Goal: Task Accomplishment & Management: Use online tool/utility

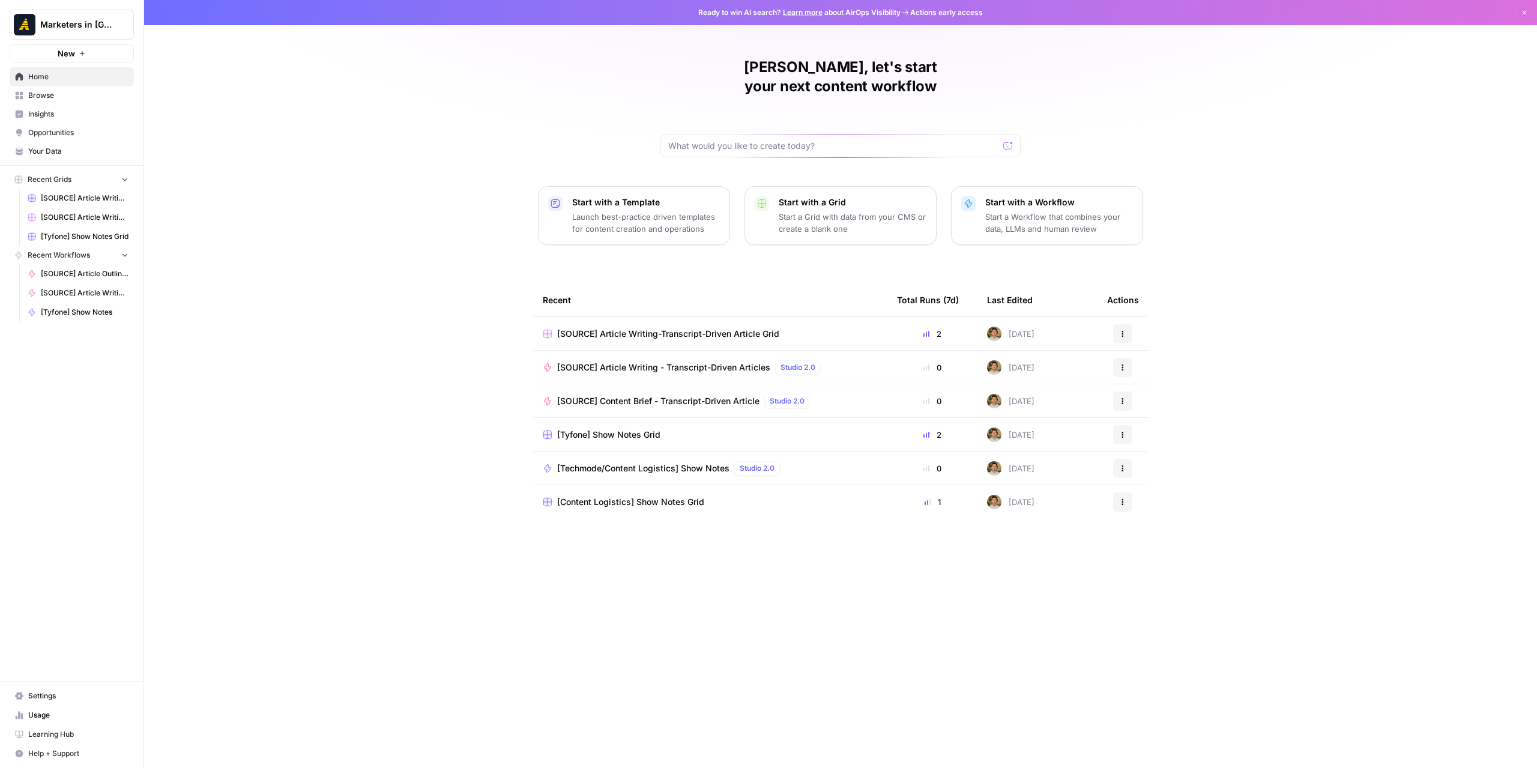
click at [54, 99] on span "Browse" at bounding box center [78, 95] width 100 height 11
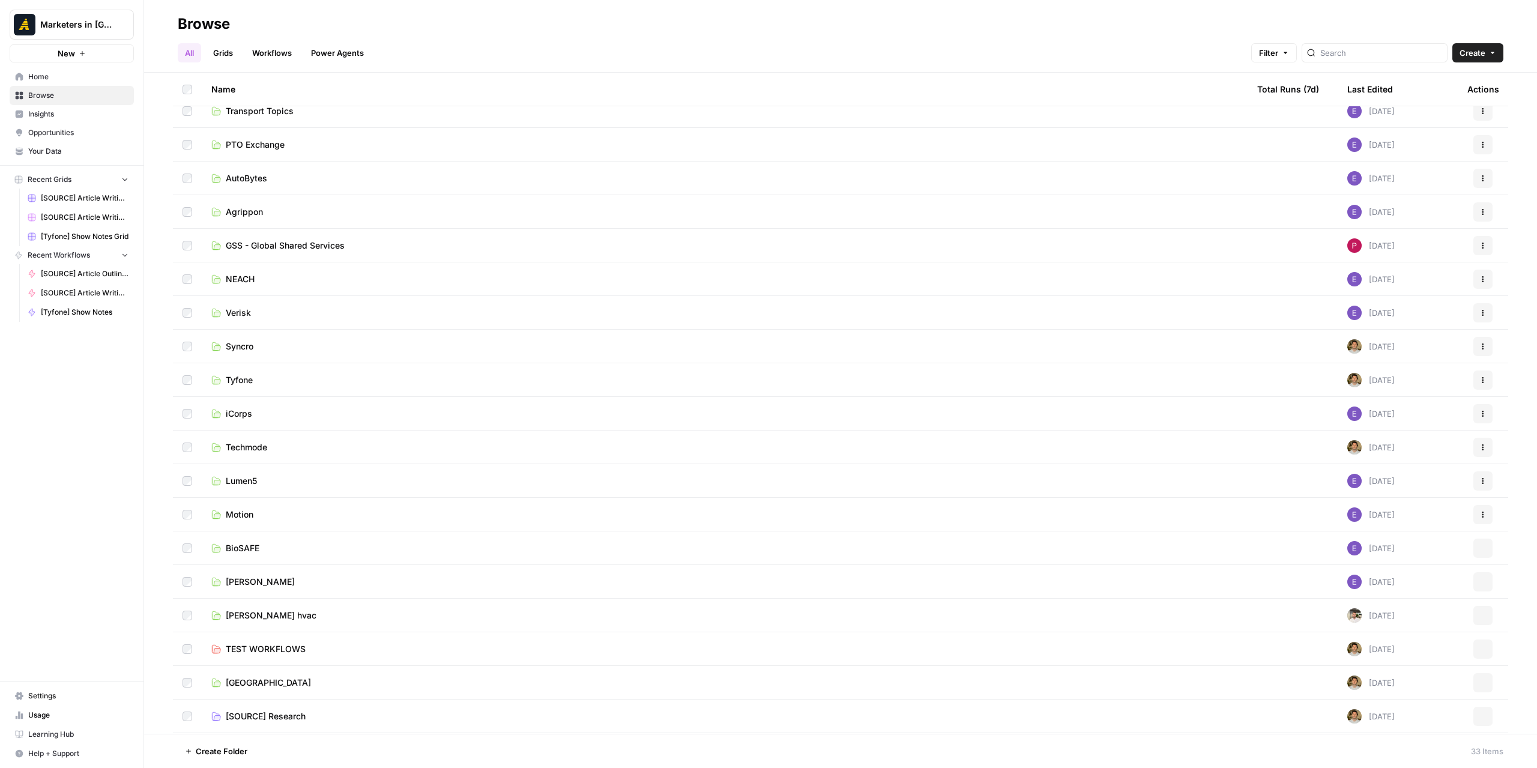
scroll to position [360, 0]
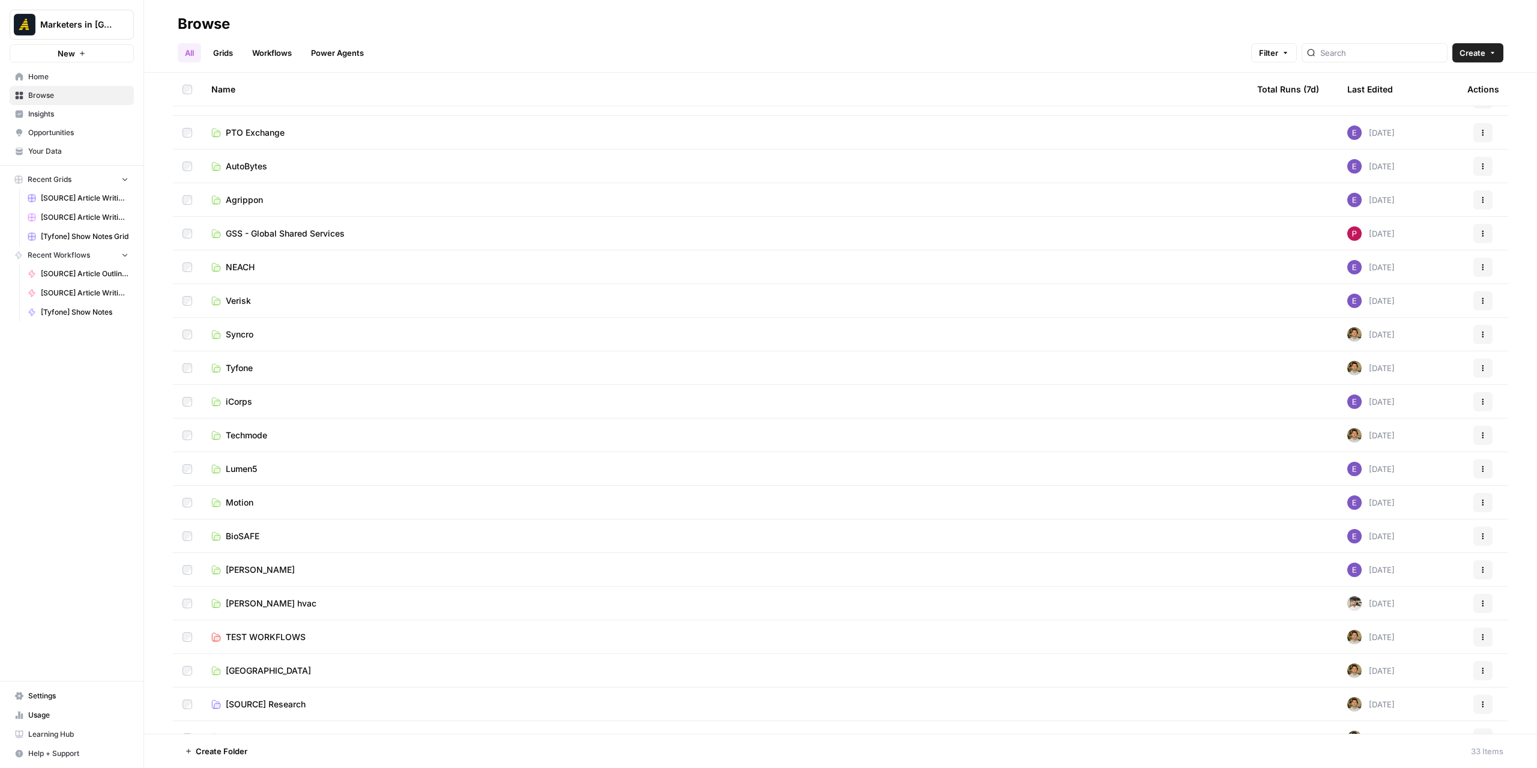
click at [251, 336] on span "Syncro" at bounding box center [240, 334] width 28 height 12
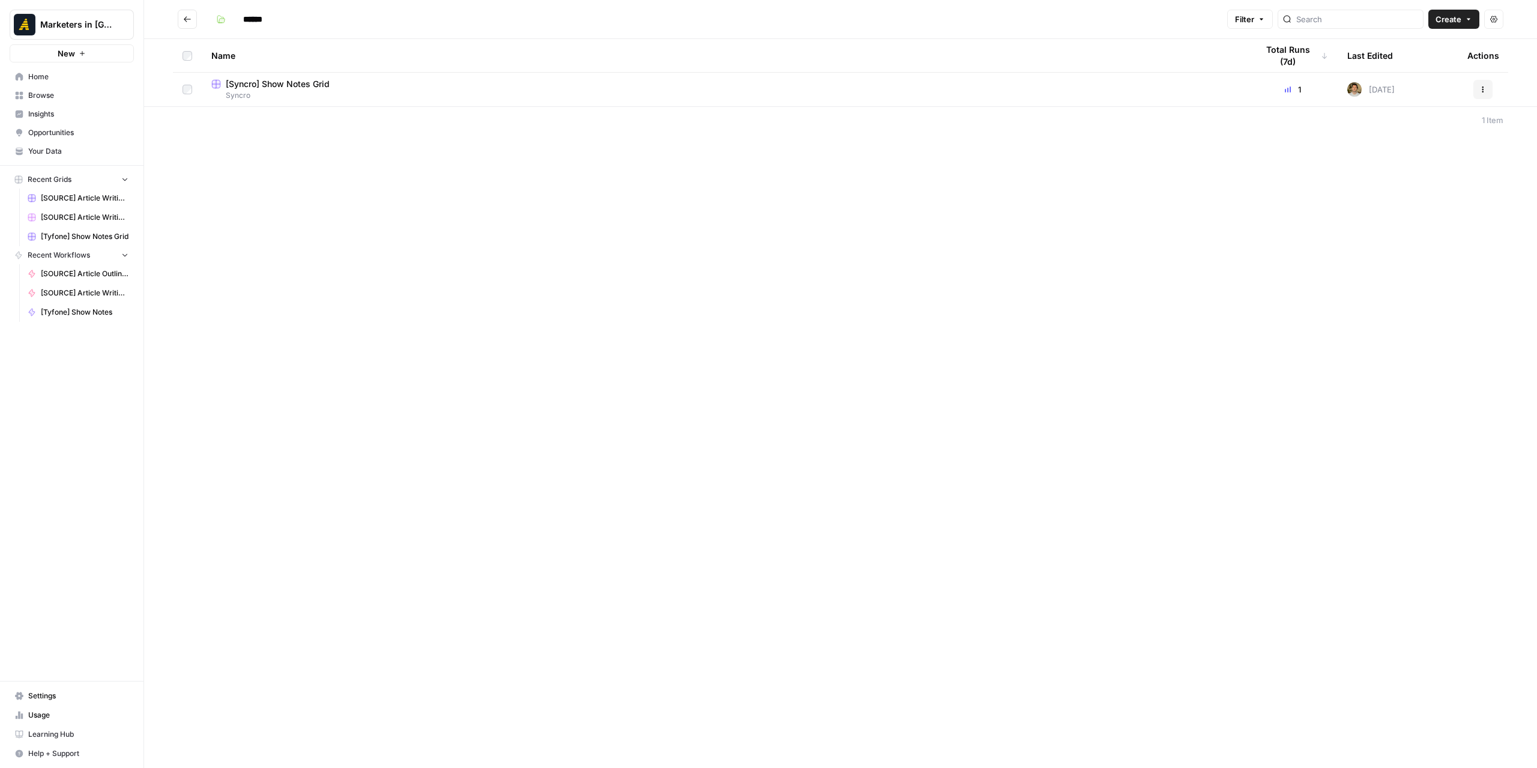
click at [285, 83] on span "[Syncro] Show Notes Grid" at bounding box center [278, 84] width 104 height 12
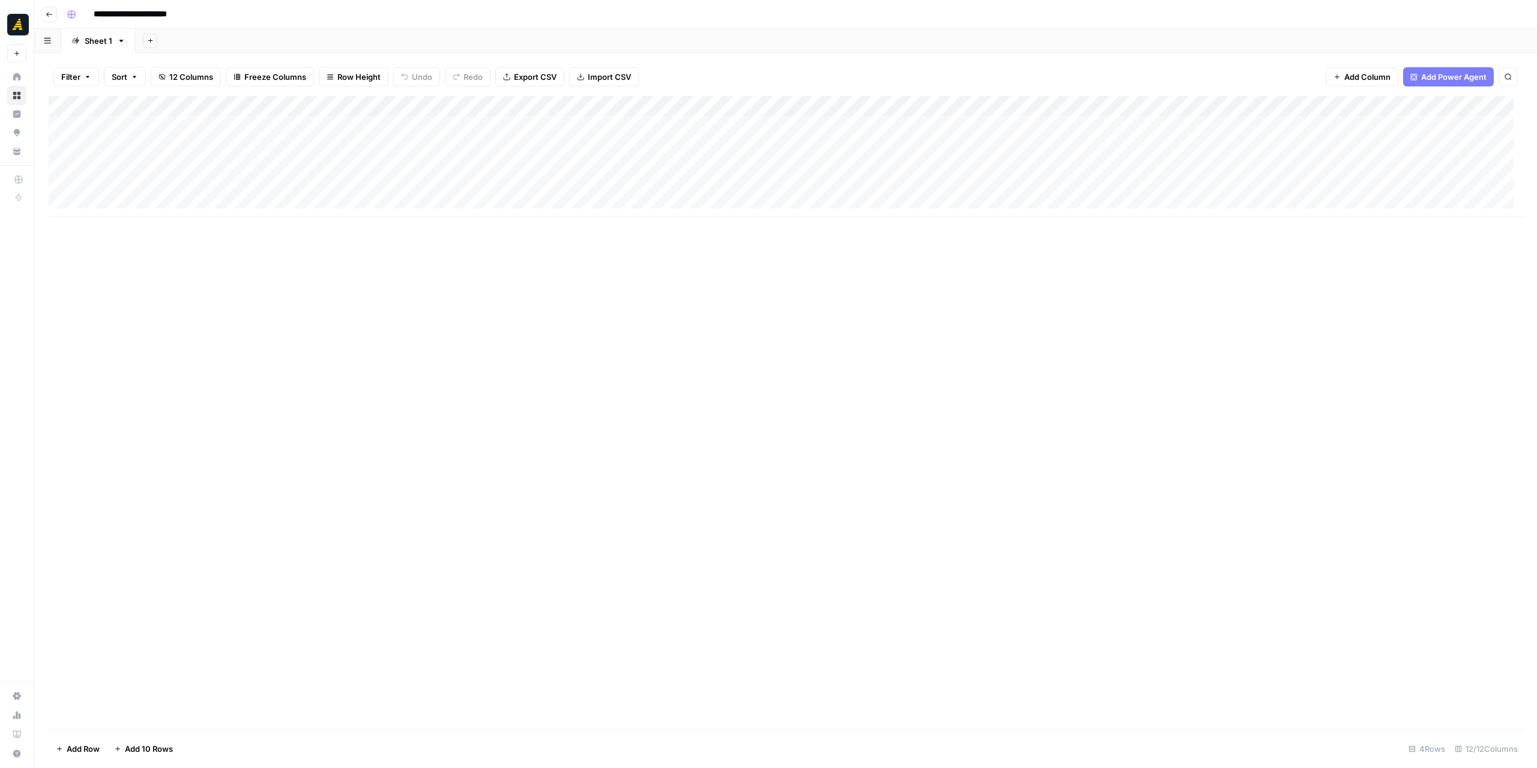
click at [218, 142] on div "Add Column" at bounding box center [786, 156] width 1474 height 121
click at [167, 129] on div "Add Column" at bounding box center [786, 156] width 1474 height 121
click at [483, 328] on div "Add Column" at bounding box center [786, 412] width 1474 height 633
click at [450, 172] on div "Add Column" at bounding box center [786, 156] width 1474 height 121
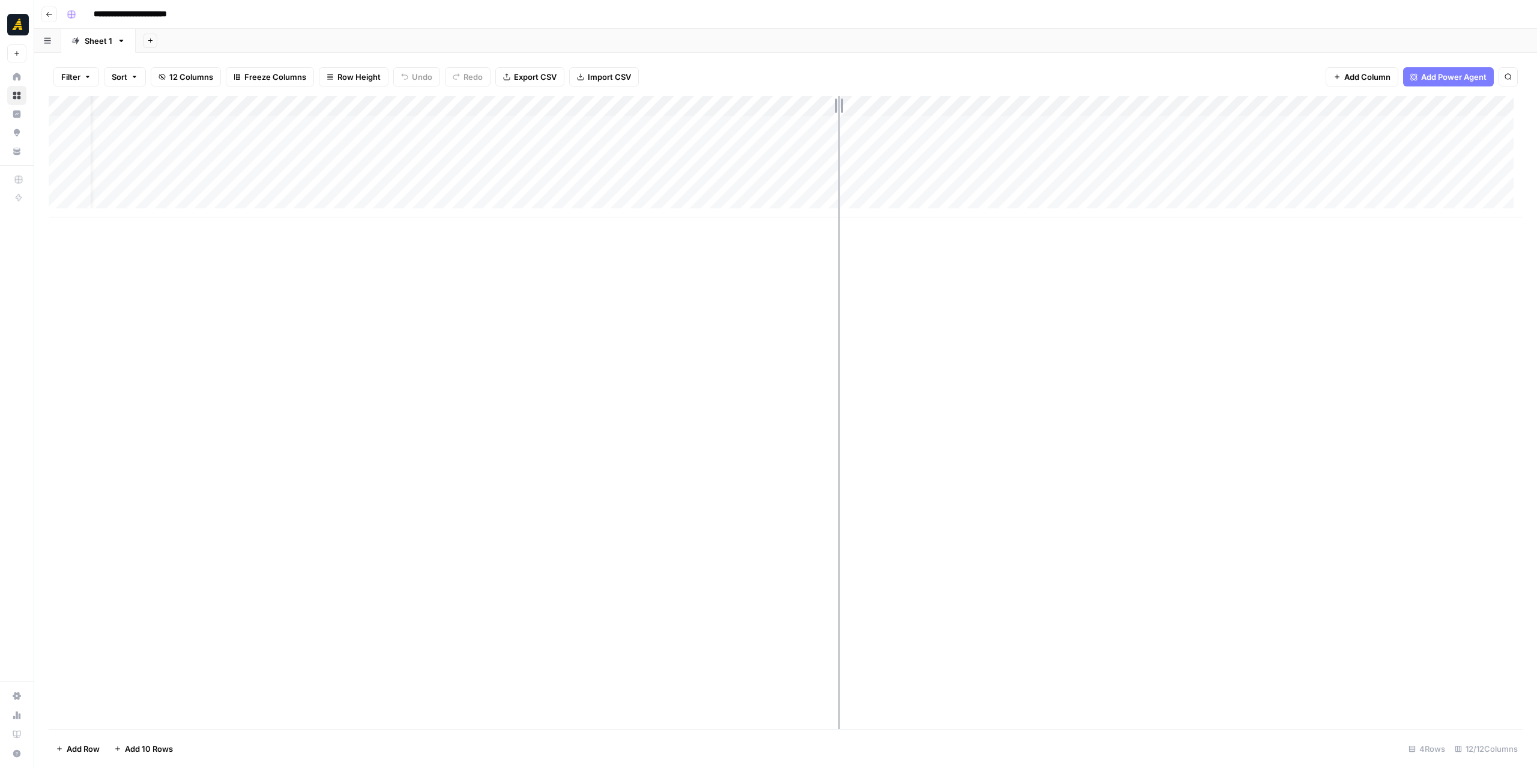
drag, startPoint x: 818, startPoint y: 105, endPoint x: 898, endPoint y: 100, distance: 80.6
click at [898, 100] on div "Add Column" at bounding box center [786, 156] width 1474 height 121
click at [812, 166] on div "Add Column" at bounding box center [786, 156] width 1474 height 121
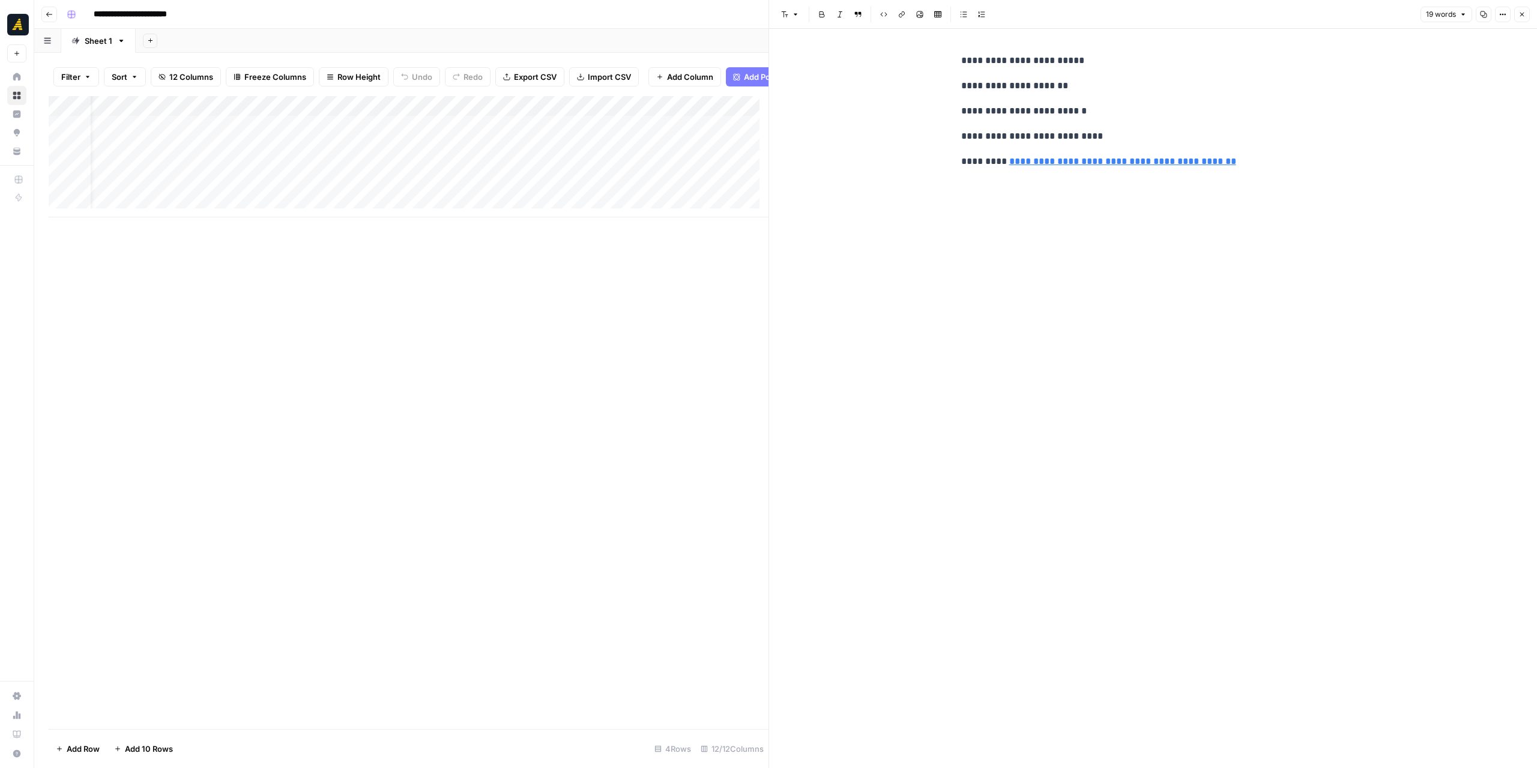
click at [1524, 13] on icon "button" at bounding box center [1521, 14] width 7 height 7
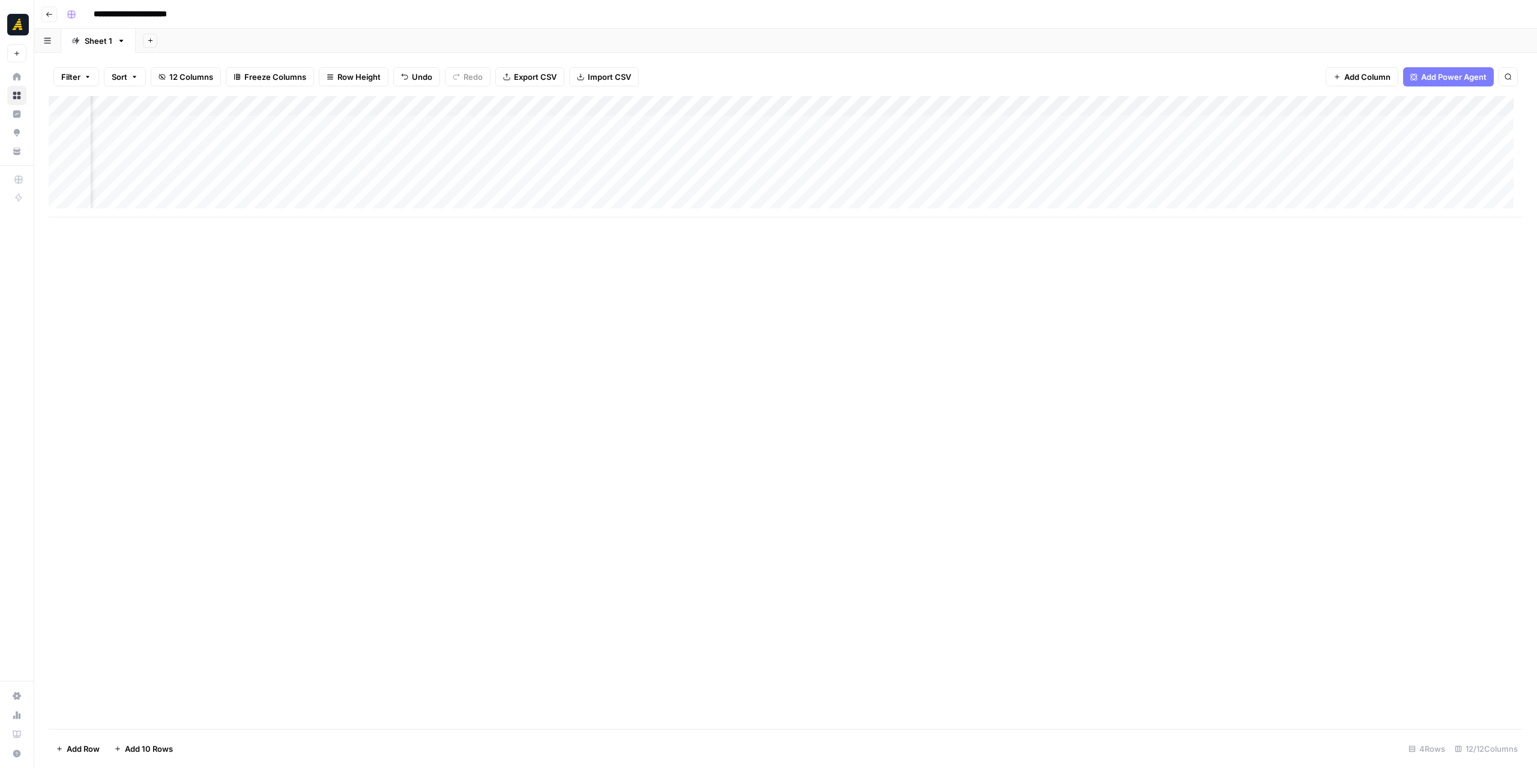
scroll to position [0, 292]
click at [1218, 166] on div "Add Column" at bounding box center [786, 156] width 1474 height 121
click at [1189, 163] on div "Add Column" at bounding box center [786, 156] width 1474 height 121
click at [1189, 163] on textarea at bounding box center [1264, 167] width 192 height 17
click at [1230, 109] on div "Add Column" at bounding box center [786, 156] width 1474 height 121
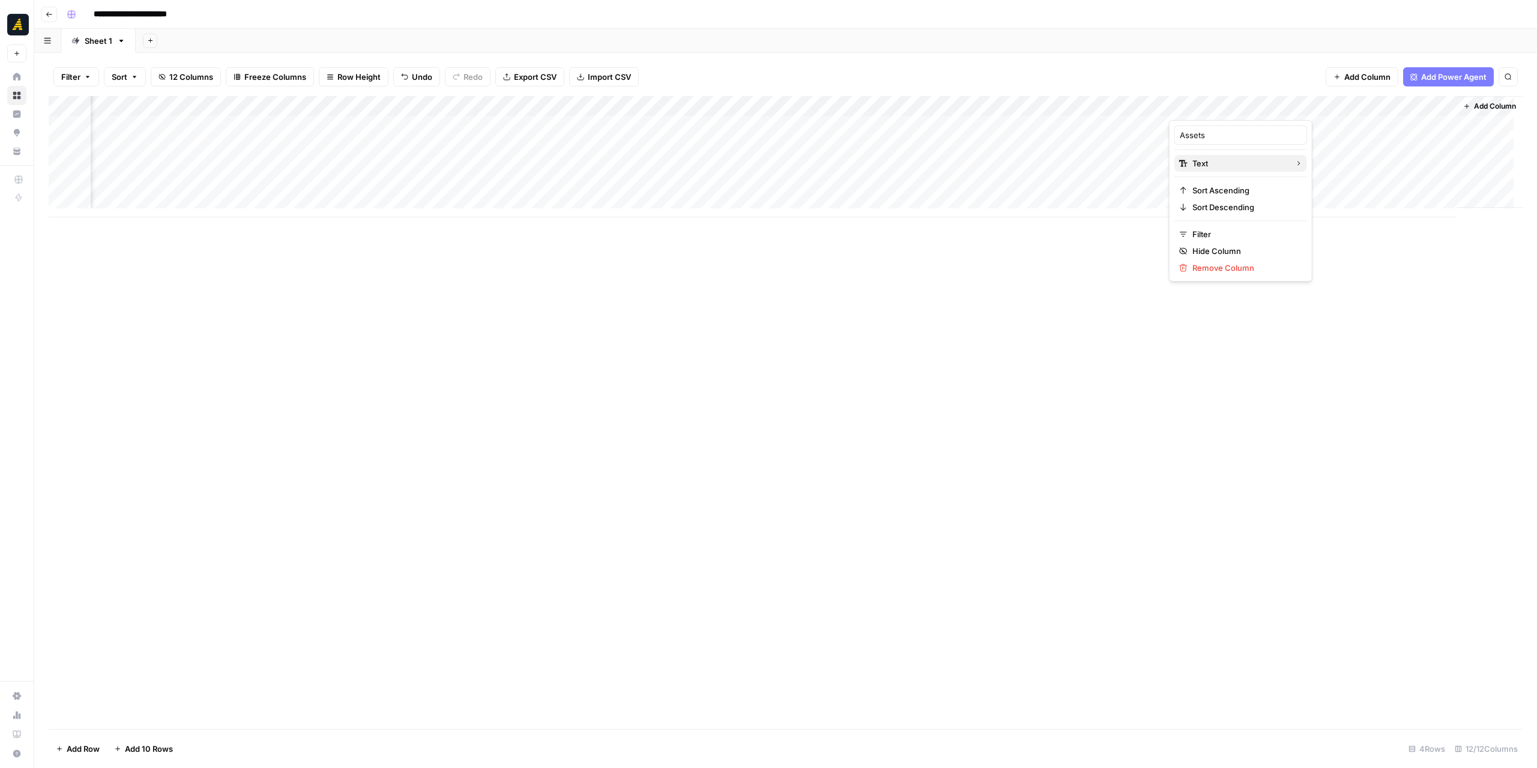
click at [1239, 155] on button "Text" at bounding box center [1240, 163] width 133 height 17
click at [1319, 184] on span "Markdown" at bounding box center [1346, 183] width 56 height 12
click at [1209, 255] on div "Add Column" at bounding box center [786, 412] width 1474 height 633
click at [1206, 165] on div "Add Column" at bounding box center [786, 156] width 1474 height 121
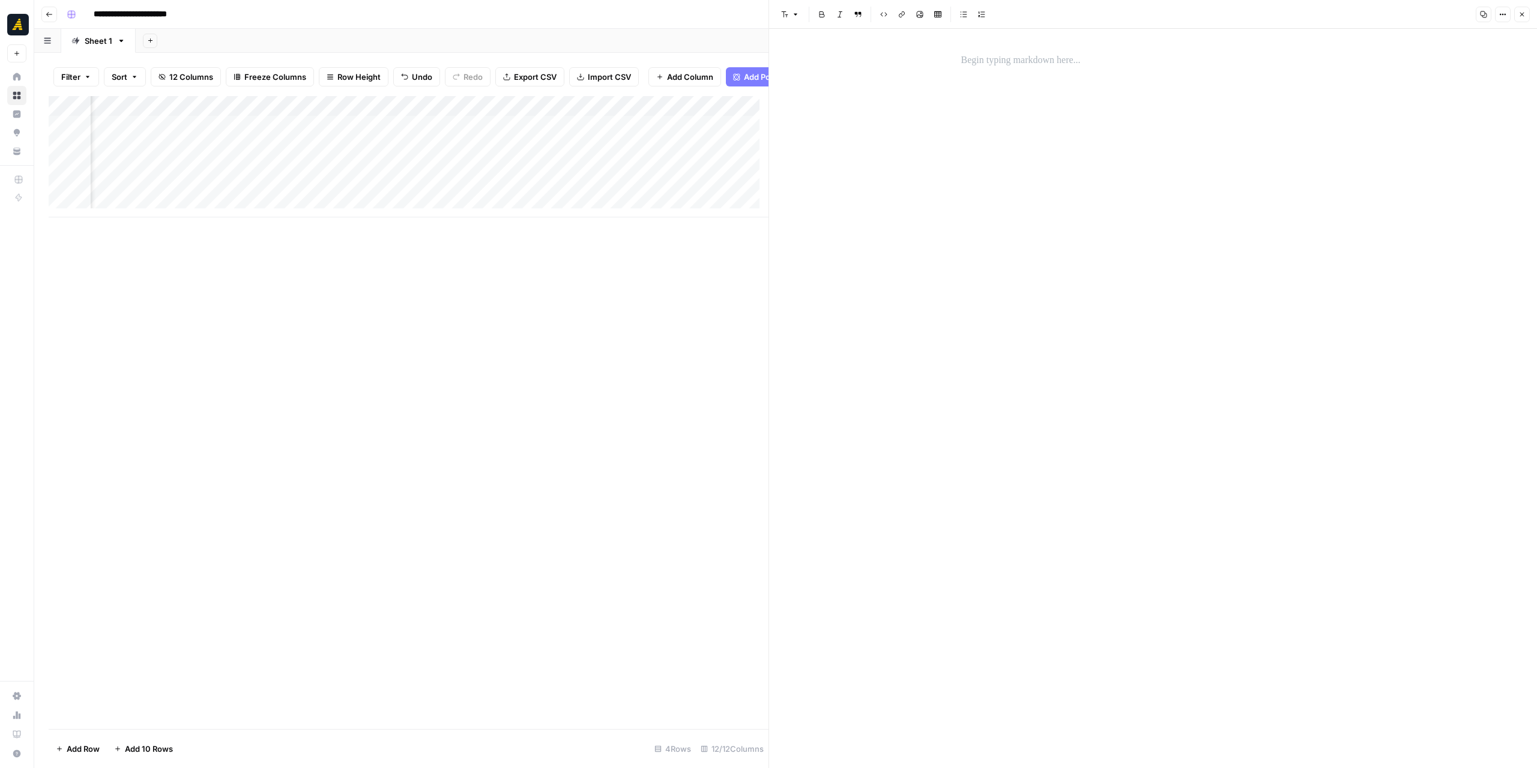
click at [1064, 63] on p at bounding box center [1153, 61] width 384 height 16
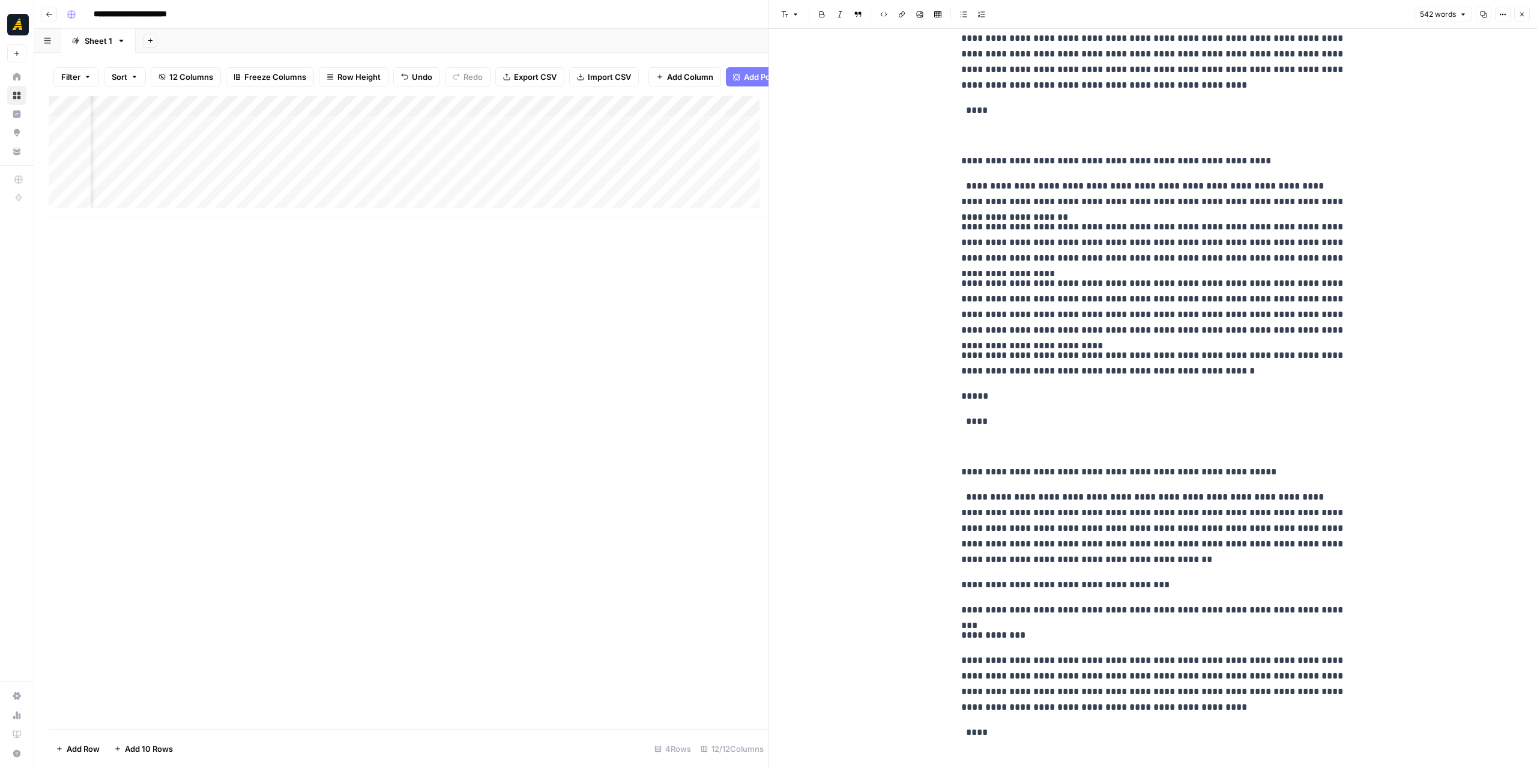
scroll to position [226, 0]
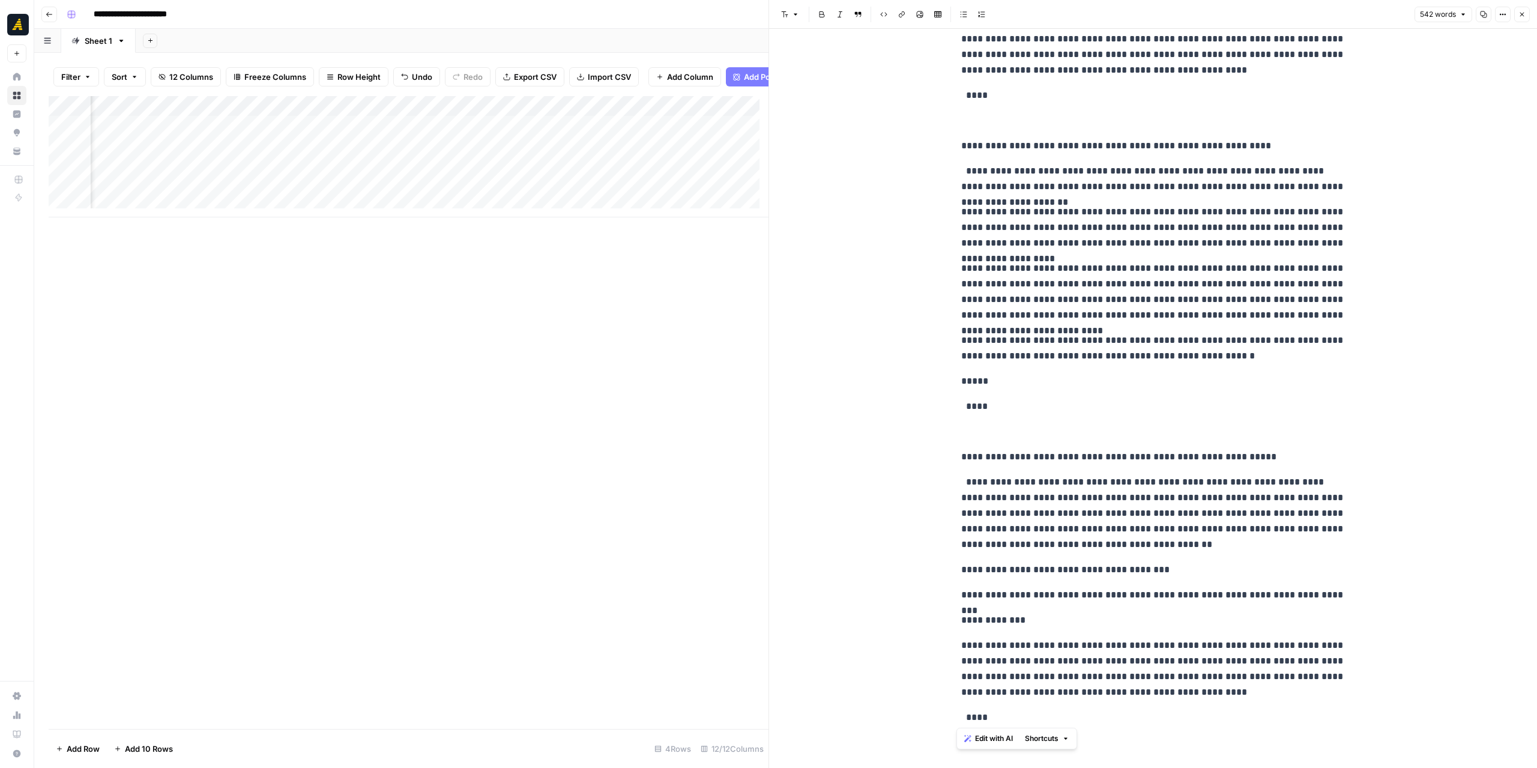
drag, startPoint x: 1062, startPoint y: 723, endPoint x: 933, endPoint y: 442, distance: 309.7
click at [933, 442] on div "**********" at bounding box center [1153, 285] width 768 height 965
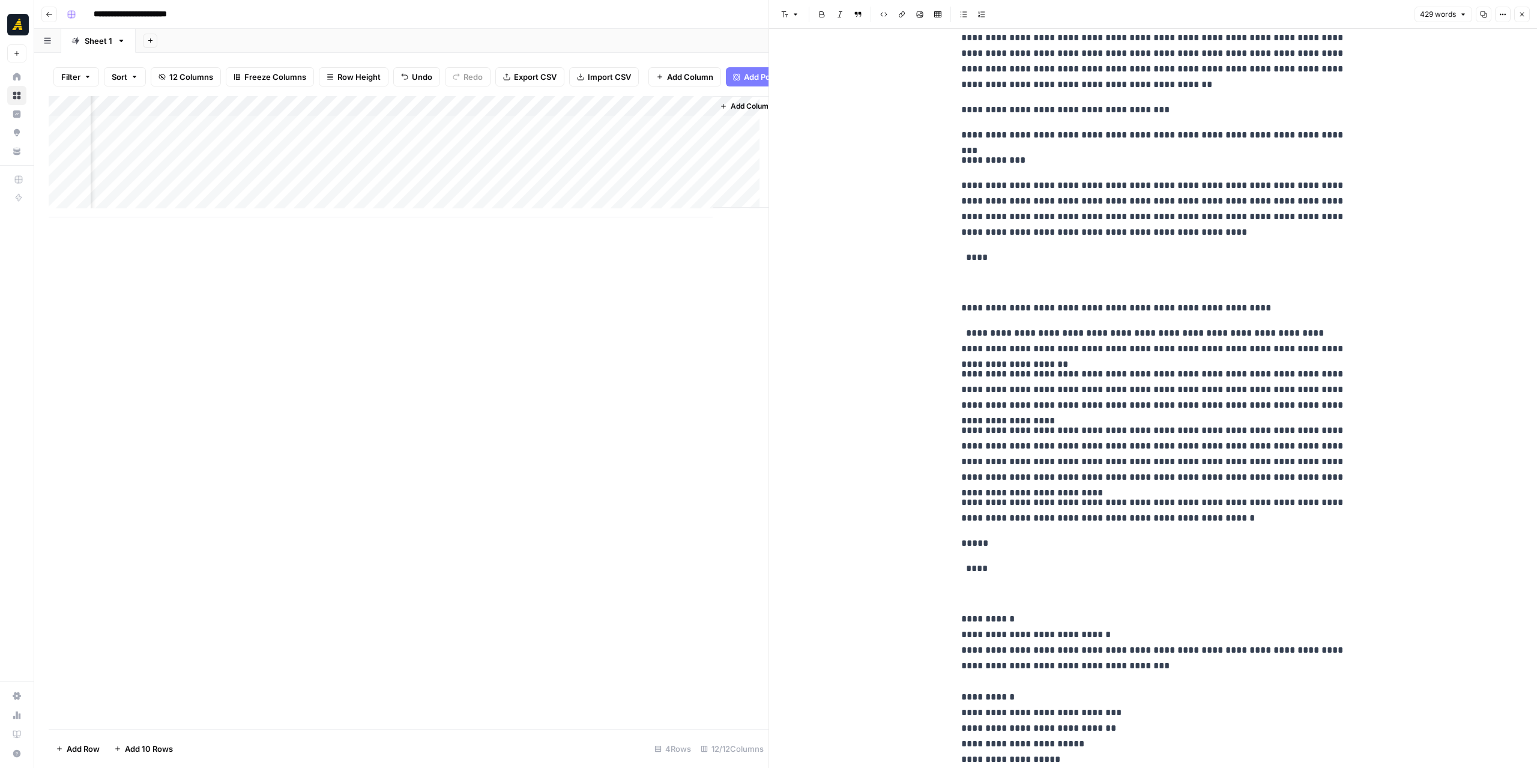
scroll to position [0, 1046]
click at [631, 172] on div "Add Column" at bounding box center [409, 156] width 720 height 121
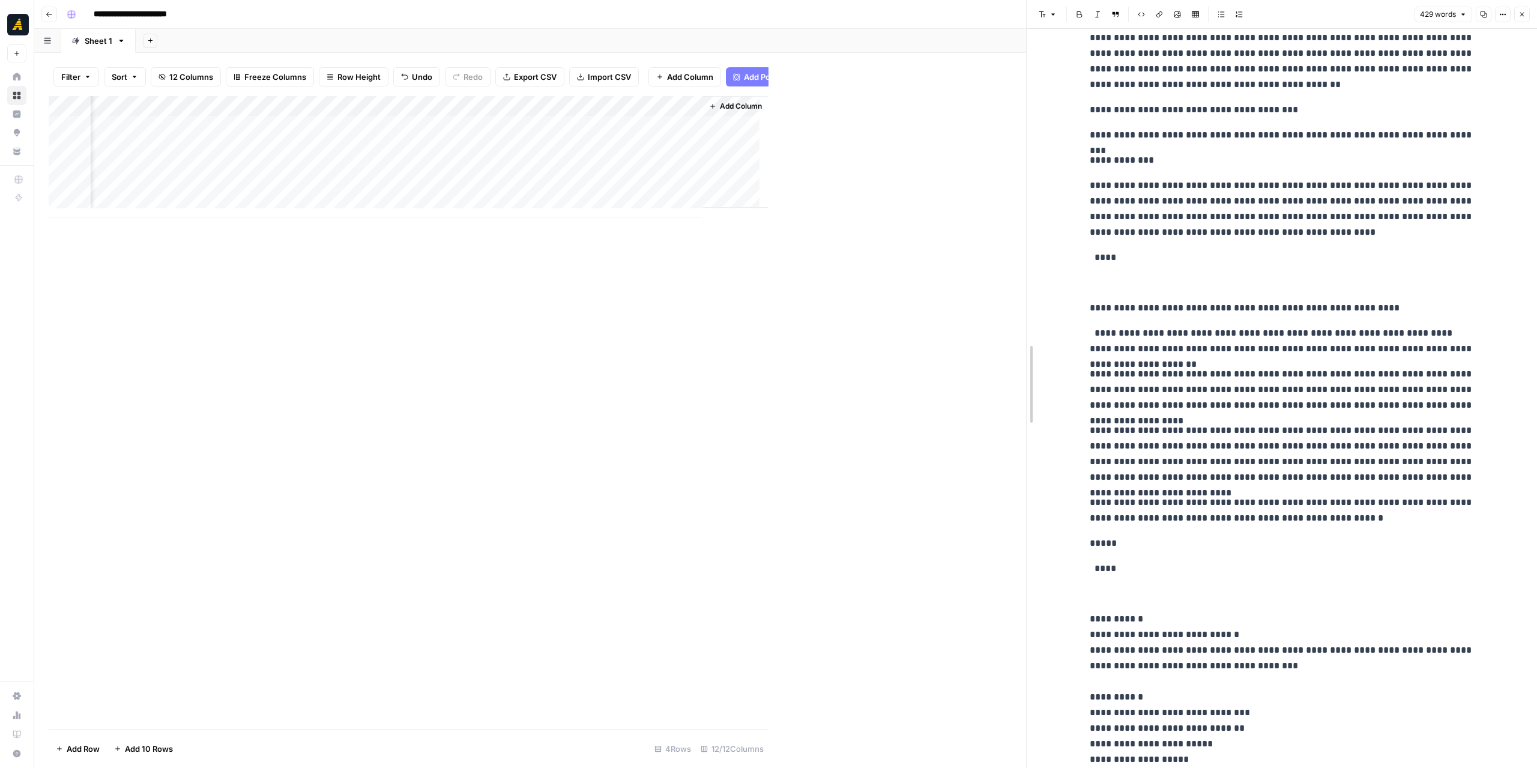
drag, startPoint x: 767, startPoint y: 295, endPoint x: 1025, endPoint y: 305, distance: 257.7
click at [1025, 305] on div at bounding box center [1027, 384] width 12 height 768
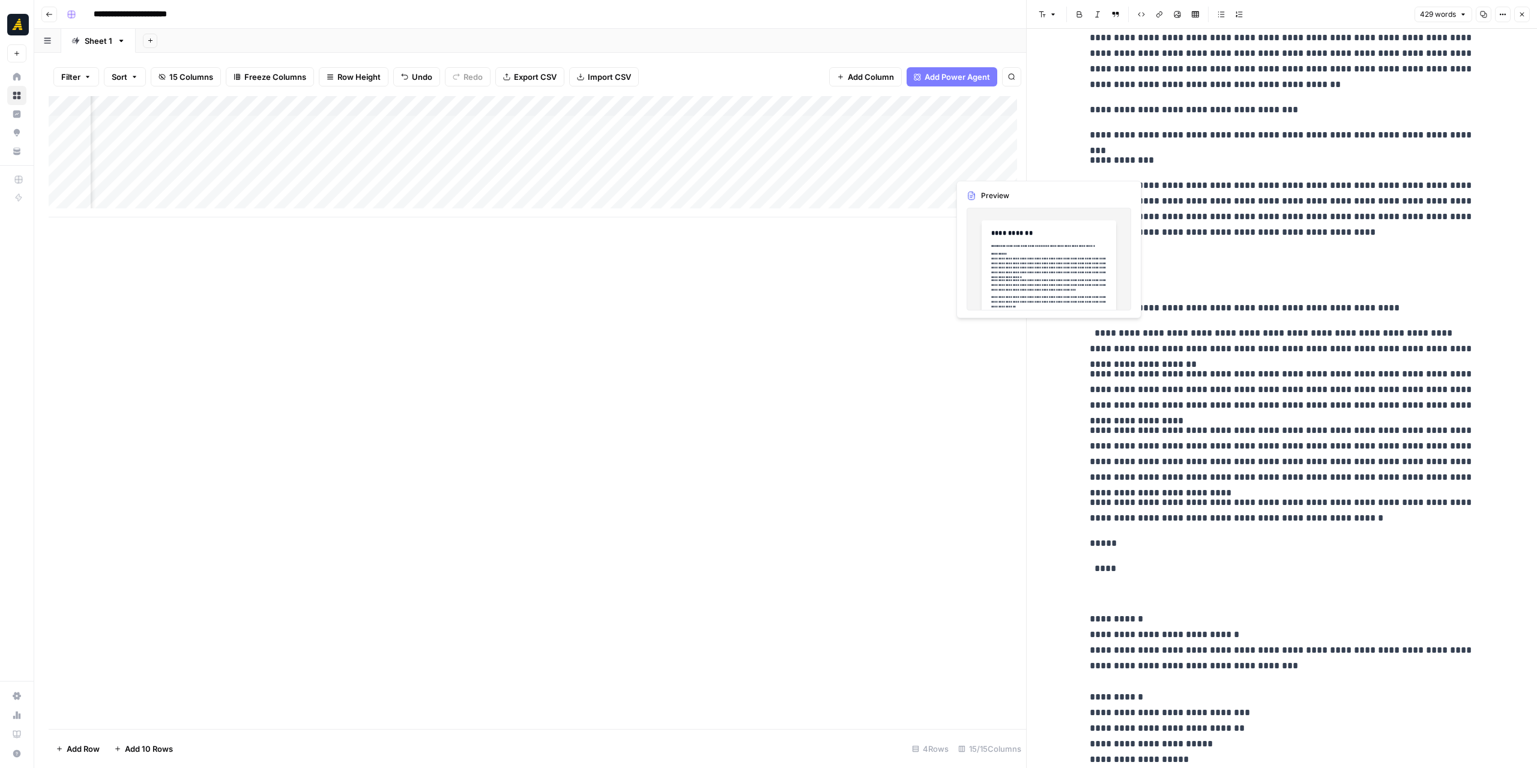
click at [974, 170] on div "Add Column" at bounding box center [537, 156] width 977 height 121
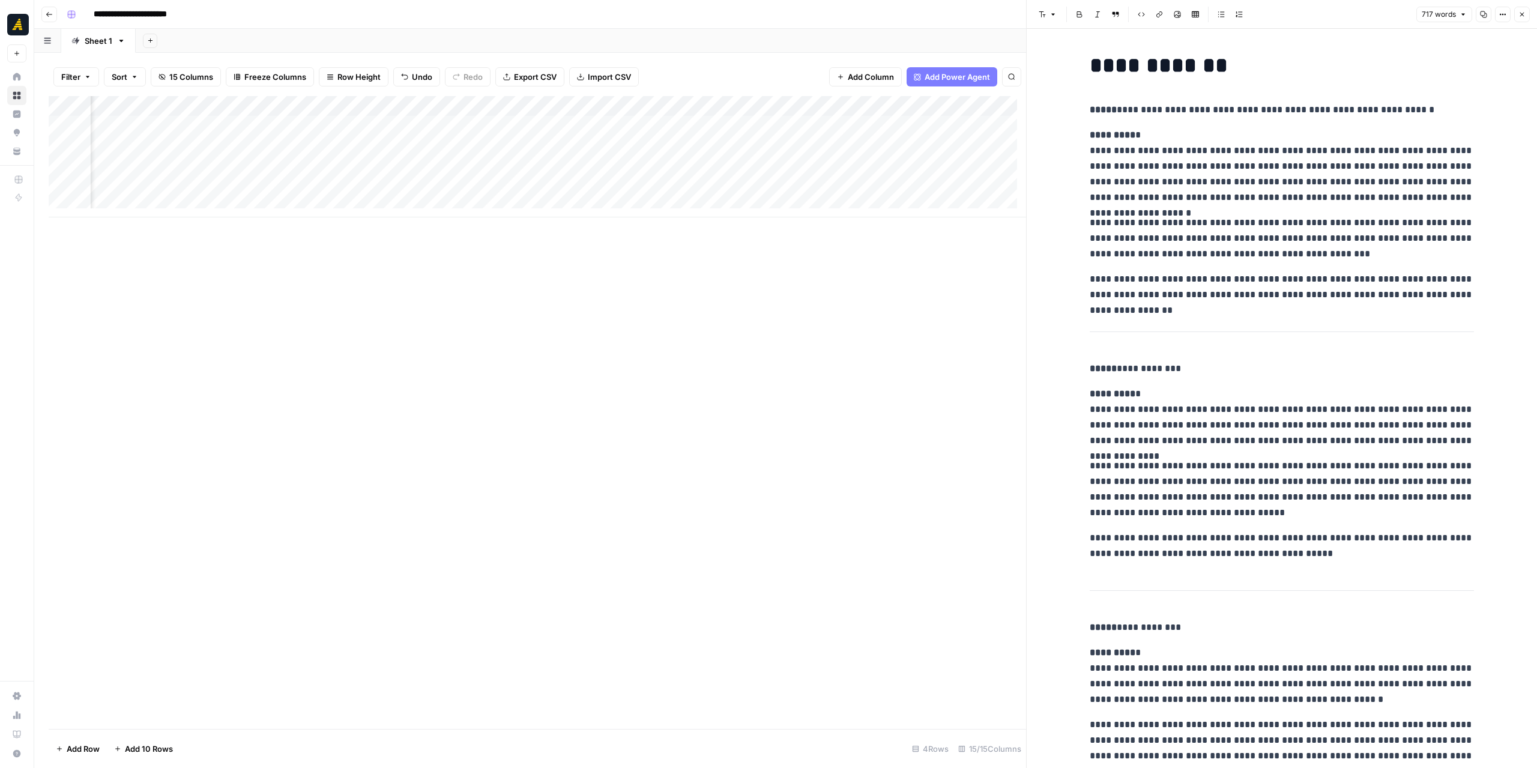
click at [1480, 12] on icon "button" at bounding box center [1483, 14] width 7 height 7
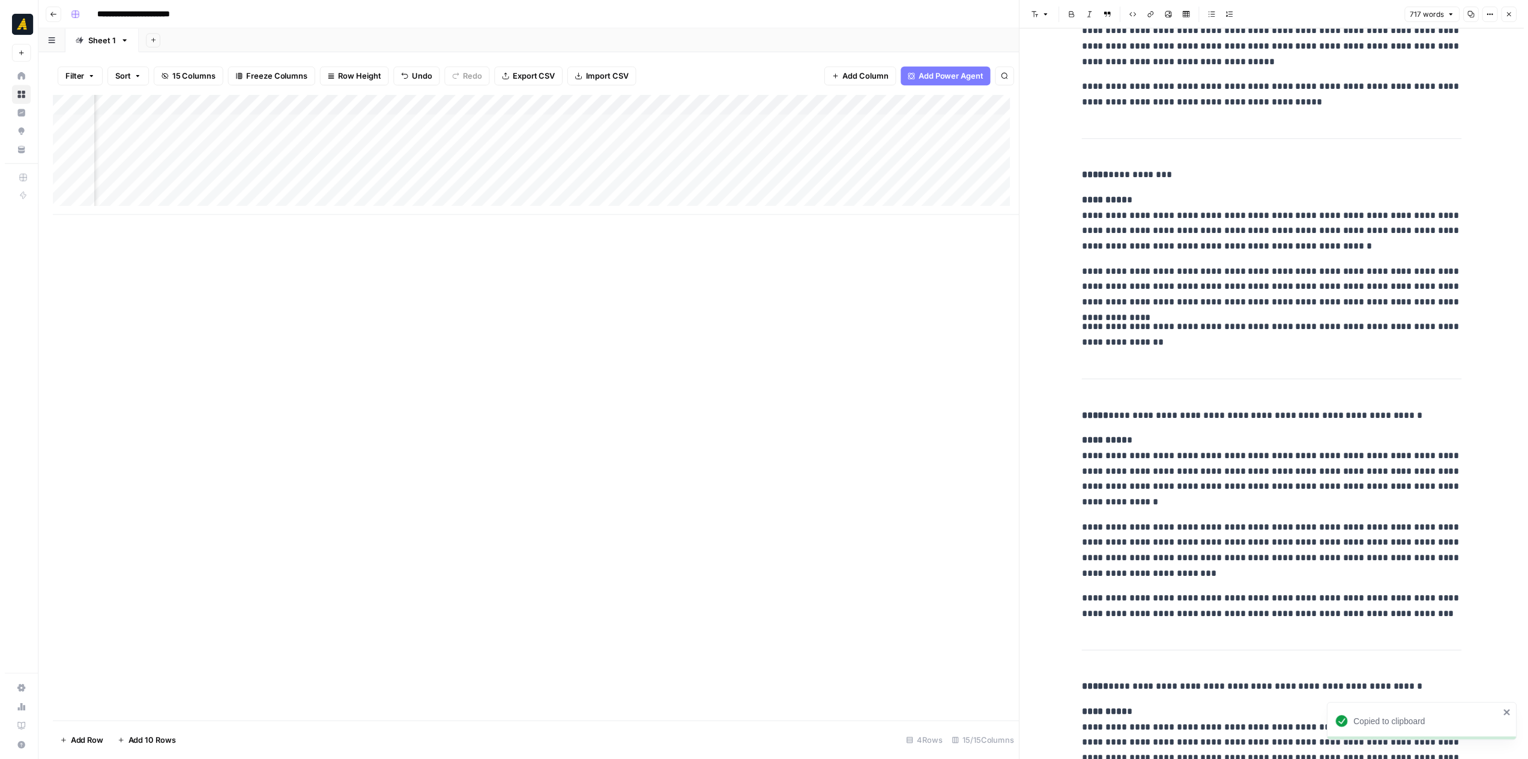
scroll to position [240, 0]
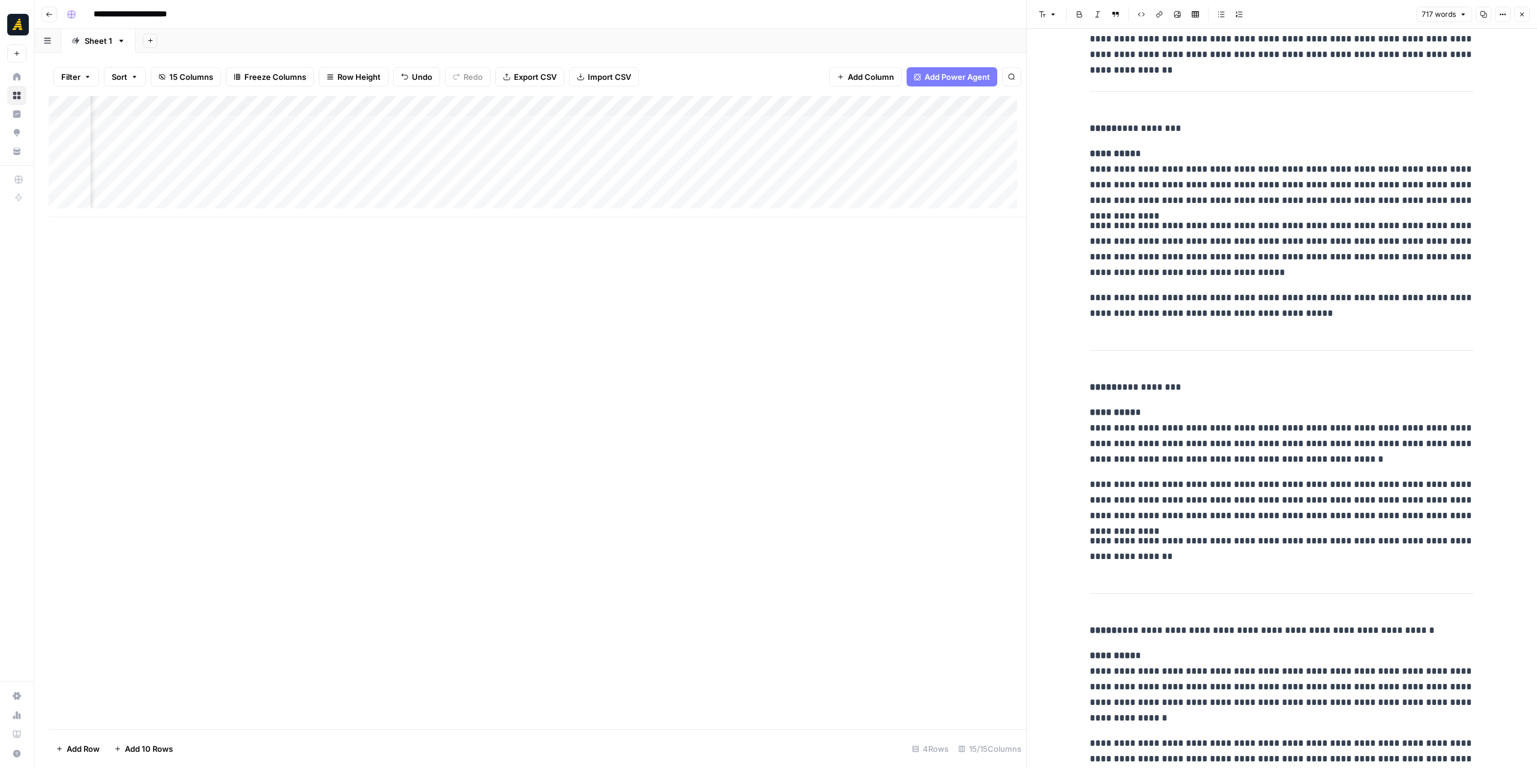
click at [50, 13] on icon "button" at bounding box center [49, 14] width 7 height 7
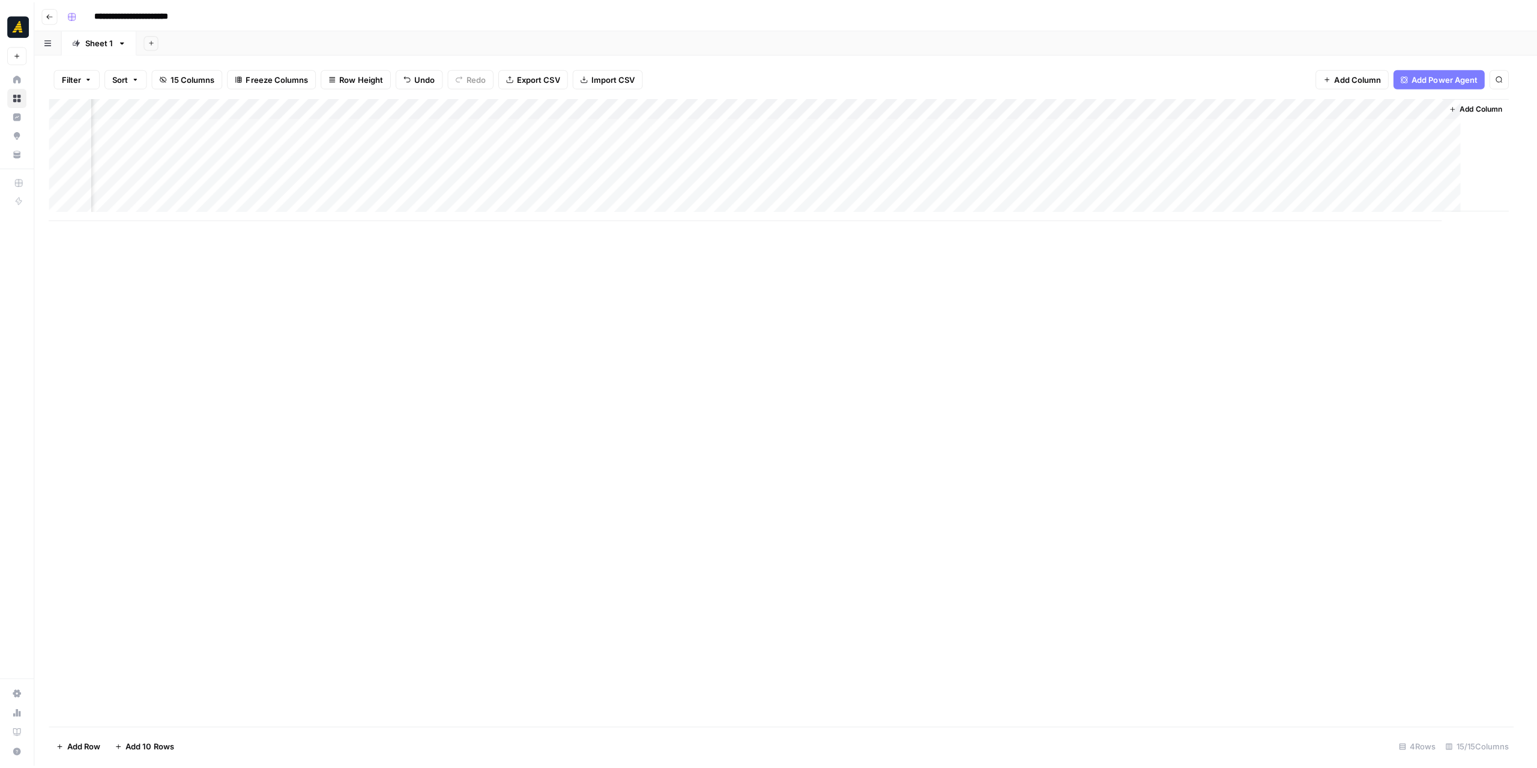
scroll to position [0, 602]
click at [50, 13] on icon "button" at bounding box center [49, 14] width 7 height 7
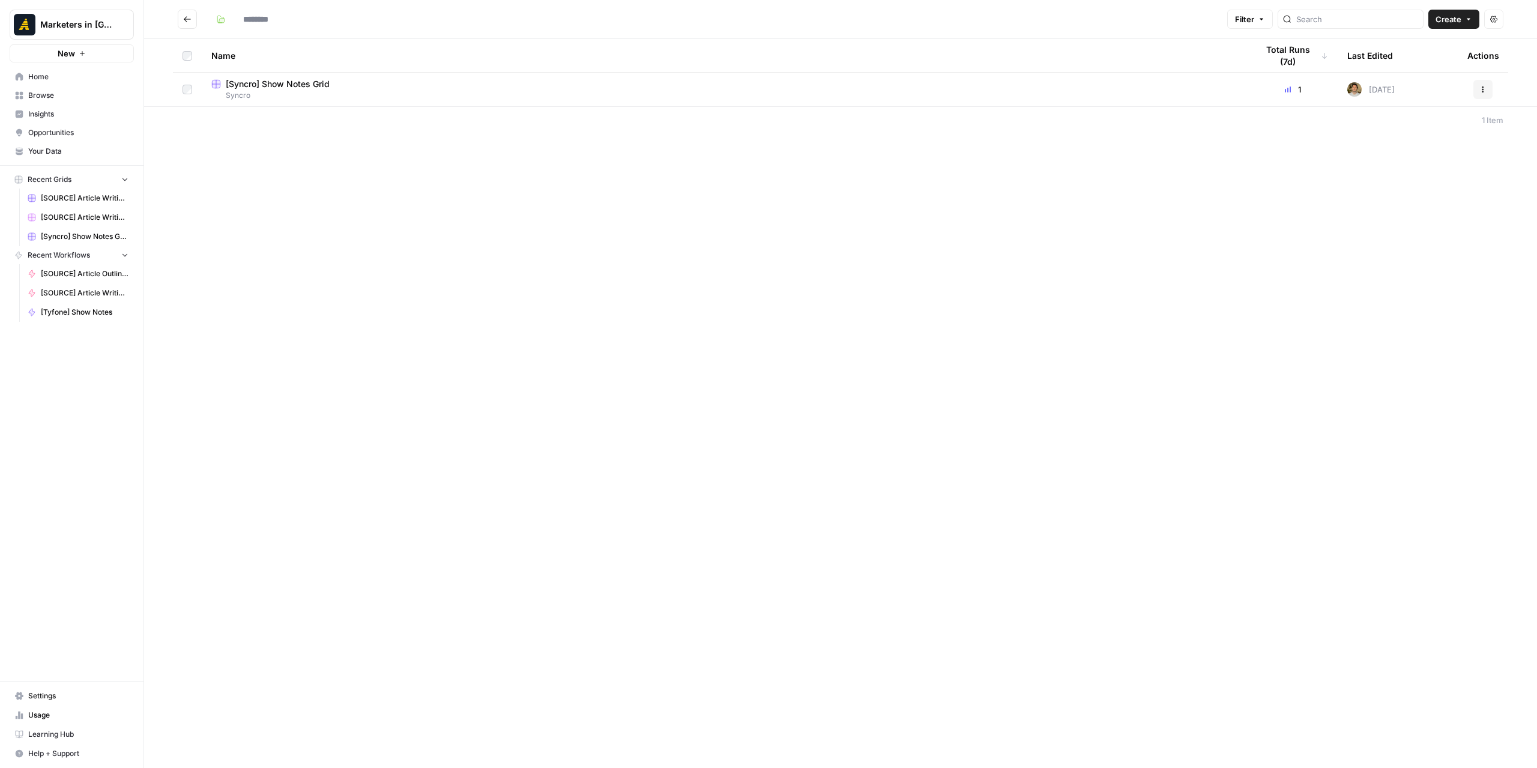
type input "******"
click at [194, 17] on button "Go back" at bounding box center [187, 19] width 19 height 19
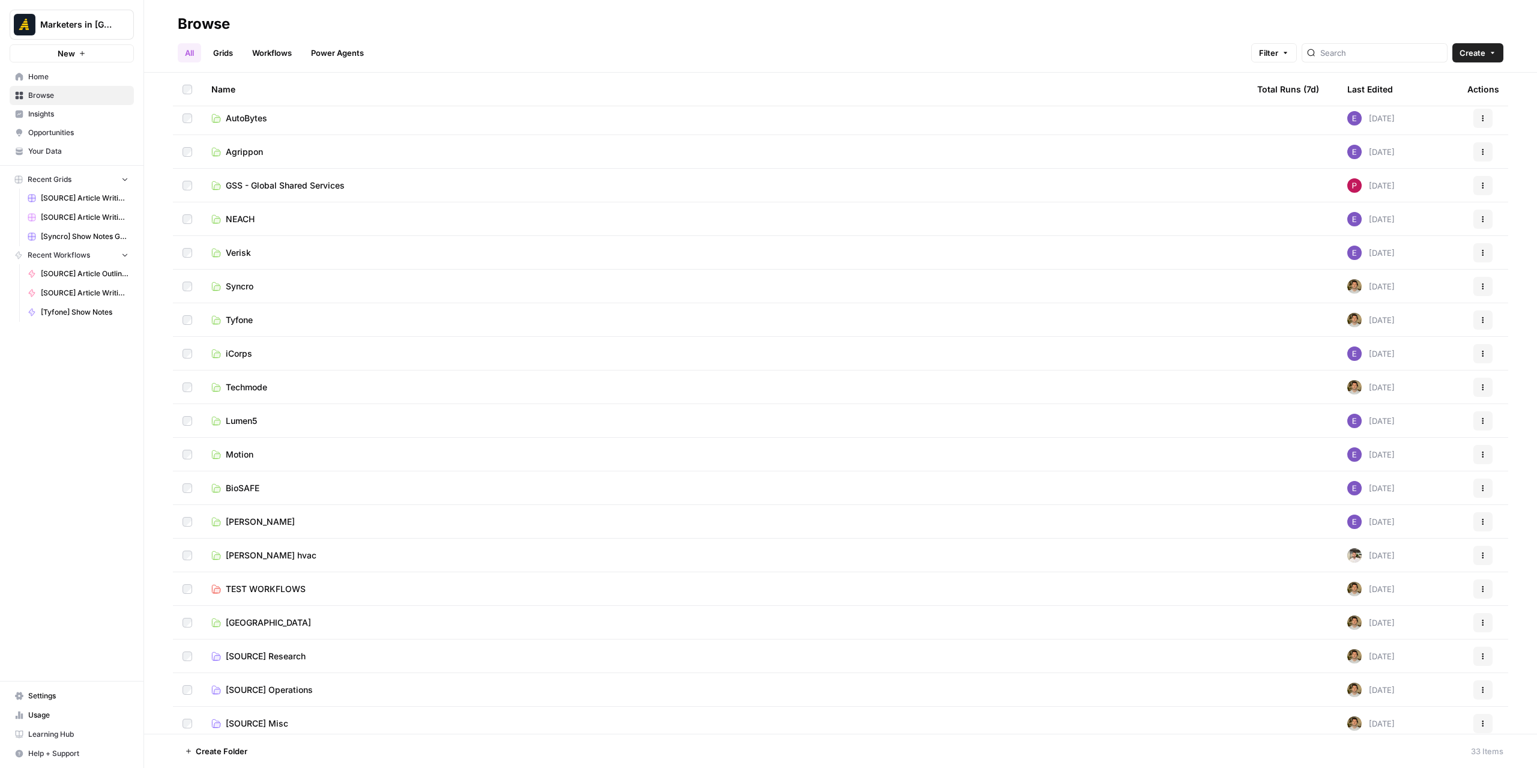
scroll to position [481, 0]
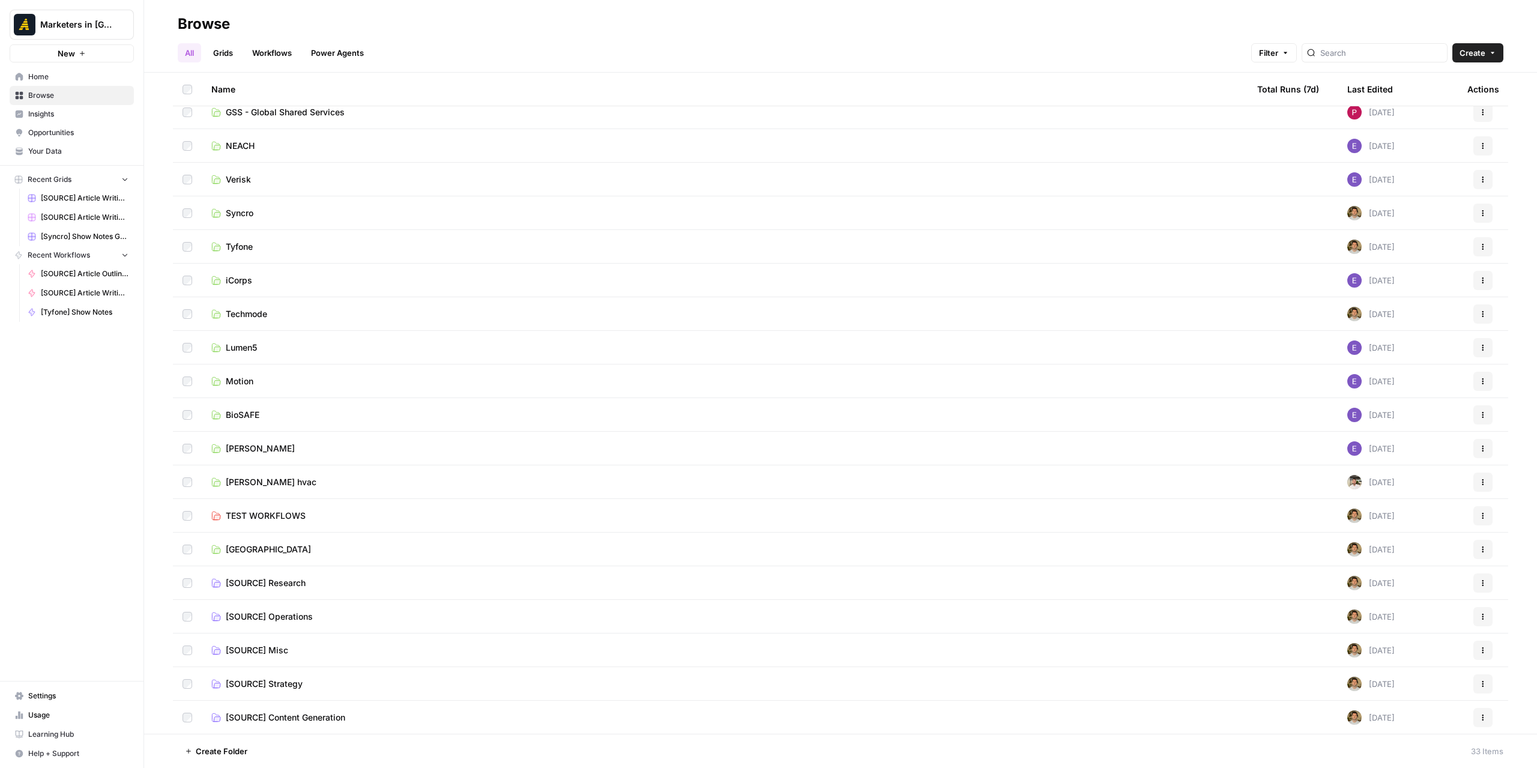
click at [238, 743] on button "Create Folder" at bounding box center [216, 750] width 77 height 19
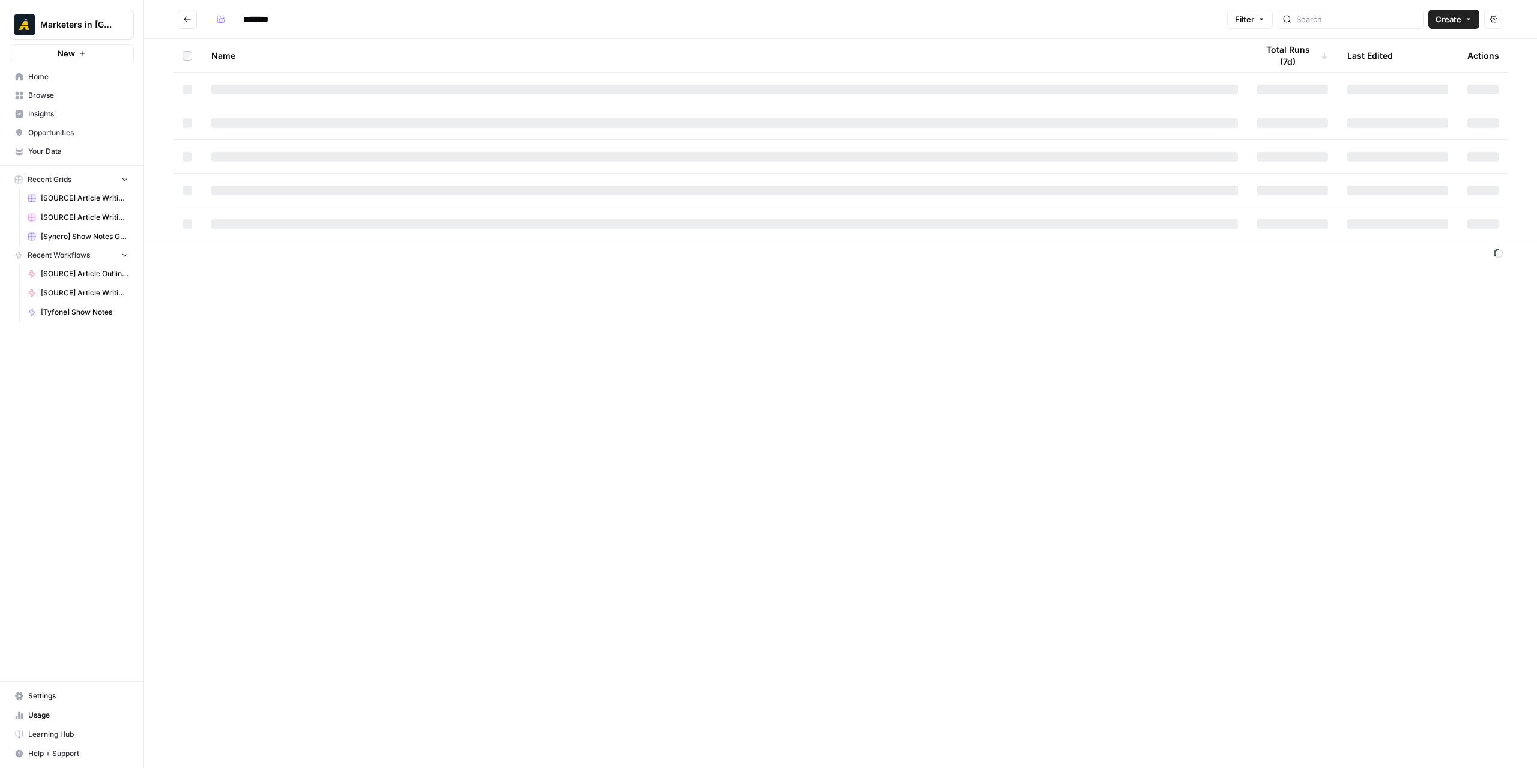
click at [271, 17] on input "********" at bounding box center [271, 19] width 67 height 19
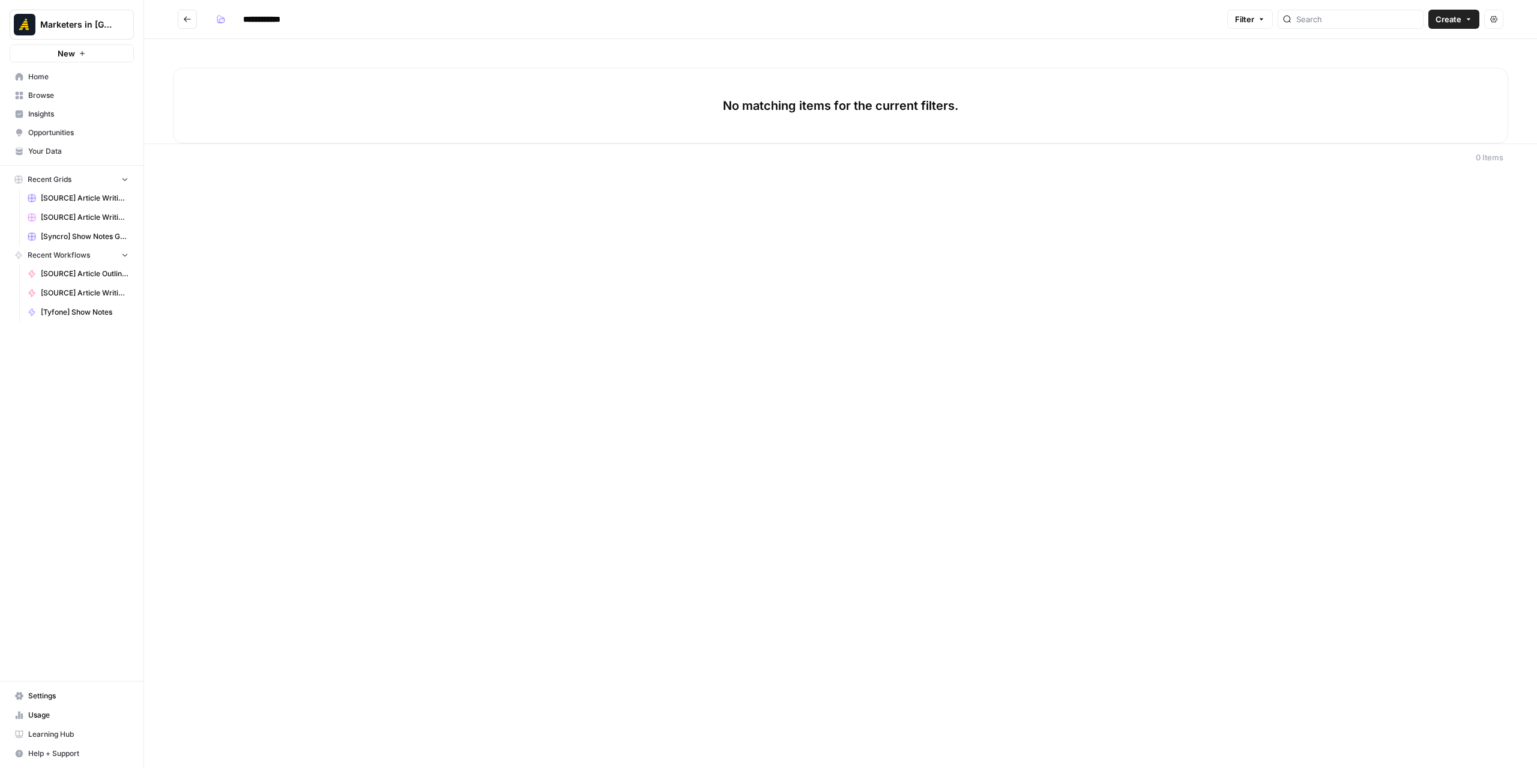
type input "**********"
click at [189, 21] on icon "Go back" at bounding box center [187, 19] width 8 height 8
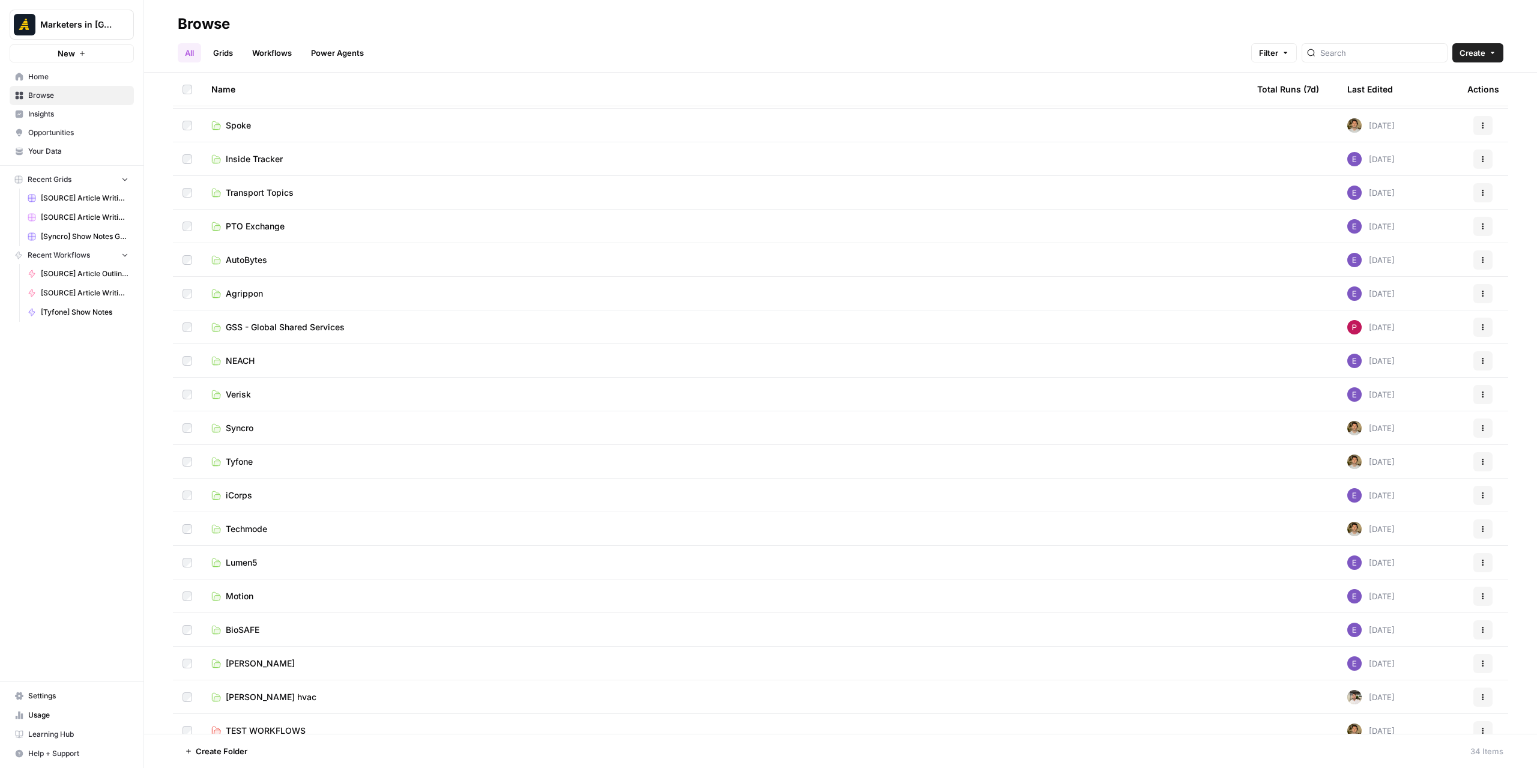
scroll to position [515, 0]
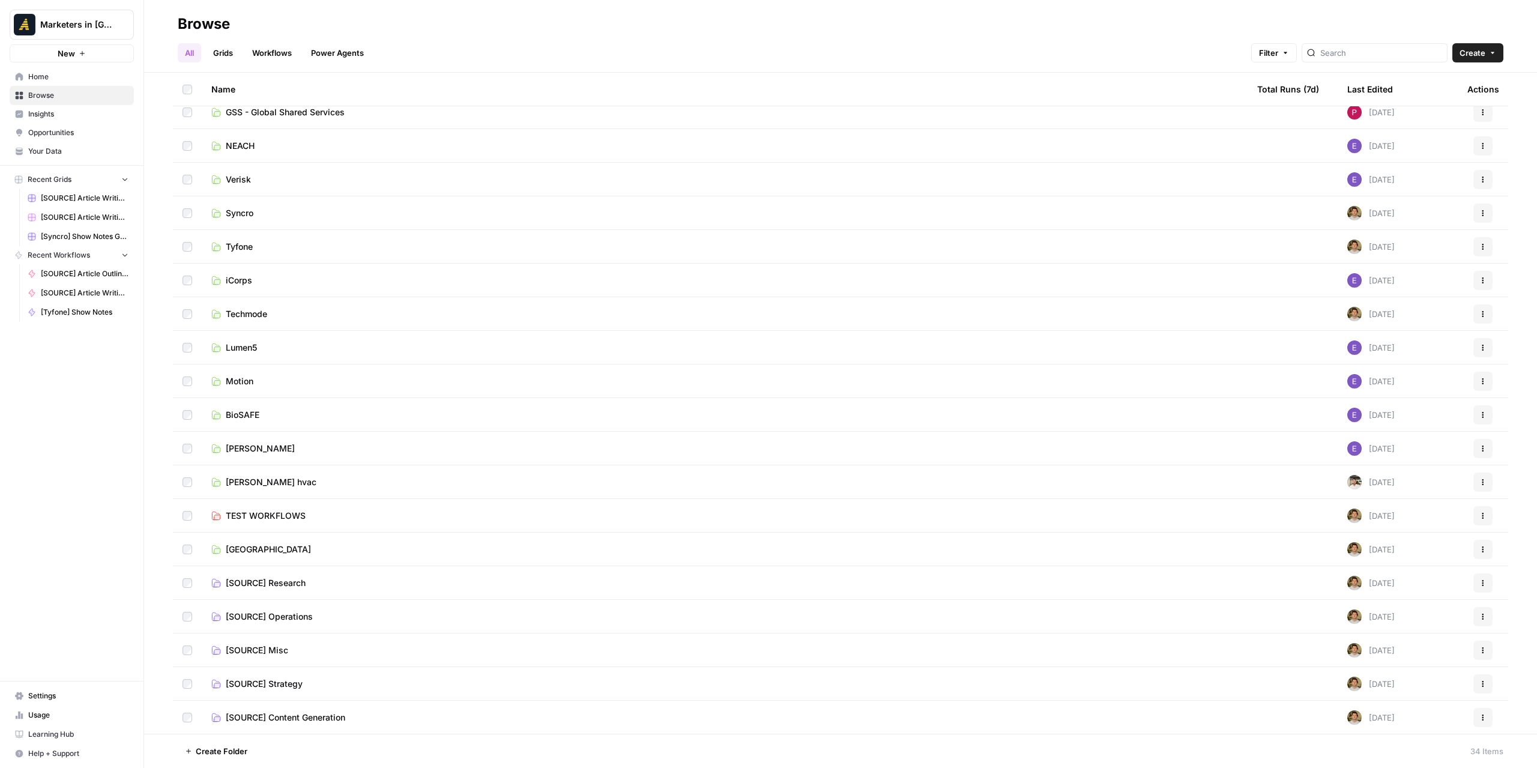
click at [298, 614] on span "[SOURCE] Operations" at bounding box center [269, 617] width 87 height 12
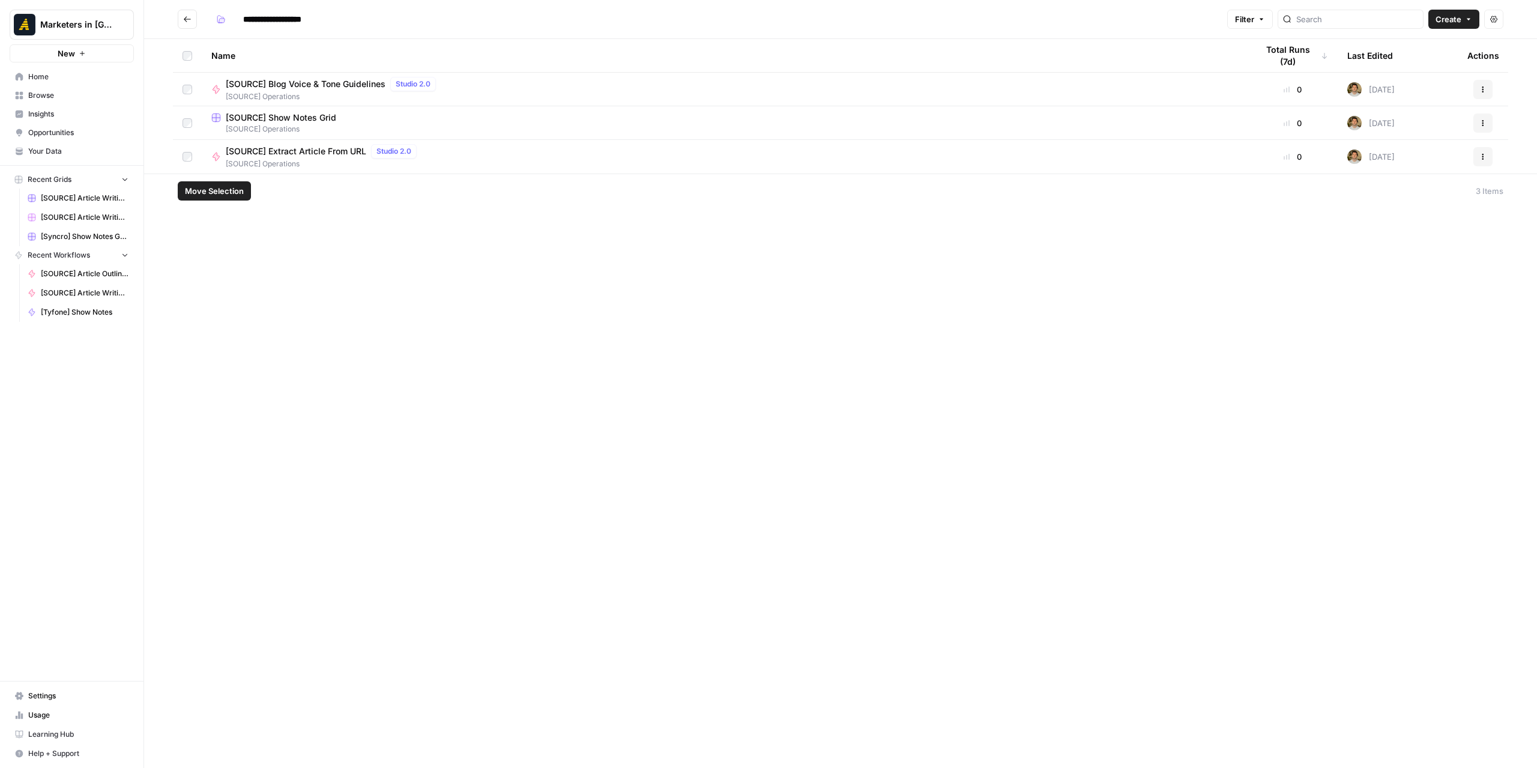
click at [1479, 125] on button "Actions" at bounding box center [1482, 122] width 19 height 19
click at [1421, 154] on span "Duplicate" at bounding box center [1429, 151] width 96 height 12
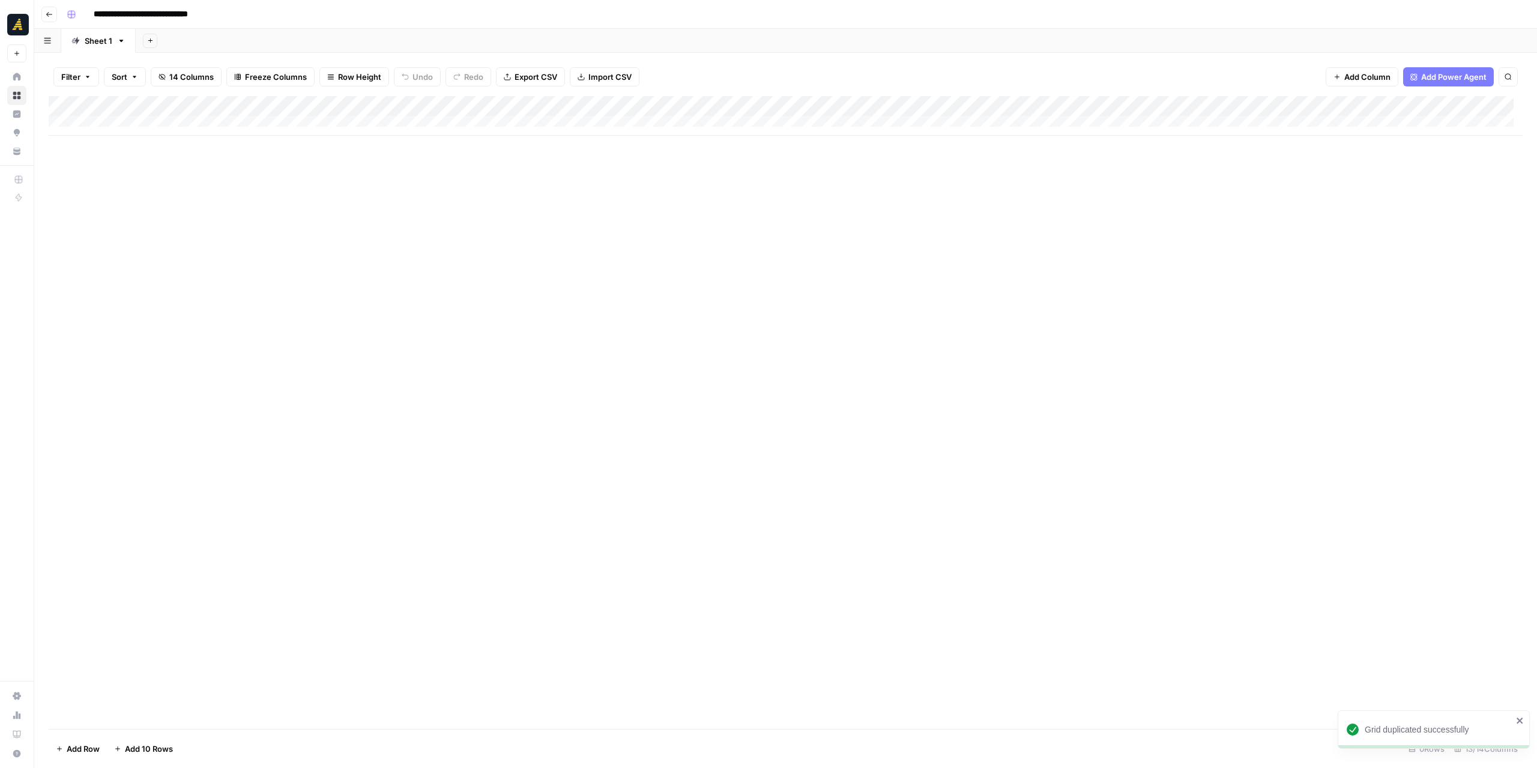
click at [232, 16] on input "**********" at bounding box center [164, 14] width 152 height 19
drag, startPoint x: 233, startPoint y: 15, endPoint x: 204, endPoint y: 17, distance: 28.9
click at [204, 17] on input "**********" at bounding box center [164, 14] width 152 height 19
drag, startPoint x: 131, startPoint y: 17, endPoint x: 98, endPoint y: 17, distance: 32.4
click at [98, 17] on input "**********" at bounding box center [149, 14] width 122 height 19
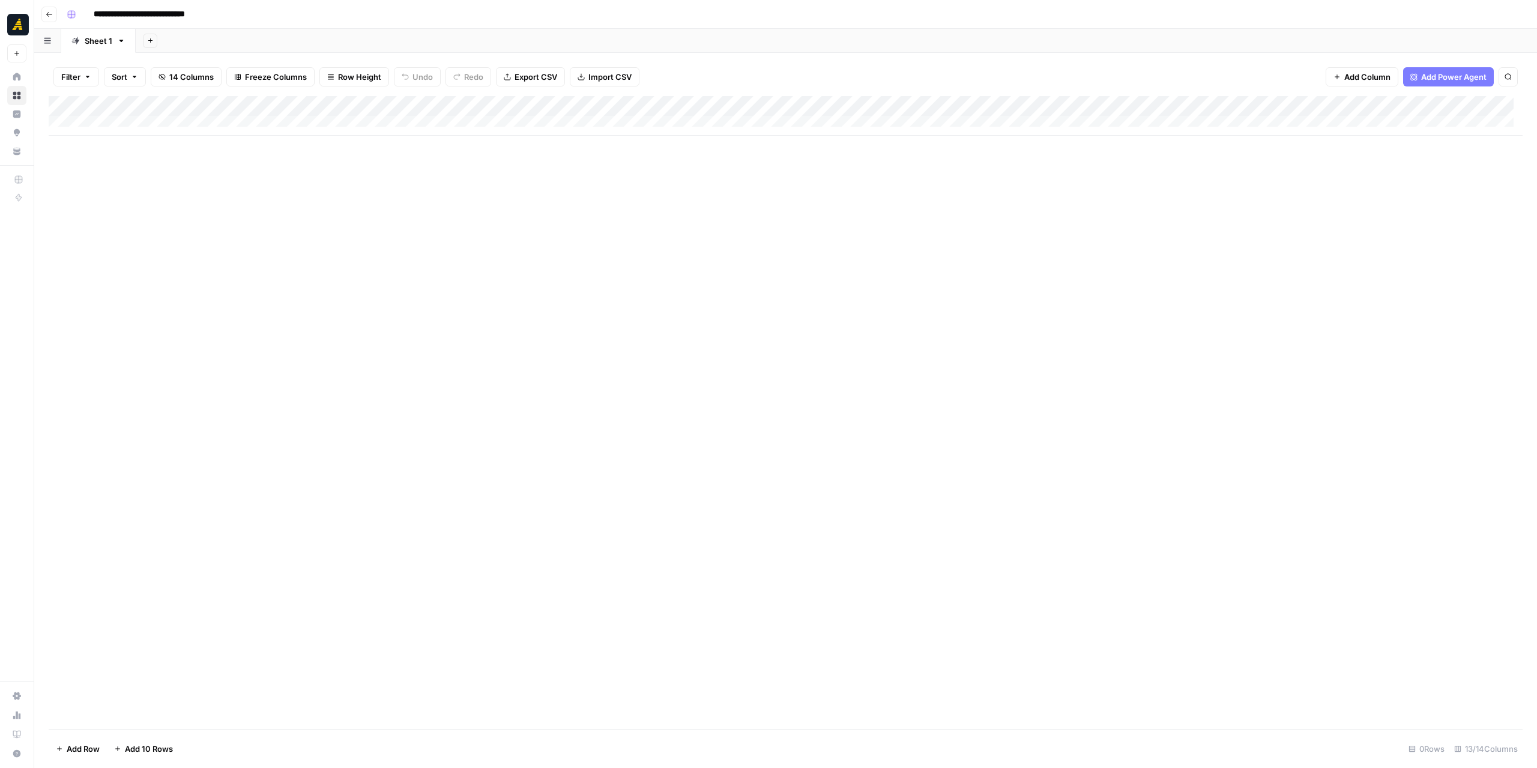
type input "**********"
click at [263, 244] on div "Add Column" at bounding box center [786, 412] width 1474 height 633
click at [53, 15] on button "Go back" at bounding box center [49, 15] width 16 height 16
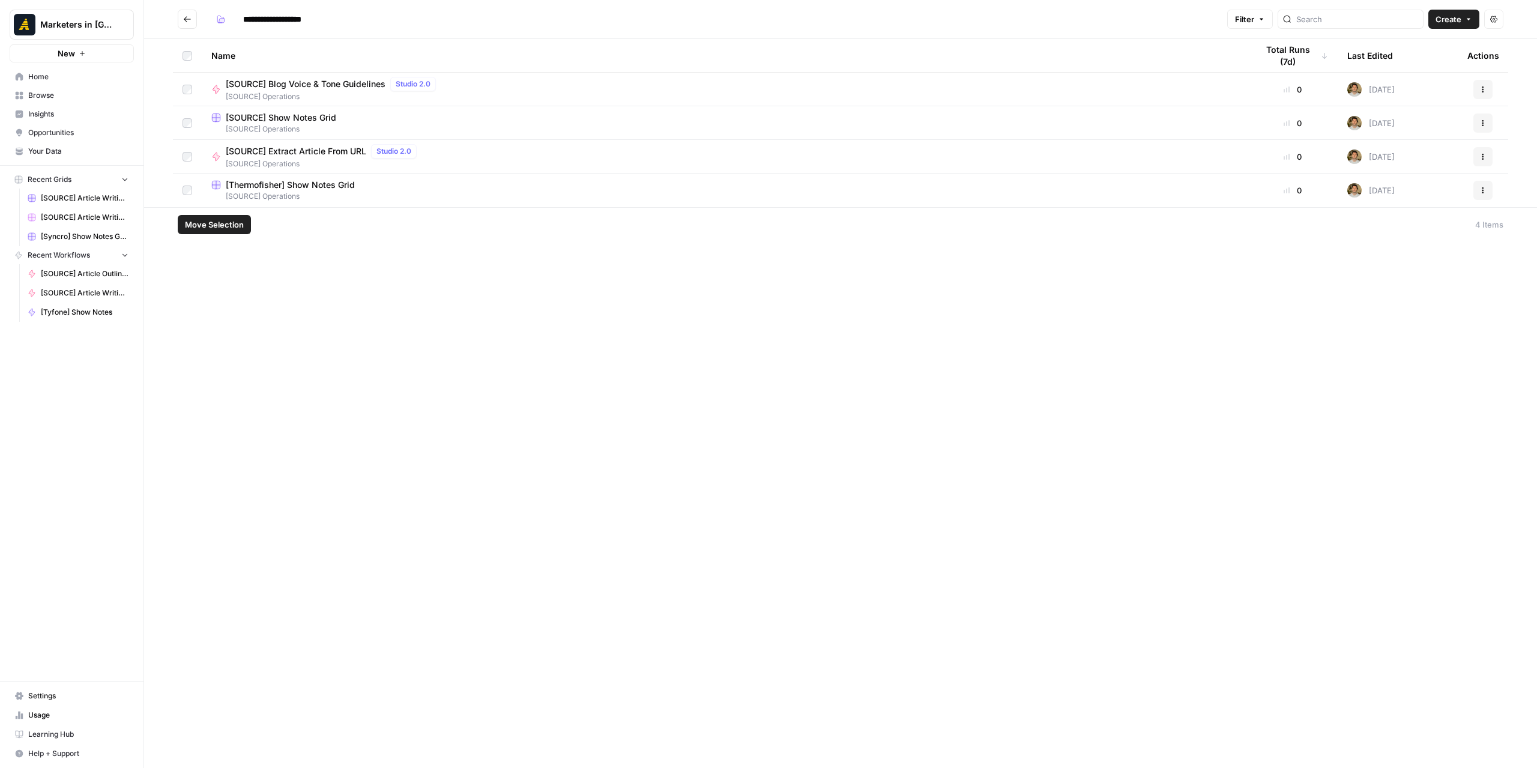
click at [205, 224] on span "Move Selection" at bounding box center [214, 225] width 59 height 12
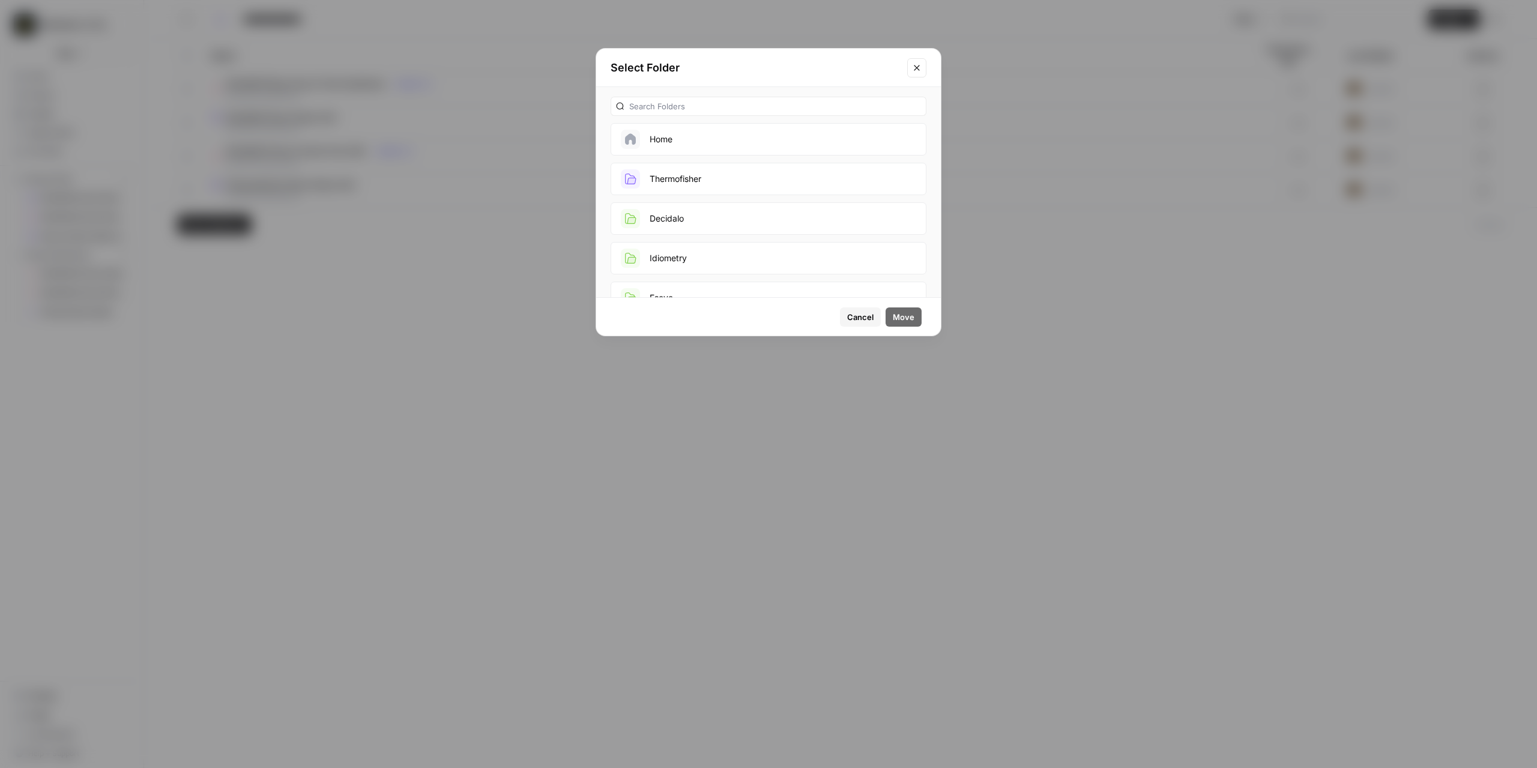
click at [752, 183] on button "Thermofisher" at bounding box center [769, 179] width 316 height 32
click at [916, 315] on button "Move" at bounding box center [904, 316] width 36 height 19
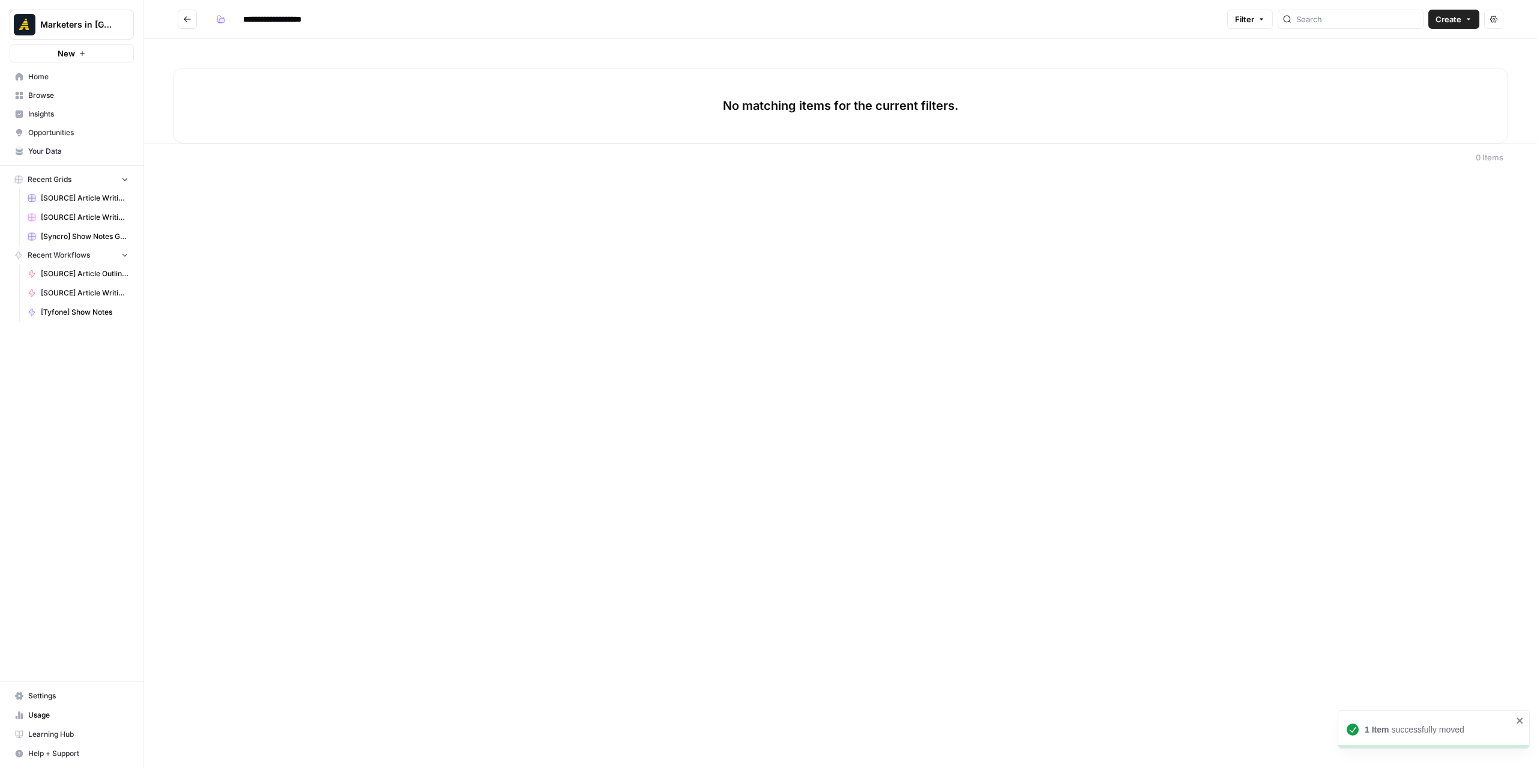
type input "**********"
click at [222, 16] on icon "button" at bounding box center [221, 19] width 8 height 8
click at [247, 75] on span "Green" at bounding box center [278, 81] width 86 height 12
click at [367, 195] on div "**********" at bounding box center [840, 384] width 1393 height 768
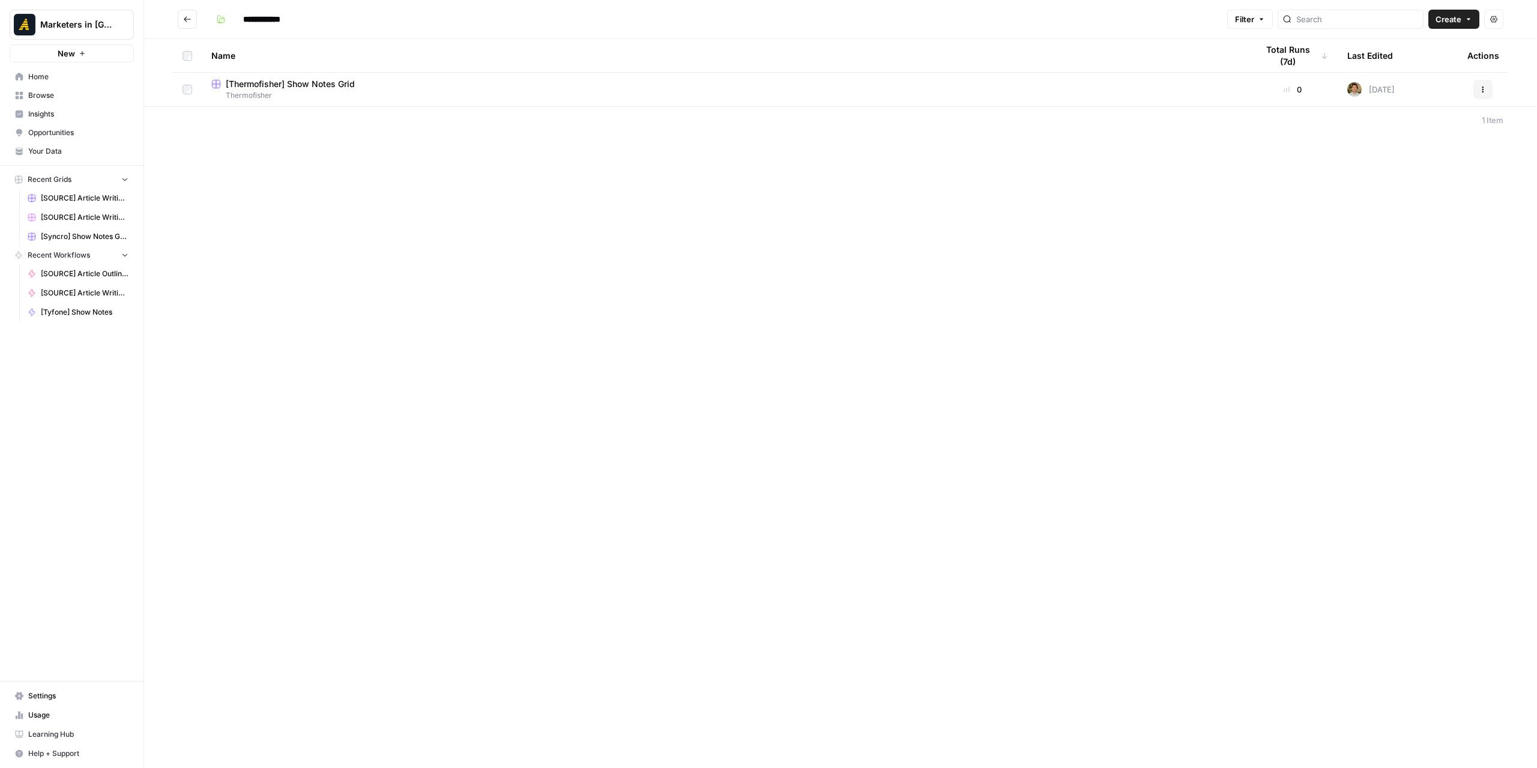
click at [612, 327] on div "**********" at bounding box center [840, 384] width 1393 height 768
click at [316, 92] on span "Thermofisher" at bounding box center [724, 95] width 1027 height 11
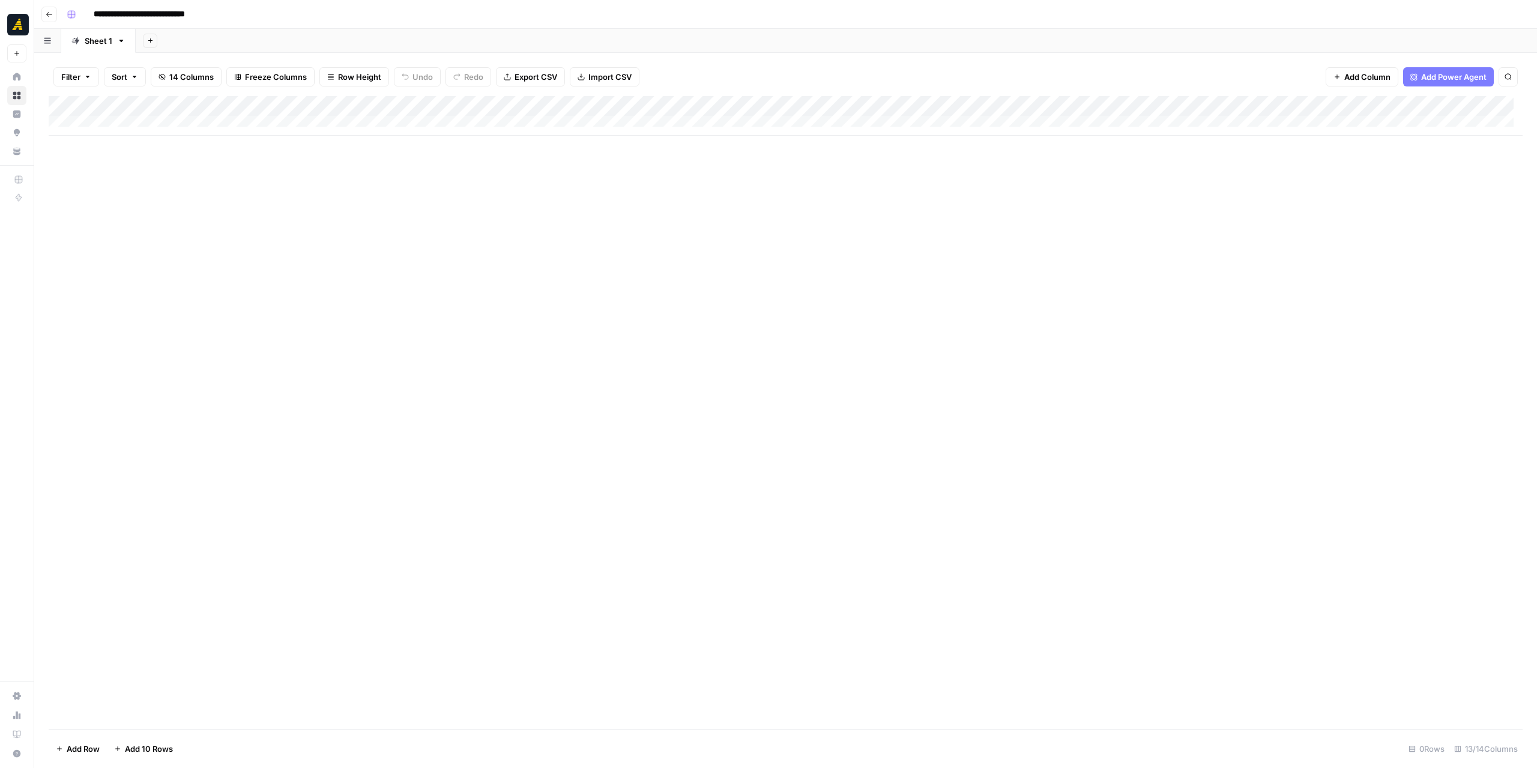
click at [146, 124] on div "Add Column" at bounding box center [786, 116] width 1474 height 40
click at [123, 119] on div "Add Column" at bounding box center [786, 116] width 1474 height 40
drag, startPoint x: 942, startPoint y: 589, endPoint x: 843, endPoint y: 594, distance: 98.6
click at [843, 594] on div "Add Column" at bounding box center [786, 412] width 1474 height 633
click at [136, 140] on div "Add Column" at bounding box center [786, 126] width 1474 height 60
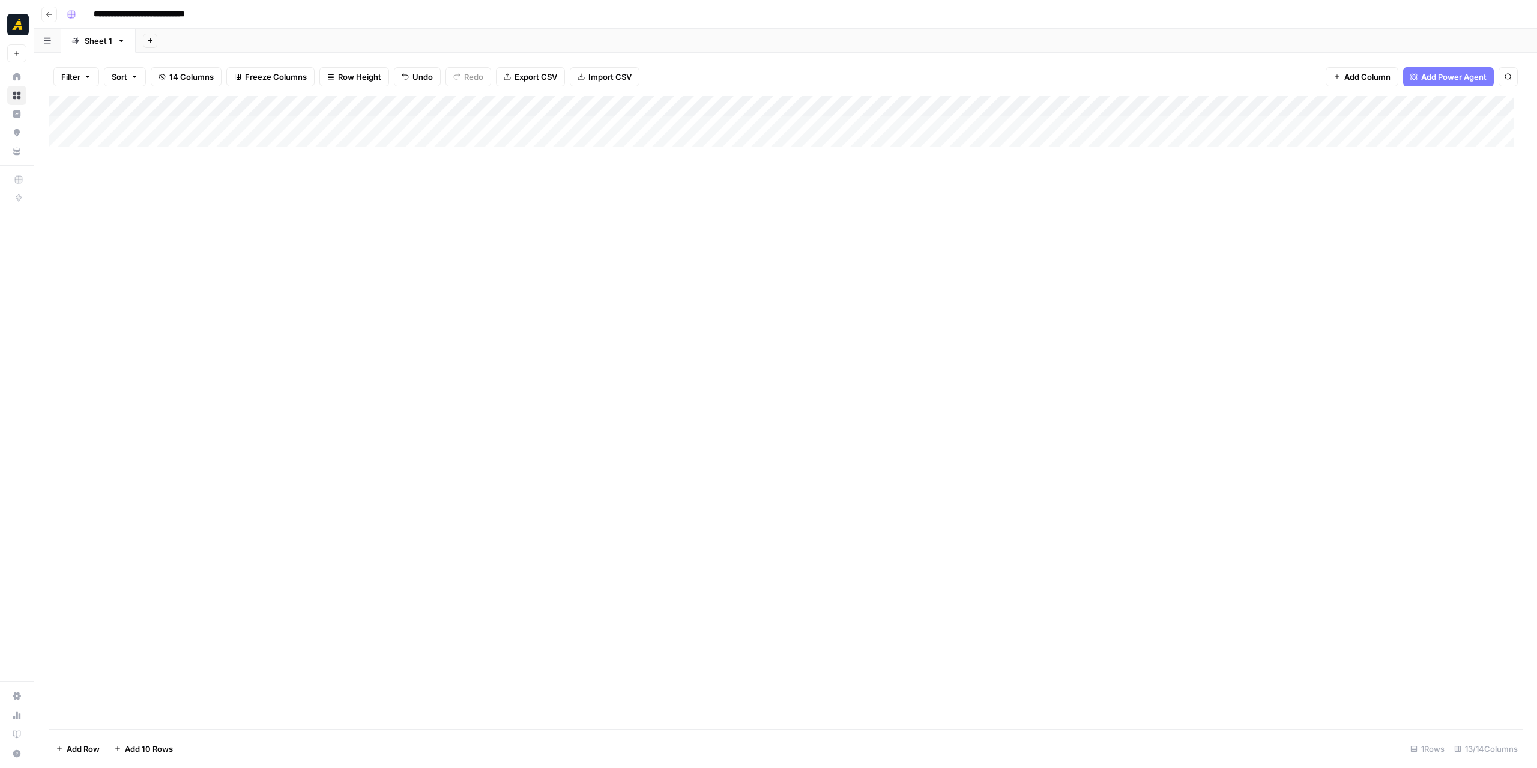
click at [140, 142] on div "Add Column" at bounding box center [786, 126] width 1474 height 60
click at [115, 130] on div "Add Column" at bounding box center [786, 136] width 1474 height 80
click at [155, 121] on div "Add Column" at bounding box center [786, 136] width 1474 height 80
click at [155, 121] on textarea at bounding box center [186, 126] width 192 height 17
type textarea "**********"
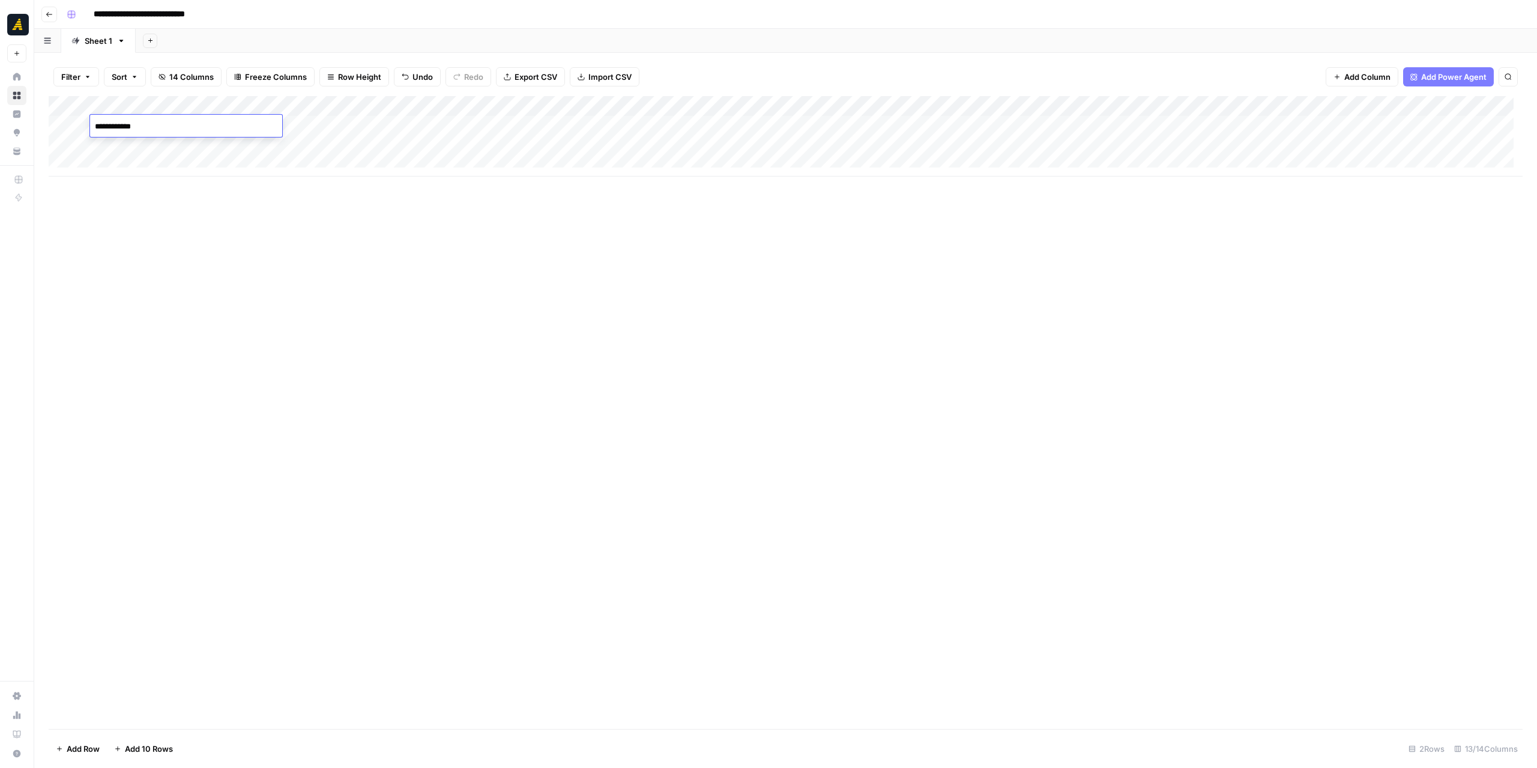
click at [273, 289] on div "Add Column" at bounding box center [786, 412] width 1474 height 633
click at [146, 10] on input "**********" at bounding box center [159, 14] width 143 height 19
click at [127, 10] on input "**********" at bounding box center [159, 14] width 143 height 19
click at [134, 12] on input "**********" at bounding box center [160, 14] width 145 height 19
type input "**********"
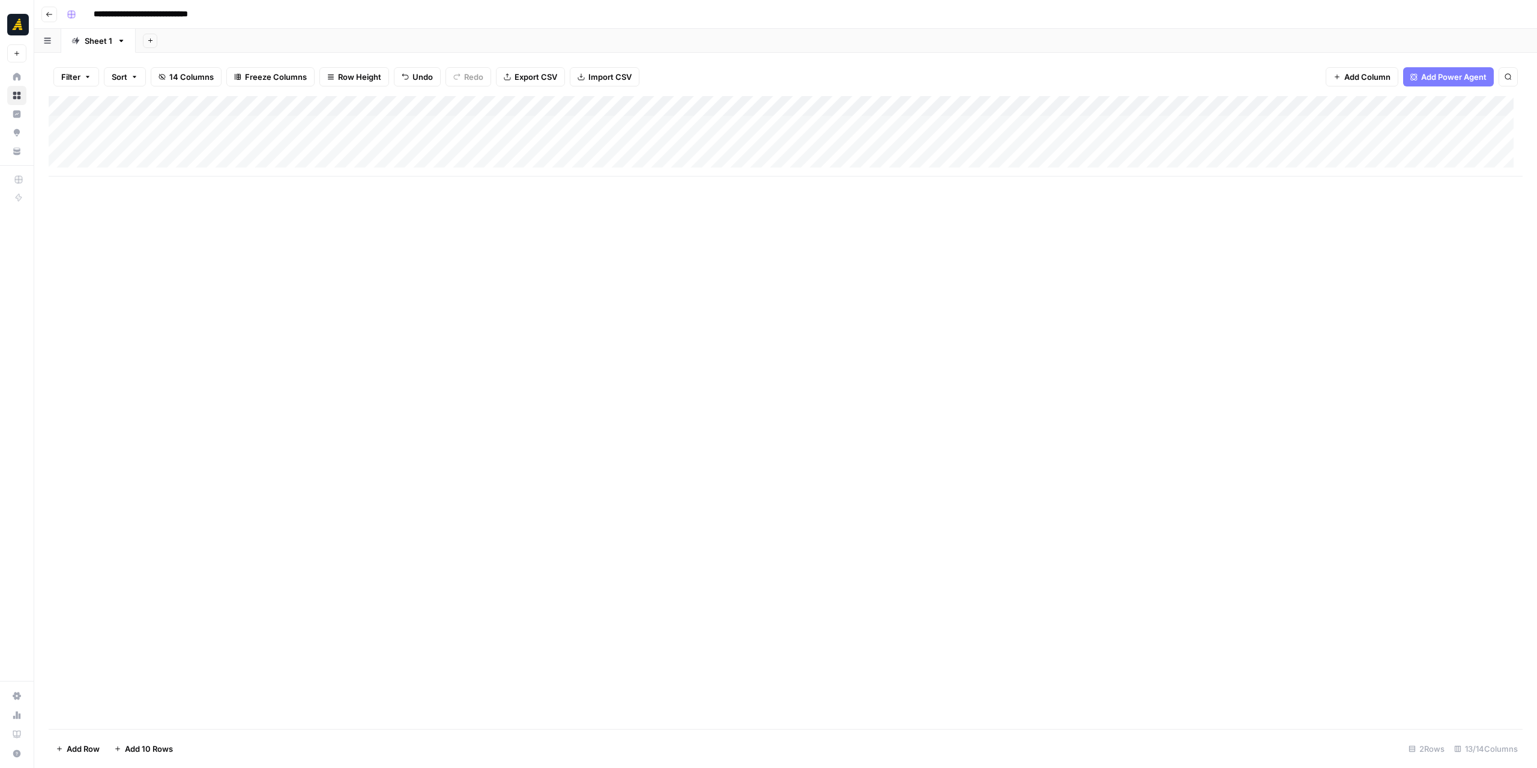
click at [124, 122] on div "Add Column" at bounding box center [786, 136] width 1474 height 80
click at [121, 125] on textarea "**********" at bounding box center [186, 126] width 192 height 17
type textarea "**********"
click at [280, 271] on div "Add Column" at bounding box center [786, 412] width 1474 height 633
click at [253, 124] on div "Add Column" at bounding box center [786, 136] width 1474 height 80
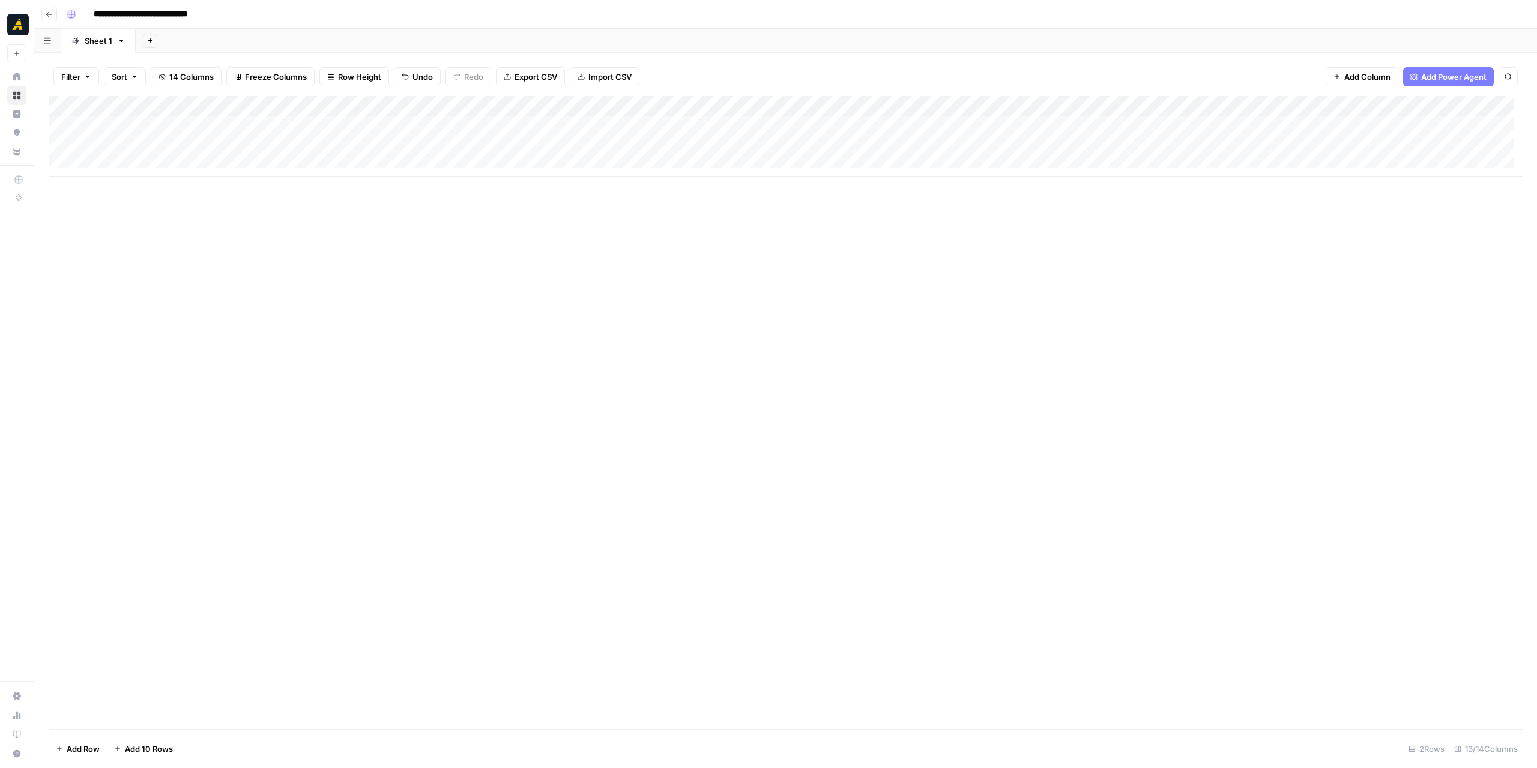
click at [253, 124] on div "Add Column" at bounding box center [786, 136] width 1474 height 80
click at [852, 66] on div at bounding box center [1153, 398] width 768 height 739
click at [995, 57] on p at bounding box center [1153, 61] width 384 height 16
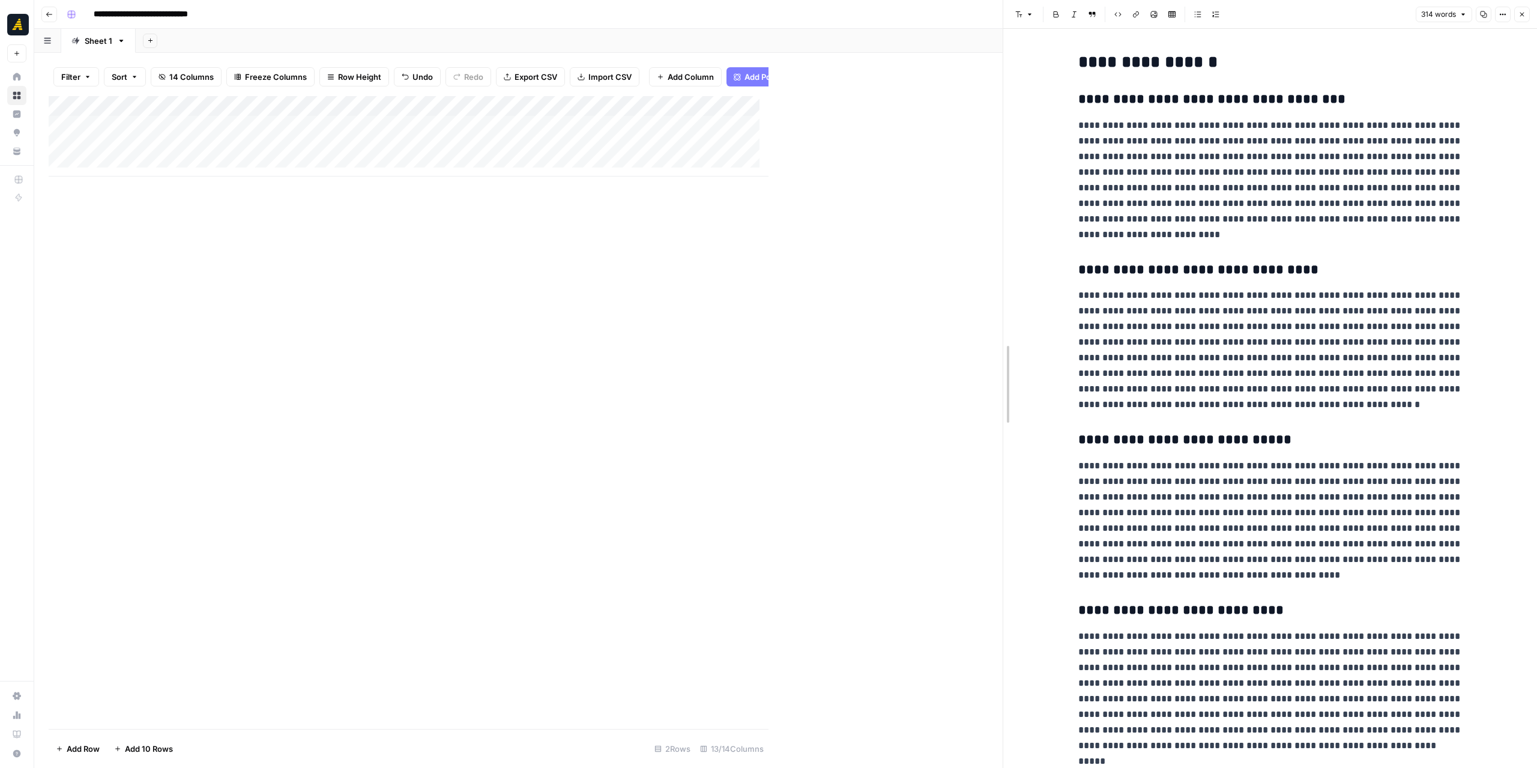
drag, startPoint x: 768, startPoint y: 300, endPoint x: 1001, endPoint y: 302, distance: 233.5
click at [1001, 302] on div at bounding box center [1003, 384] width 12 height 768
click at [1519, 8] on button "Close" at bounding box center [1522, 15] width 16 height 16
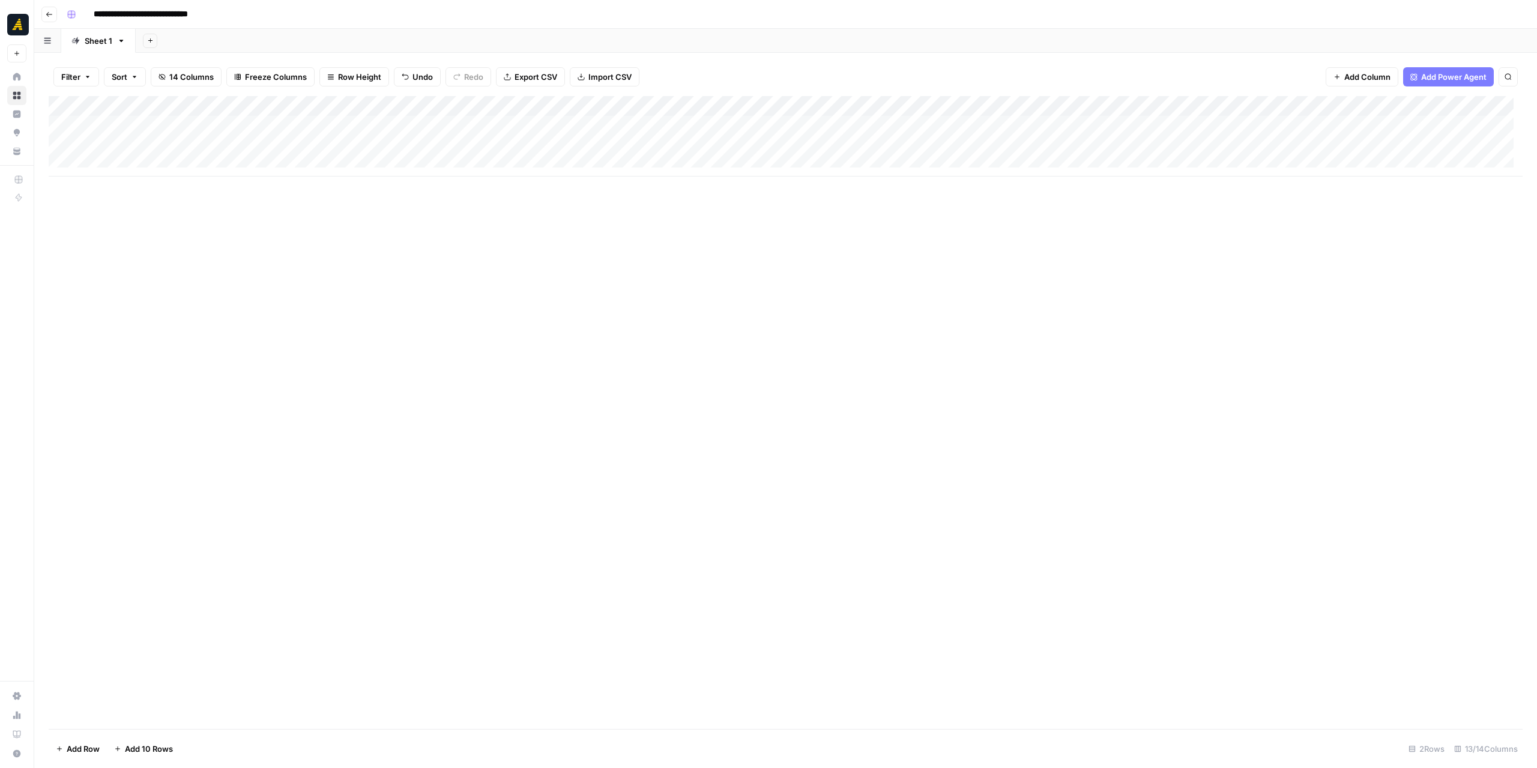
click at [361, 119] on div "Add Column" at bounding box center [786, 136] width 1474 height 80
click at [468, 124] on div "Add Column" at bounding box center [786, 136] width 1474 height 80
click at [557, 122] on div "Add Column" at bounding box center [786, 136] width 1474 height 80
click at [569, 119] on div "Add Column" at bounding box center [786, 136] width 1474 height 80
click at [569, 119] on div at bounding box center [577, 126] width 110 height 22
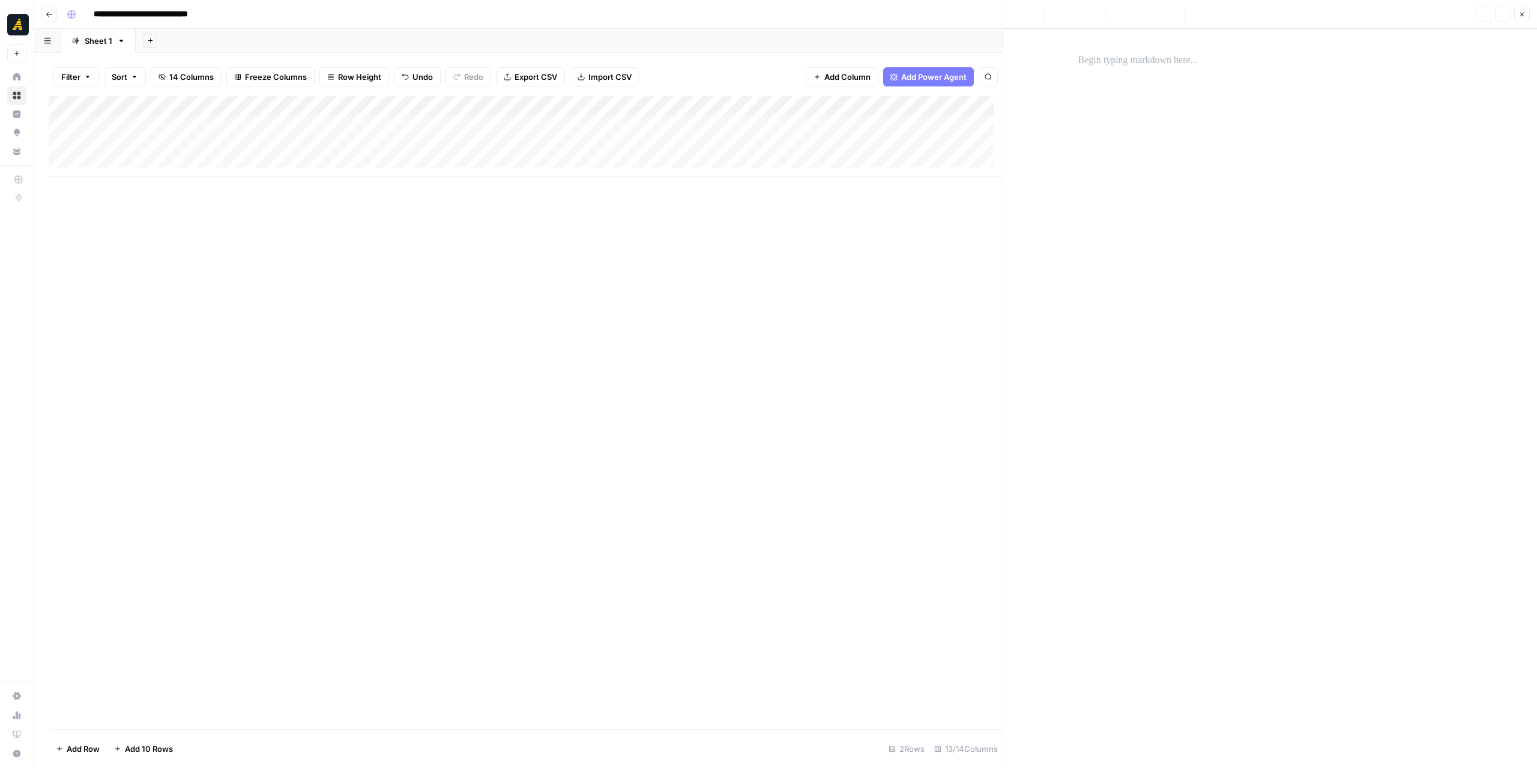
click at [479, 121] on div "Add Column" at bounding box center [526, 136] width 954 height 80
click at [479, 121] on textarea at bounding box center [510, 126] width 192 height 17
type textarea "**********"
drag, startPoint x: 616, startPoint y: 159, endPoint x: 602, endPoint y: 135, distance: 27.7
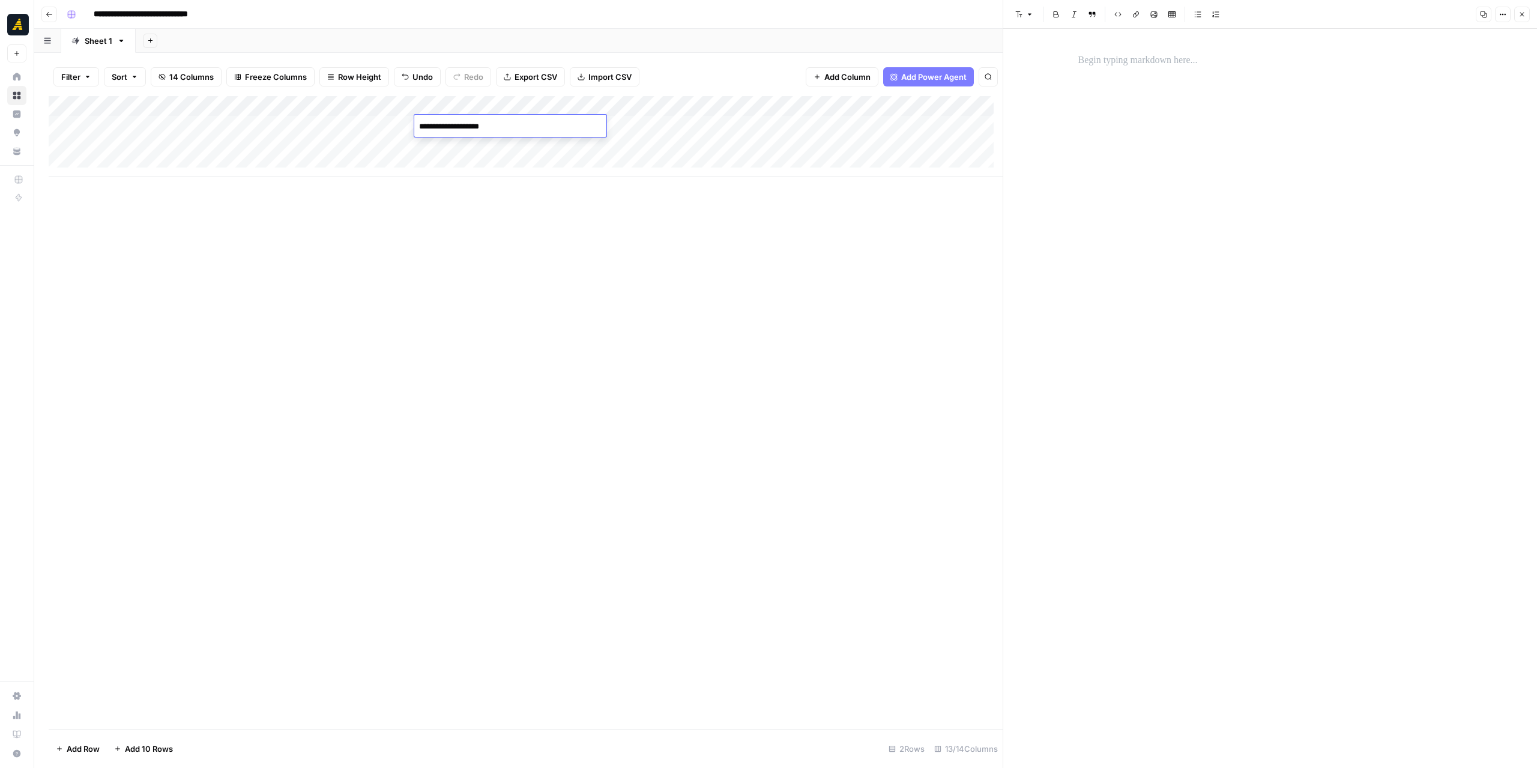
click at [614, 159] on div "Add Column" at bounding box center [526, 136] width 954 height 80
click at [590, 119] on div "Add Column" at bounding box center [526, 136] width 954 height 80
click at [590, 119] on div "Add Column" at bounding box center [526, 146] width 954 height 101
click at [1124, 56] on p at bounding box center [1270, 61] width 384 height 16
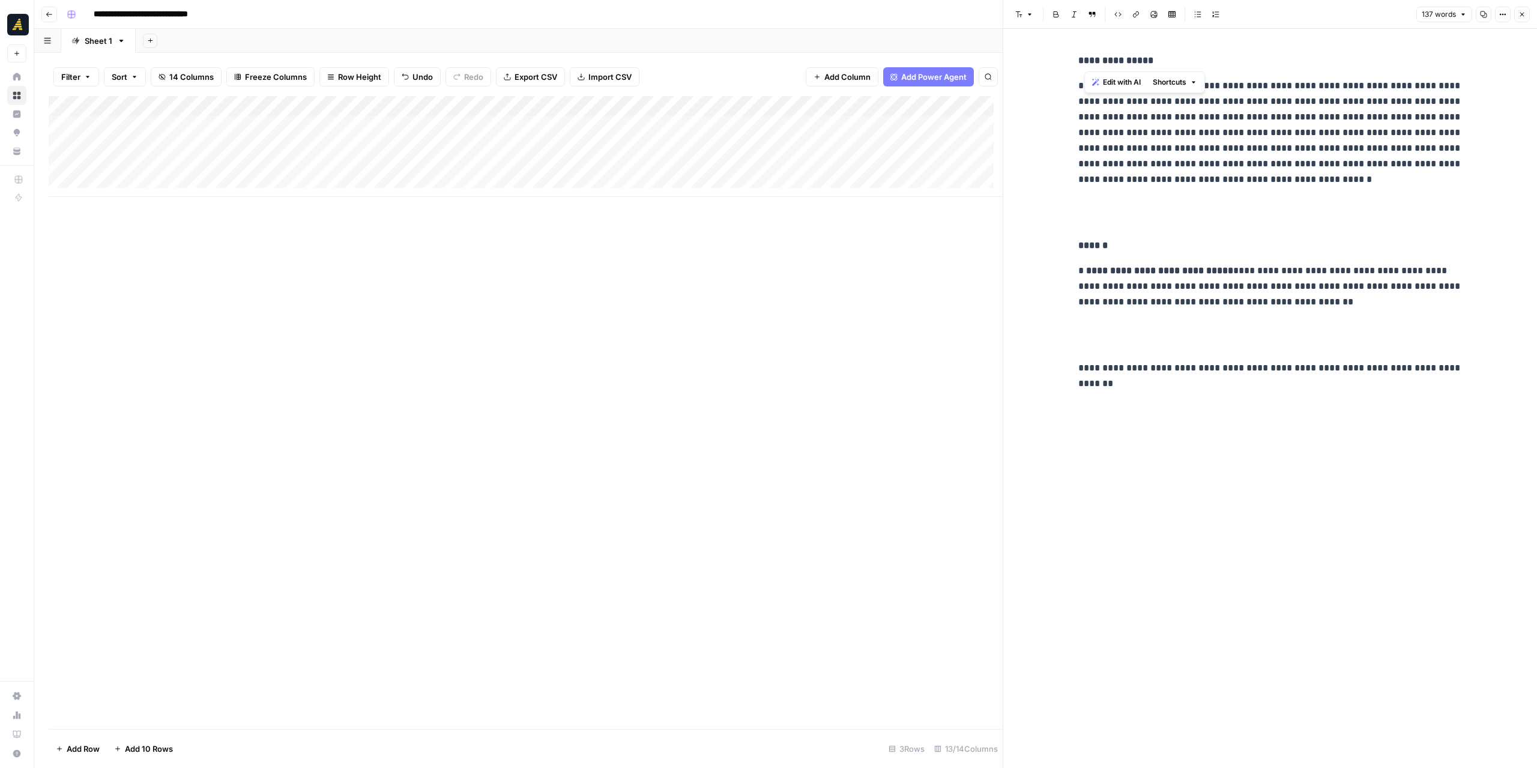
drag, startPoint x: 1173, startPoint y: 64, endPoint x: 1087, endPoint y: 62, distance: 86.5
click at [1087, 62] on p "**********" at bounding box center [1270, 61] width 384 height 16
click at [810, 255] on div "Add Column" at bounding box center [526, 412] width 954 height 633
click at [379, 125] on div "Add Column" at bounding box center [526, 146] width 954 height 101
click at [381, 124] on div "Add Column" at bounding box center [526, 146] width 954 height 101
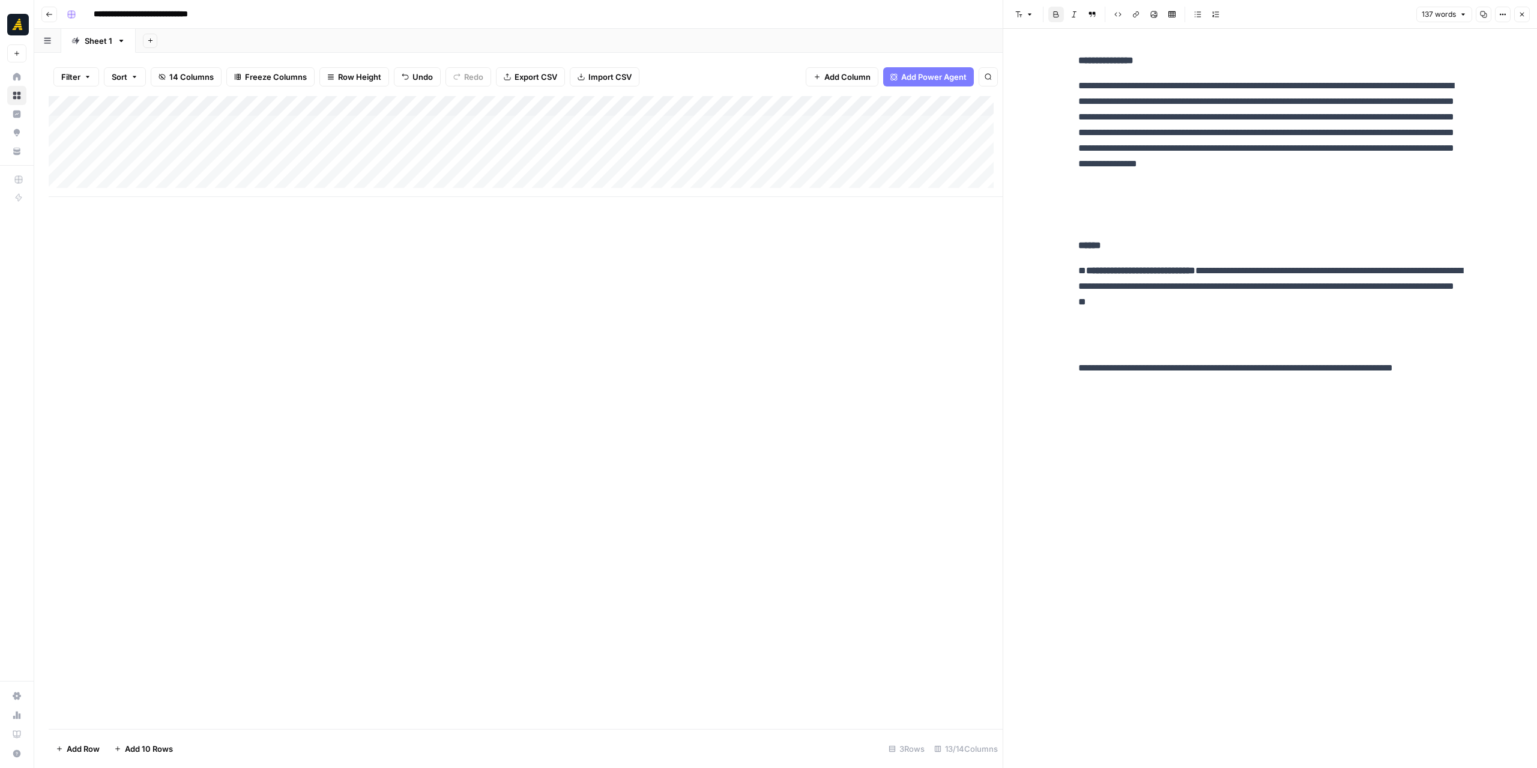
click at [381, 124] on div at bounding box center [361, 126] width 110 height 22
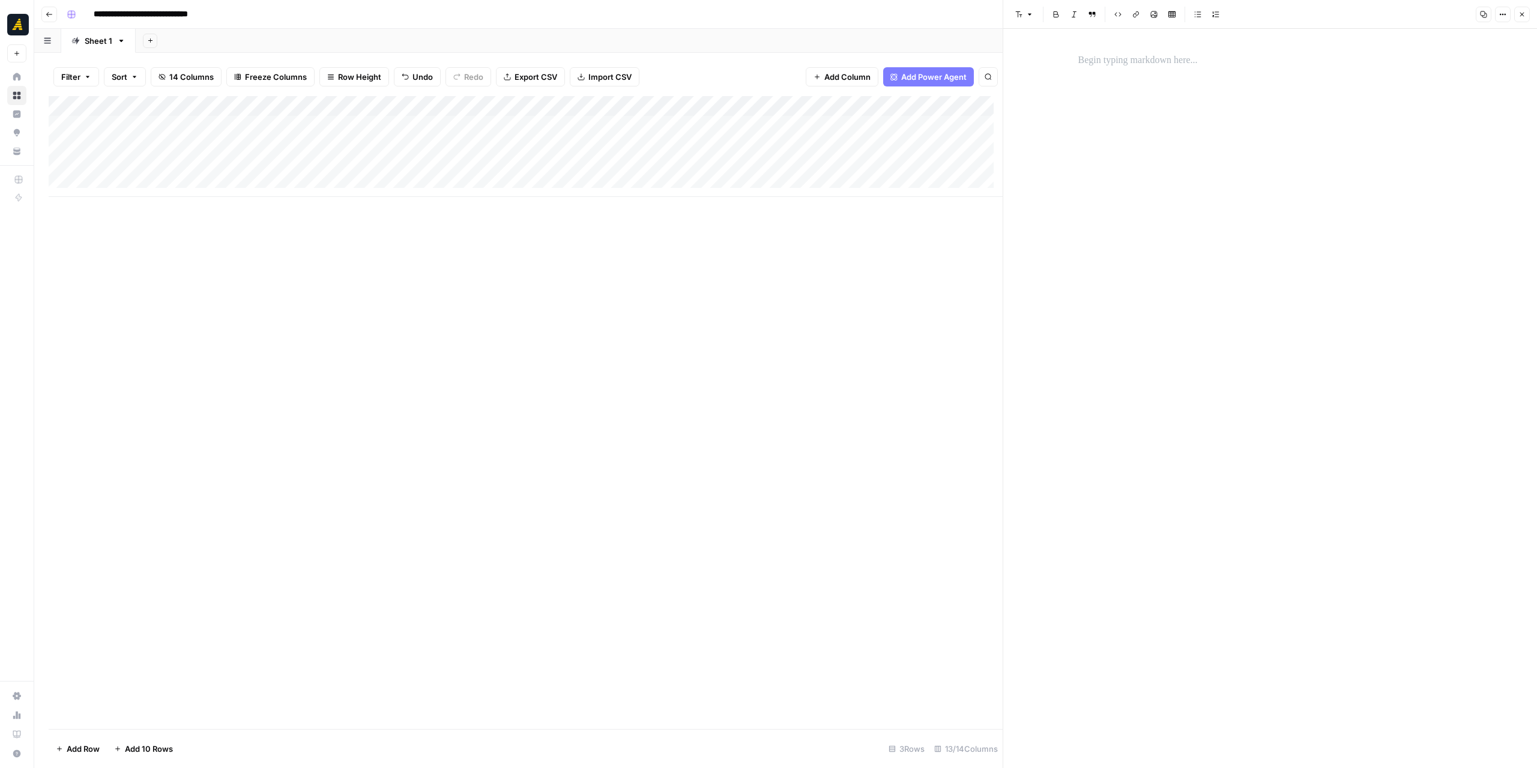
click at [1113, 63] on p at bounding box center [1270, 61] width 384 height 16
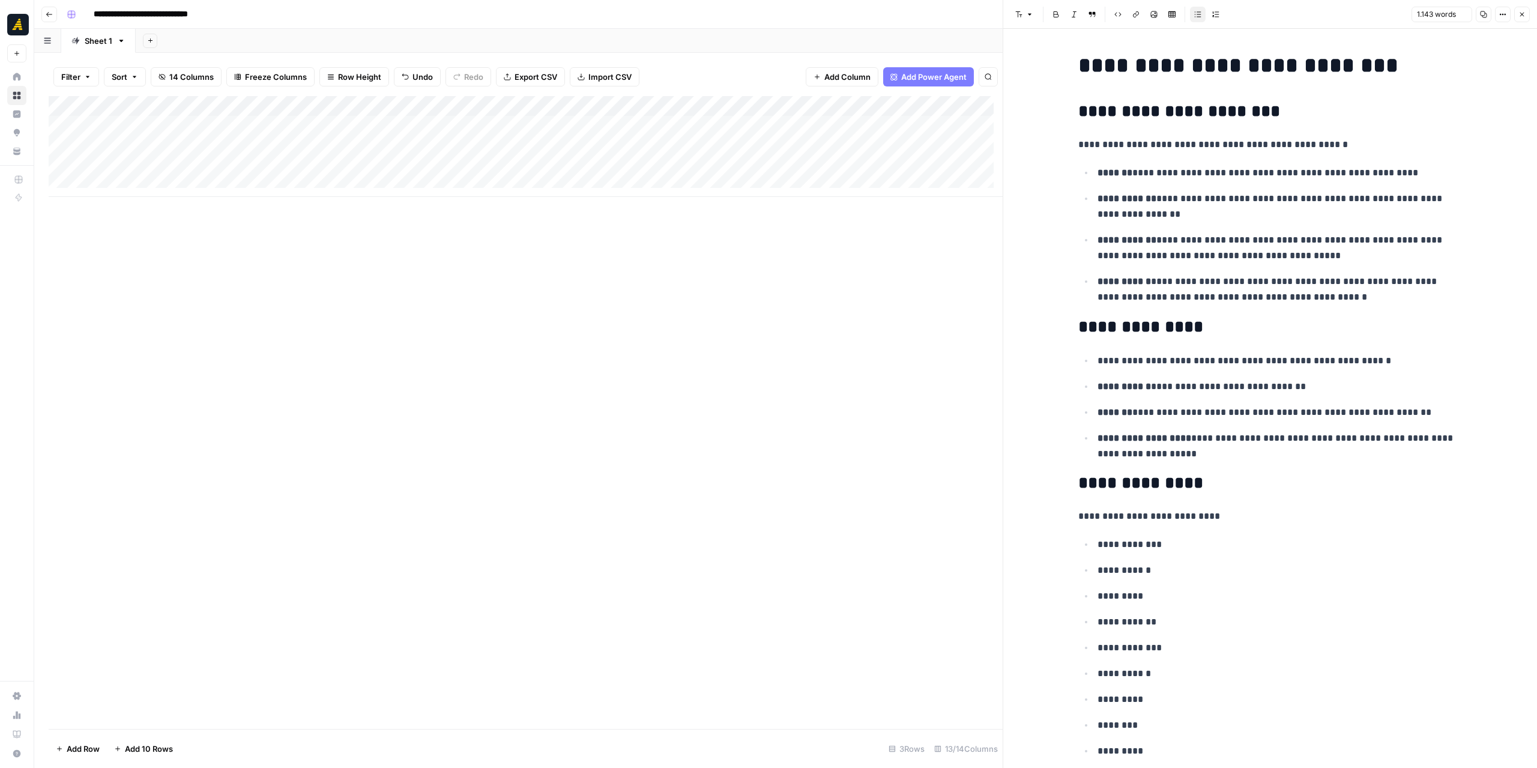
scroll to position [4638, 0]
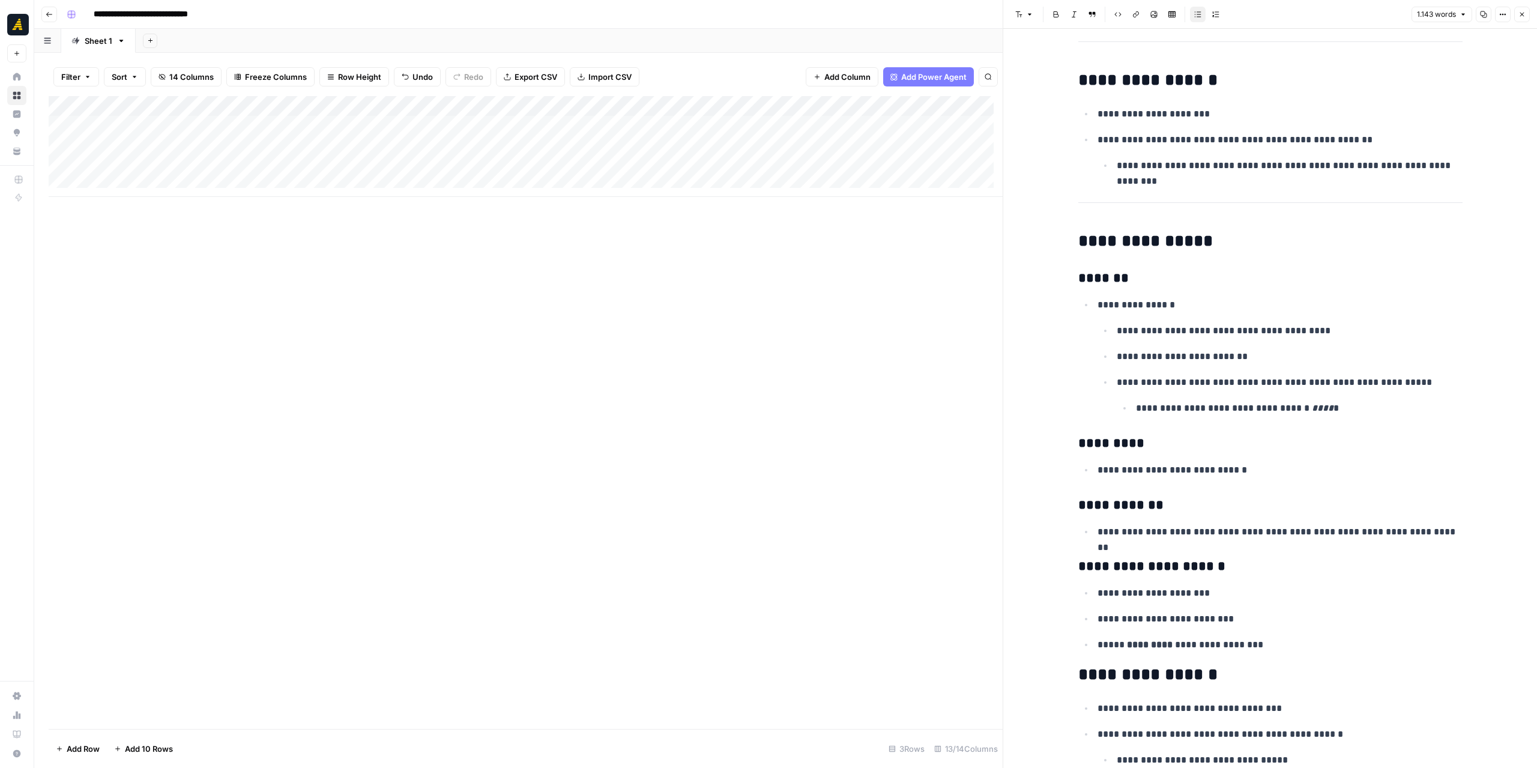
click at [874, 291] on div "Add Column" at bounding box center [526, 412] width 954 height 633
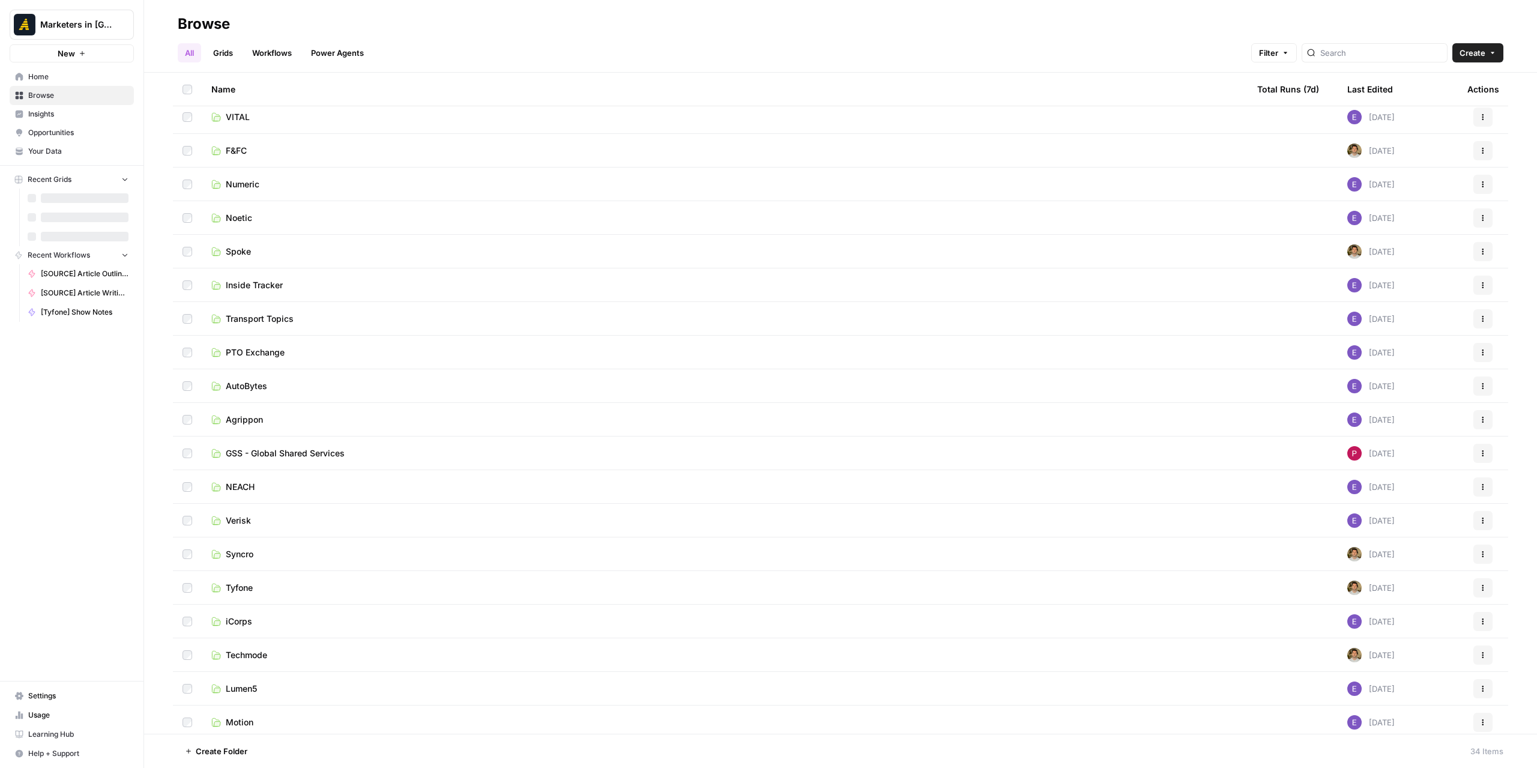
scroll to position [240, 0]
click at [255, 530] on td "Tyfone" at bounding box center [725, 521] width 1046 height 33
click at [240, 482] on span "Syncro" at bounding box center [240, 488] width 28 height 12
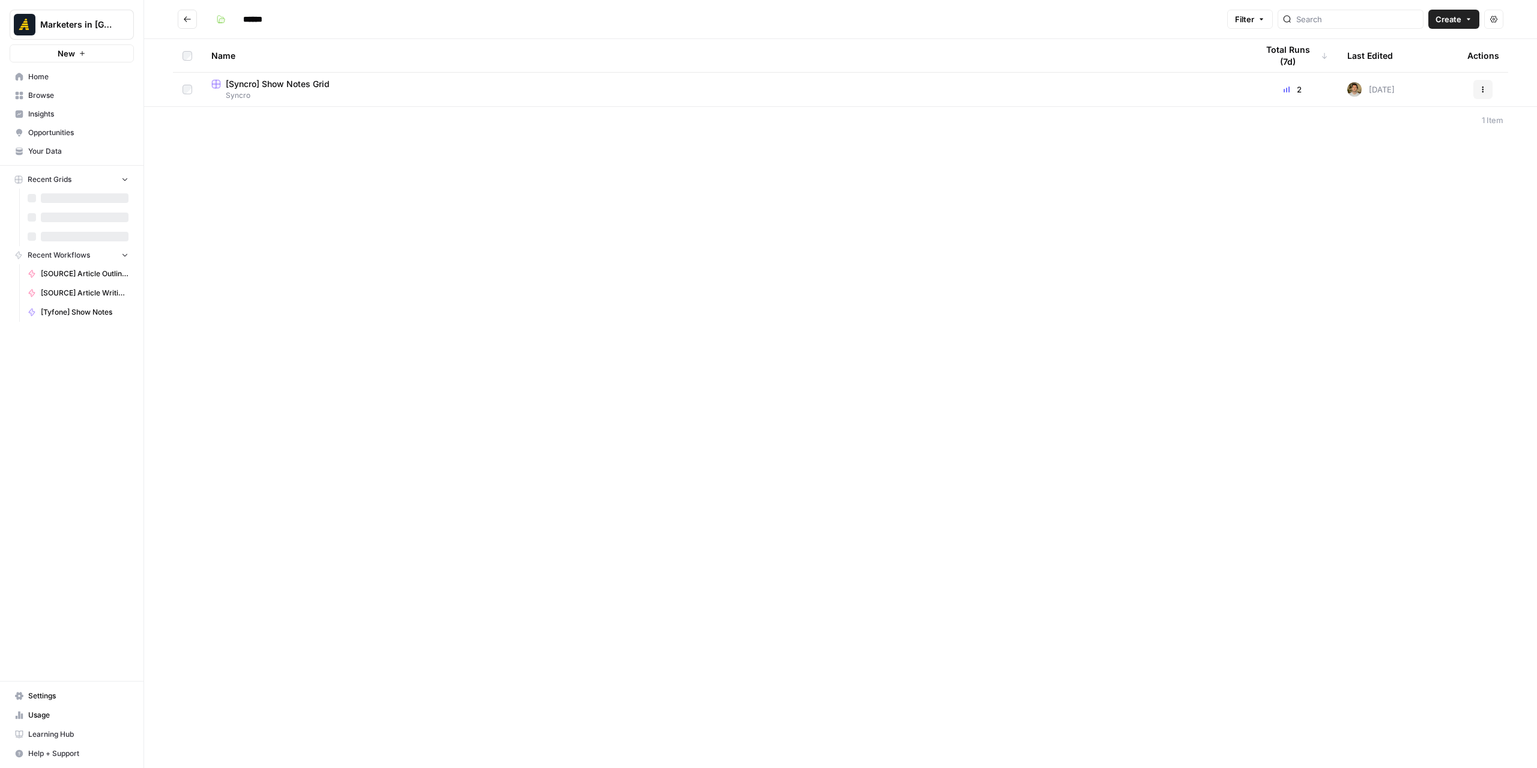
click at [330, 91] on span "Syncro" at bounding box center [724, 95] width 1027 height 11
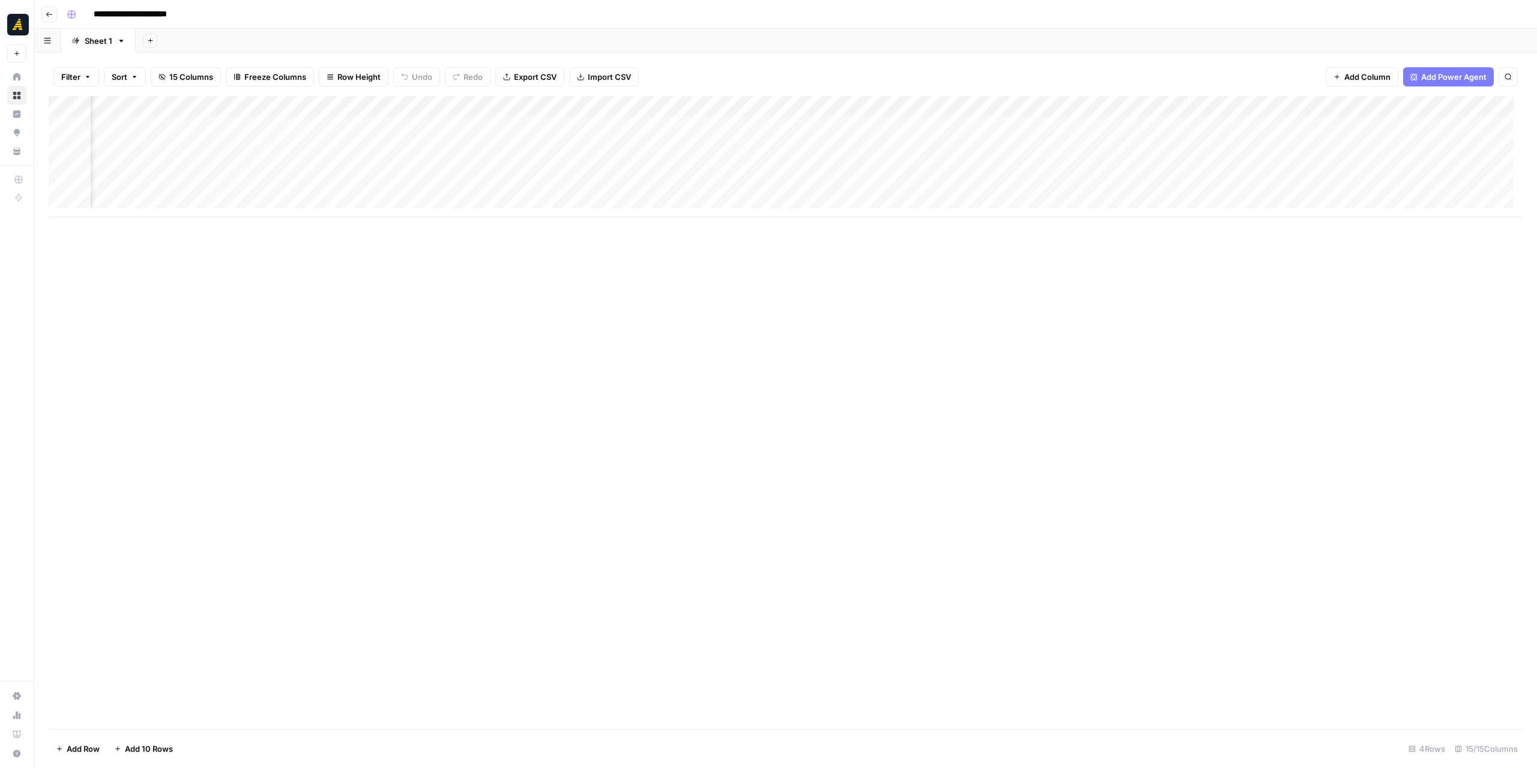
scroll to position [0, 616]
click at [1169, 161] on div "Add Column" at bounding box center [786, 156] width 1474 height 121
drag, startPoint x: 773, startPoint y: 256, endPoint x: 899, endPoint y: 262, distance: 126.8
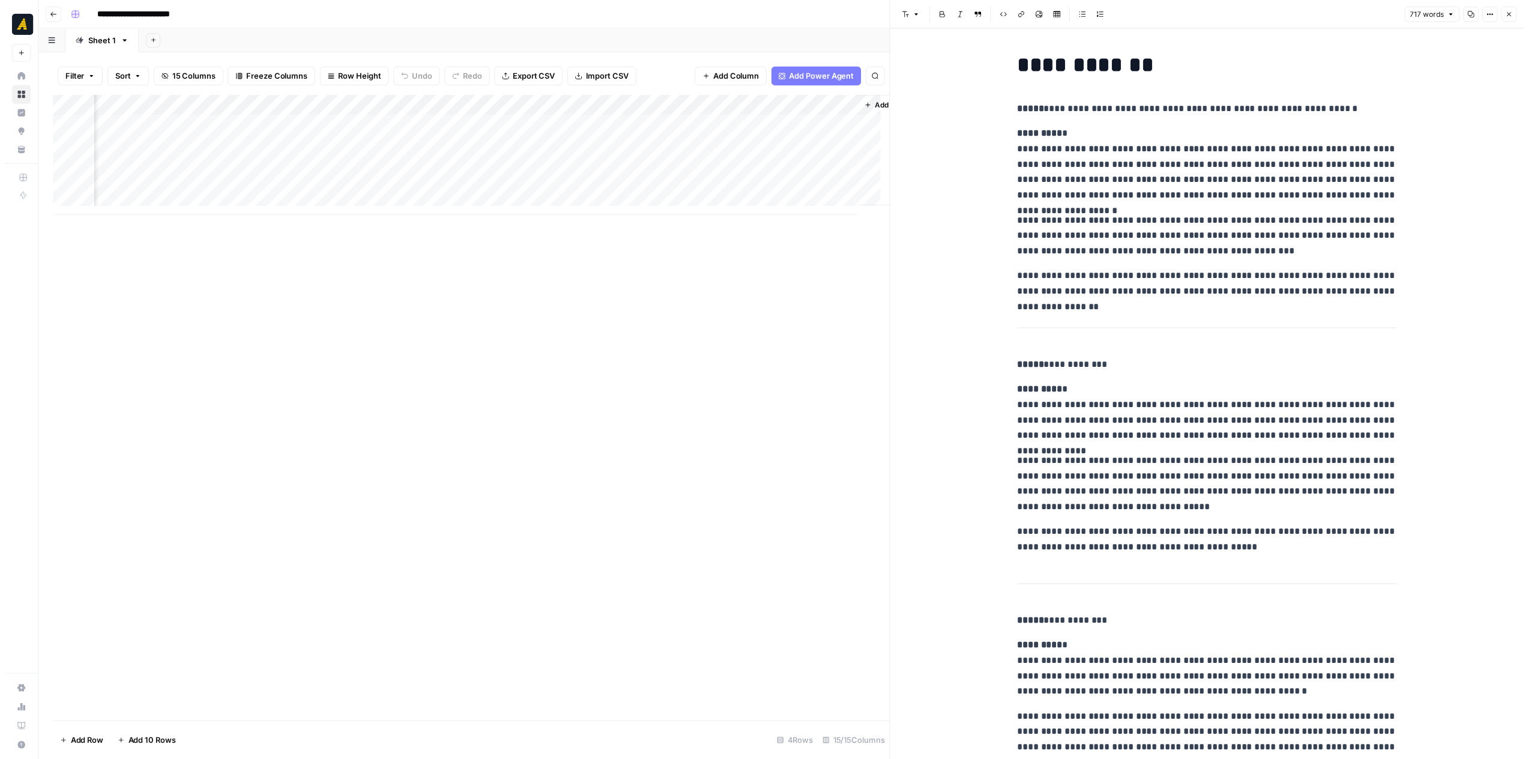
scroll to position [0, 1201]
click at [1521, 13] on icon "button" at bounding box center [1521, 14] width 7 height 7
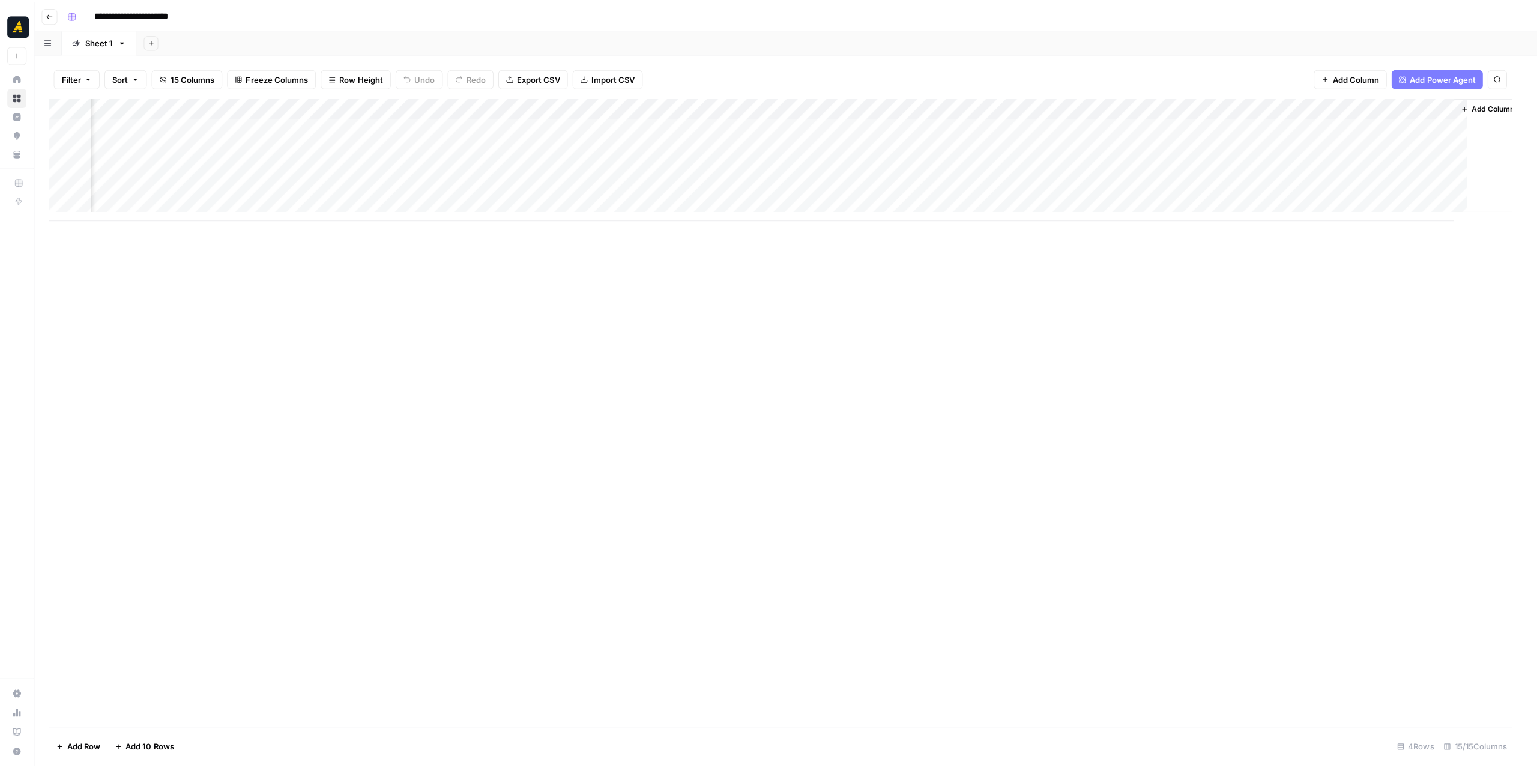
scroll to position [0, 602]
click at [1341, 101] on div "Add Column" at bounding box center [786, 156] width 1474 height 121
click at [1307, 202] on span "Hide Column" at bounding box center [1320, 207] width 105 height 12
click at [1435, 104] on div "Add Column" at bounding box center [786, 156] width 1474 height 121
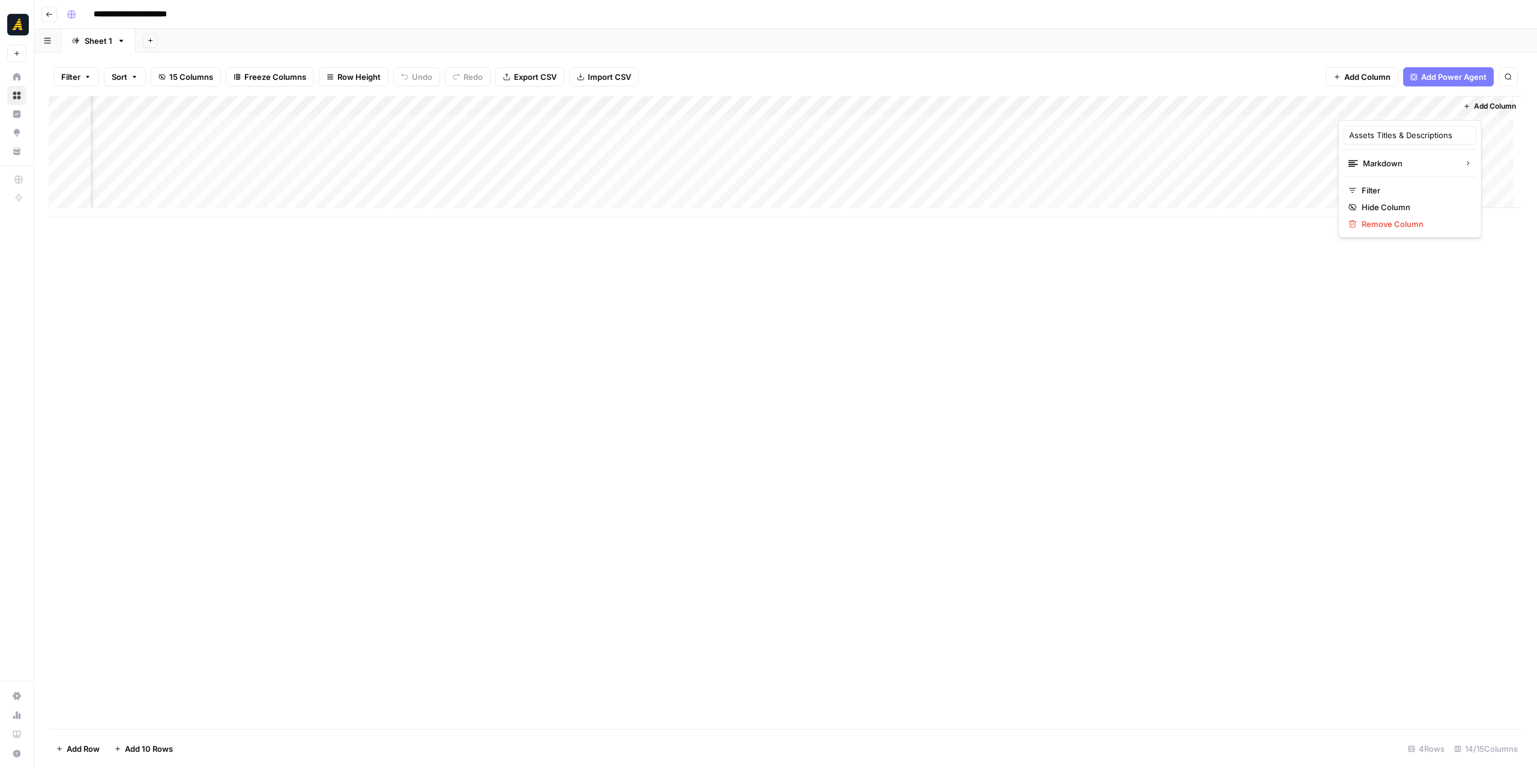
click at [1359, 313] on div "Add Column" at bounding box center [786, 412] width 1474 height 633
click at [1384, 177] on div "Add Column" at bounding box center [786, 156] width 1474 height 121
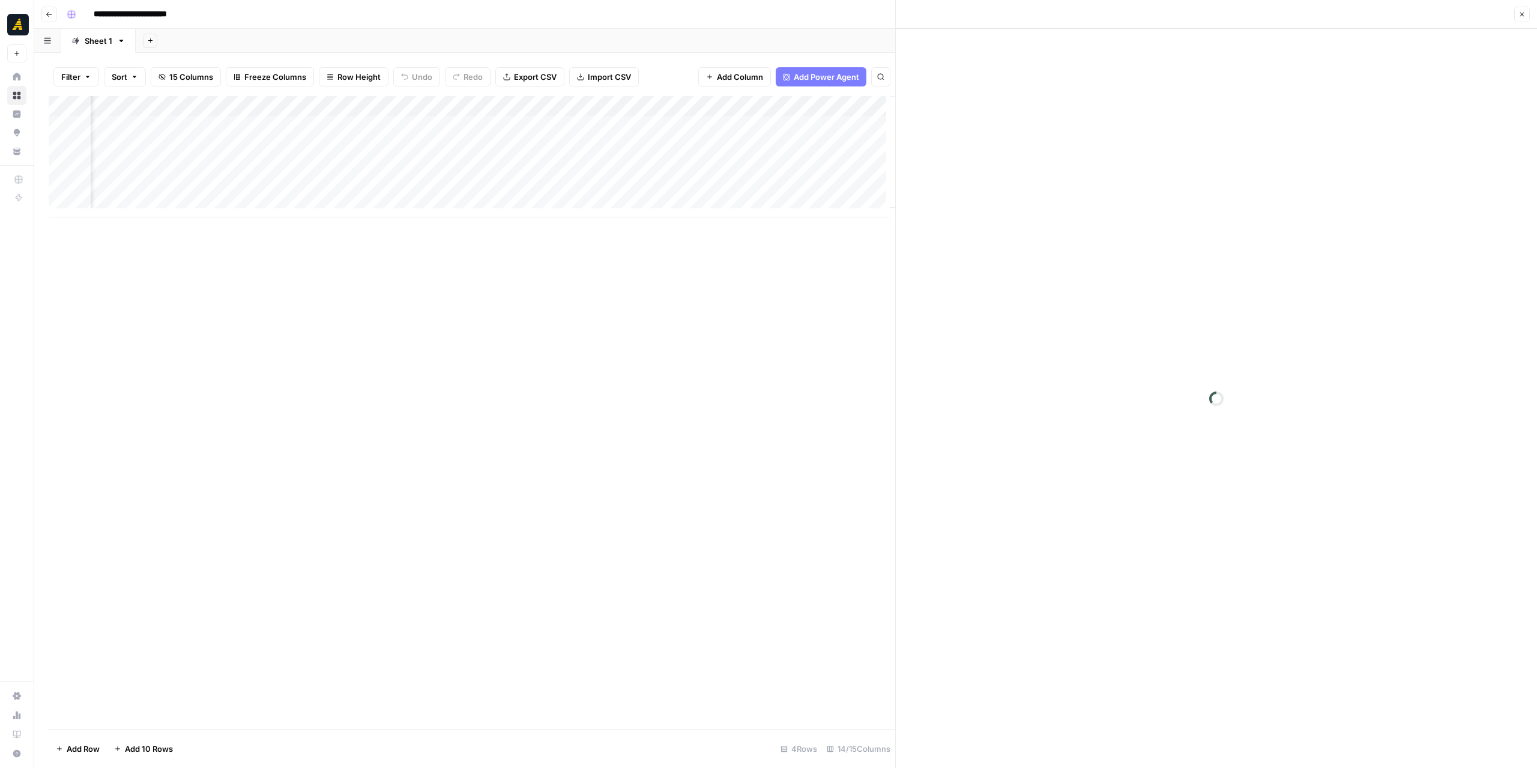
scroll to position [0, 1135]
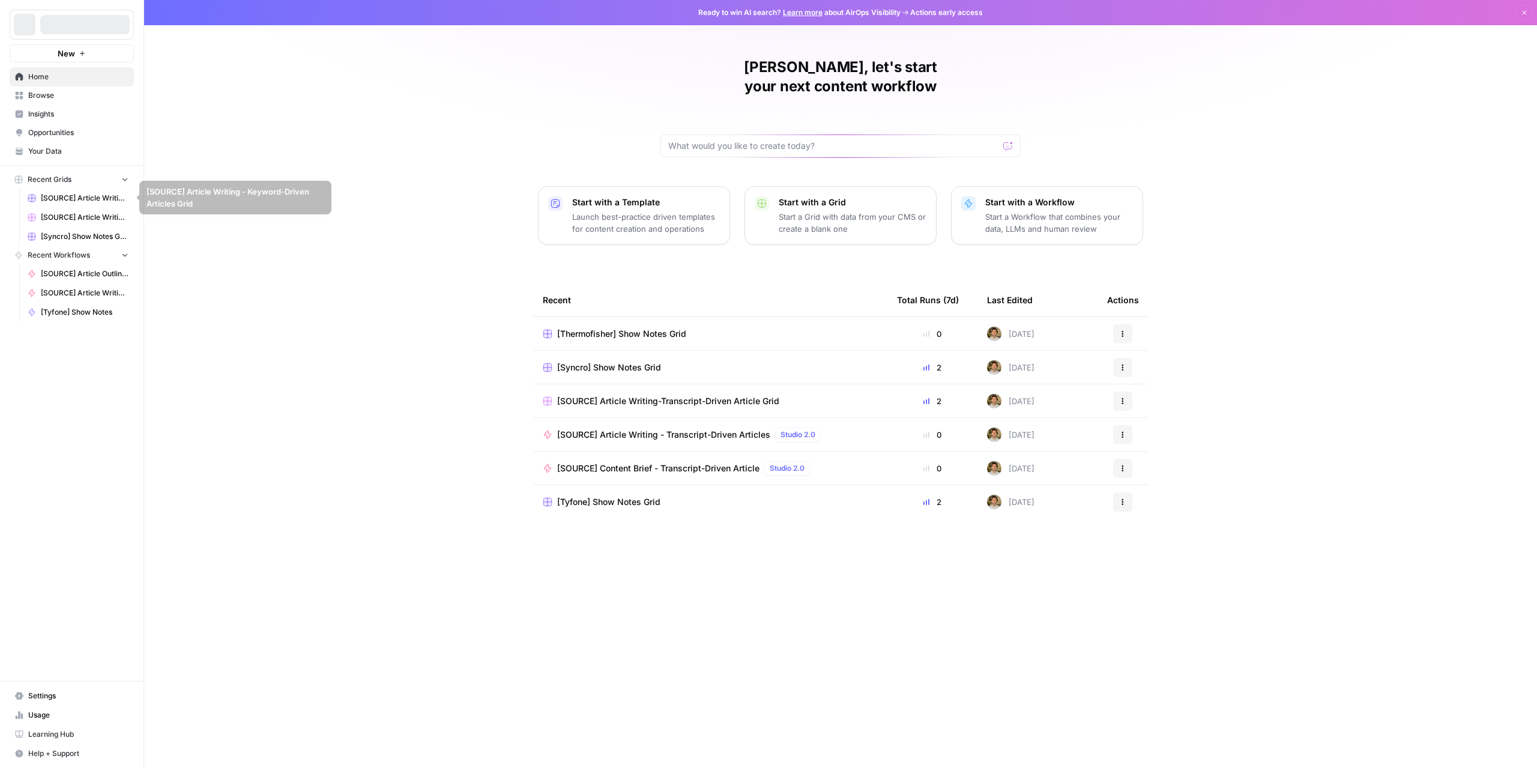
click at [60, 95] on span "Browse" at bounding box center [78, 95] width 100 height 11
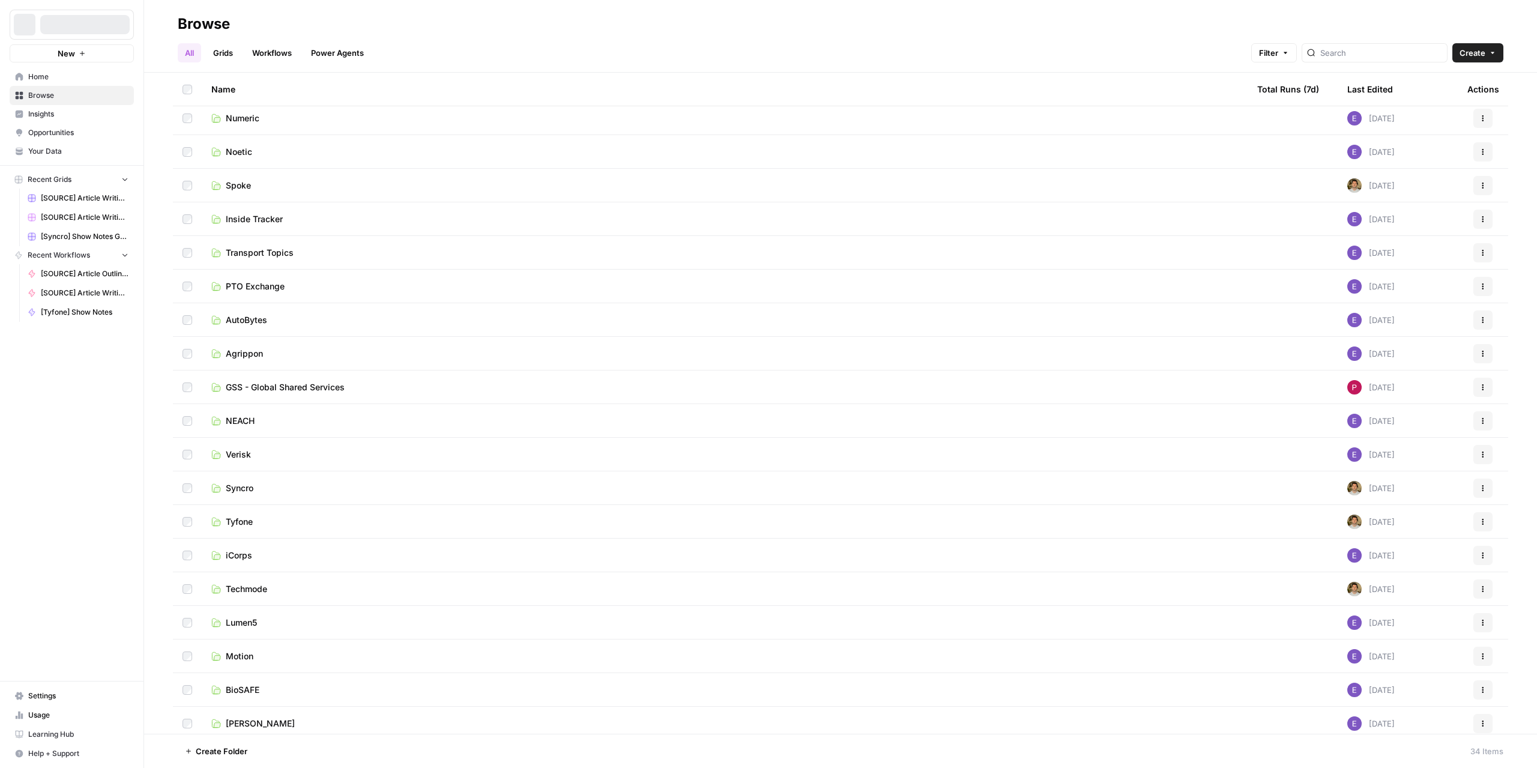
scroll to position [515, 0]
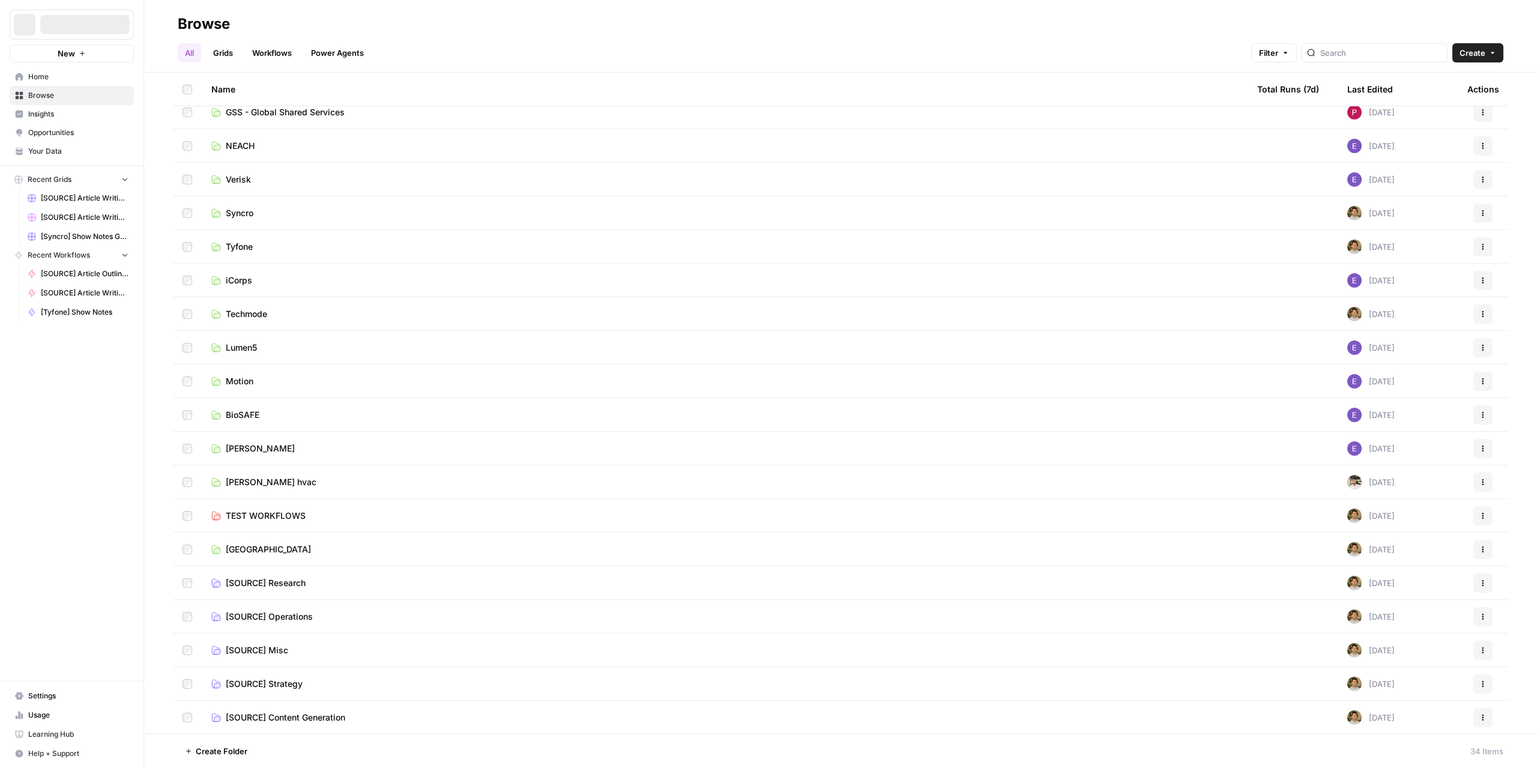
click at [312, 614] on span "[SOURCE] Operations" at bounding box center [269, 617] width 87 height 12
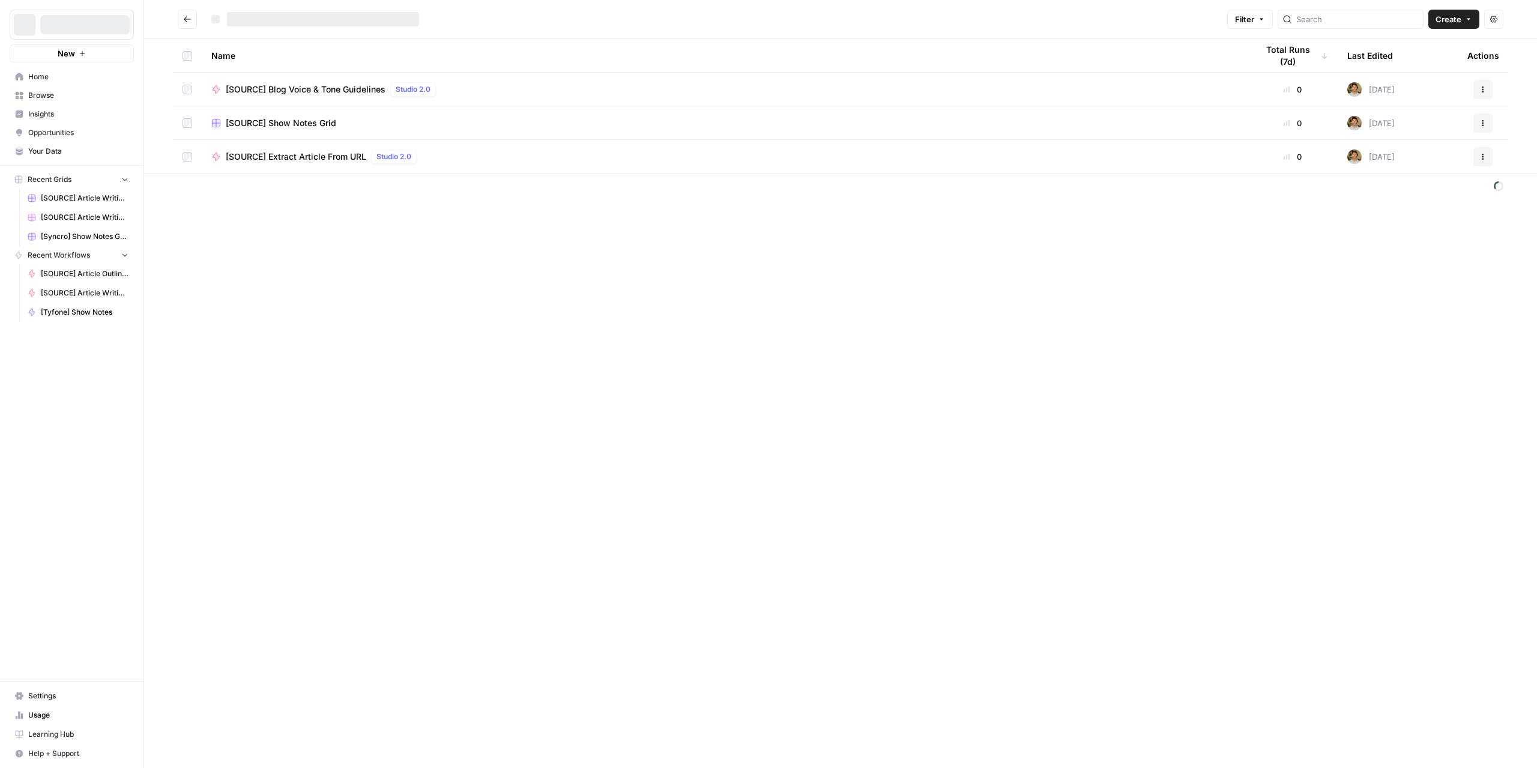
click at [180, 15] on button "Go back" at bounding box center [187, 19] width 19 height 19
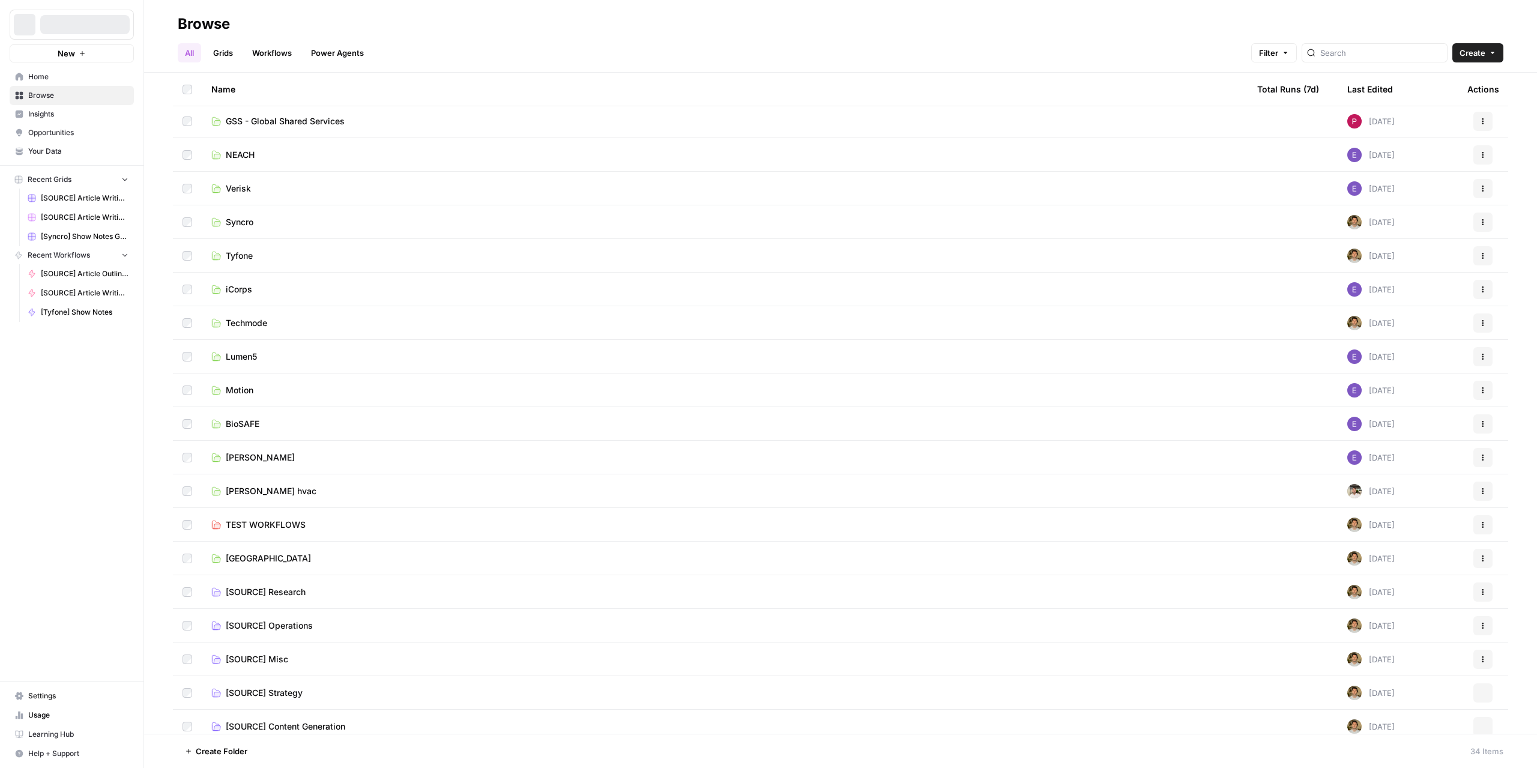
scroll to position [515, 0]
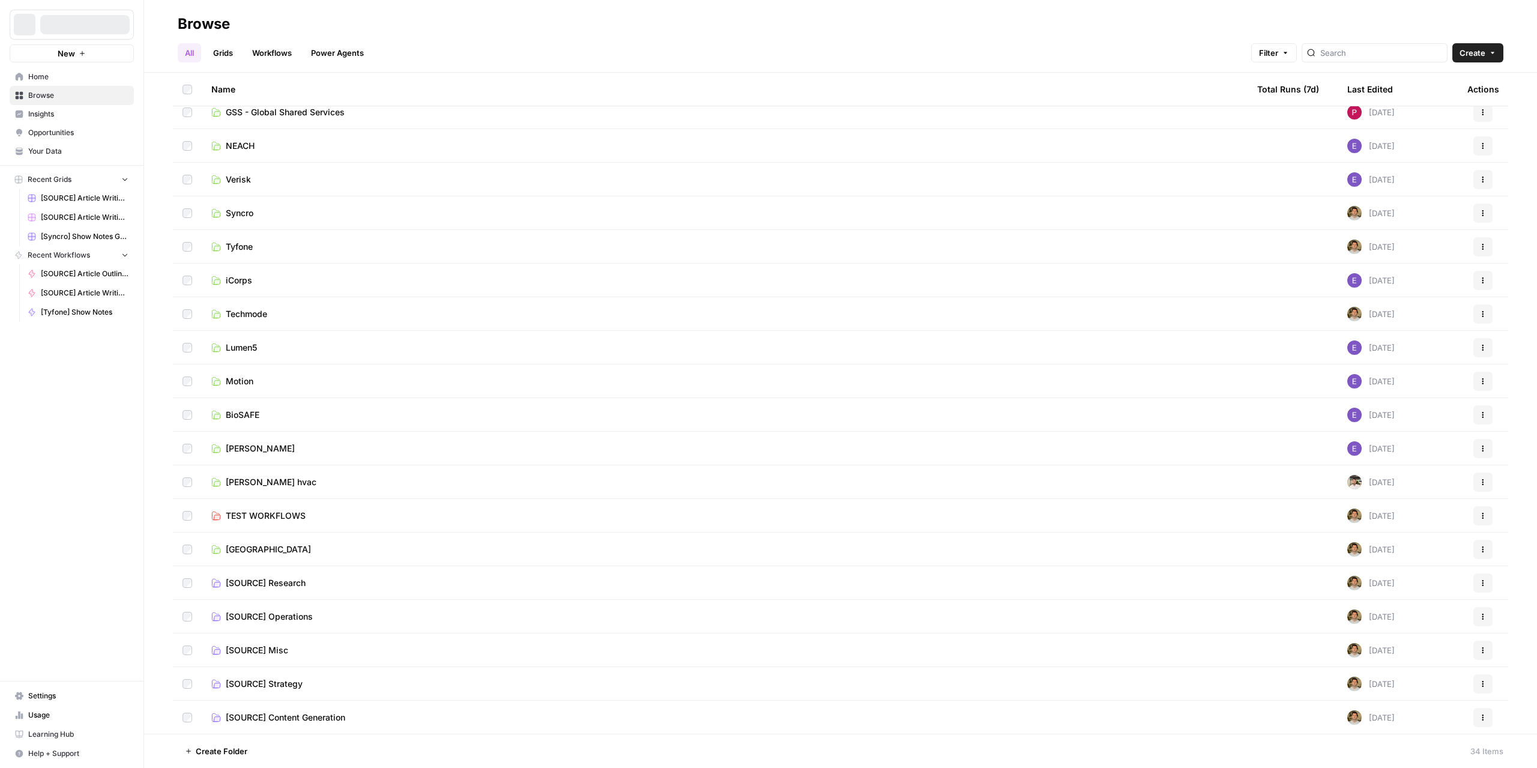
click at [281, 582] on span "[SOURCE] Research" at bounding box center [266, 583] width 80 height 12
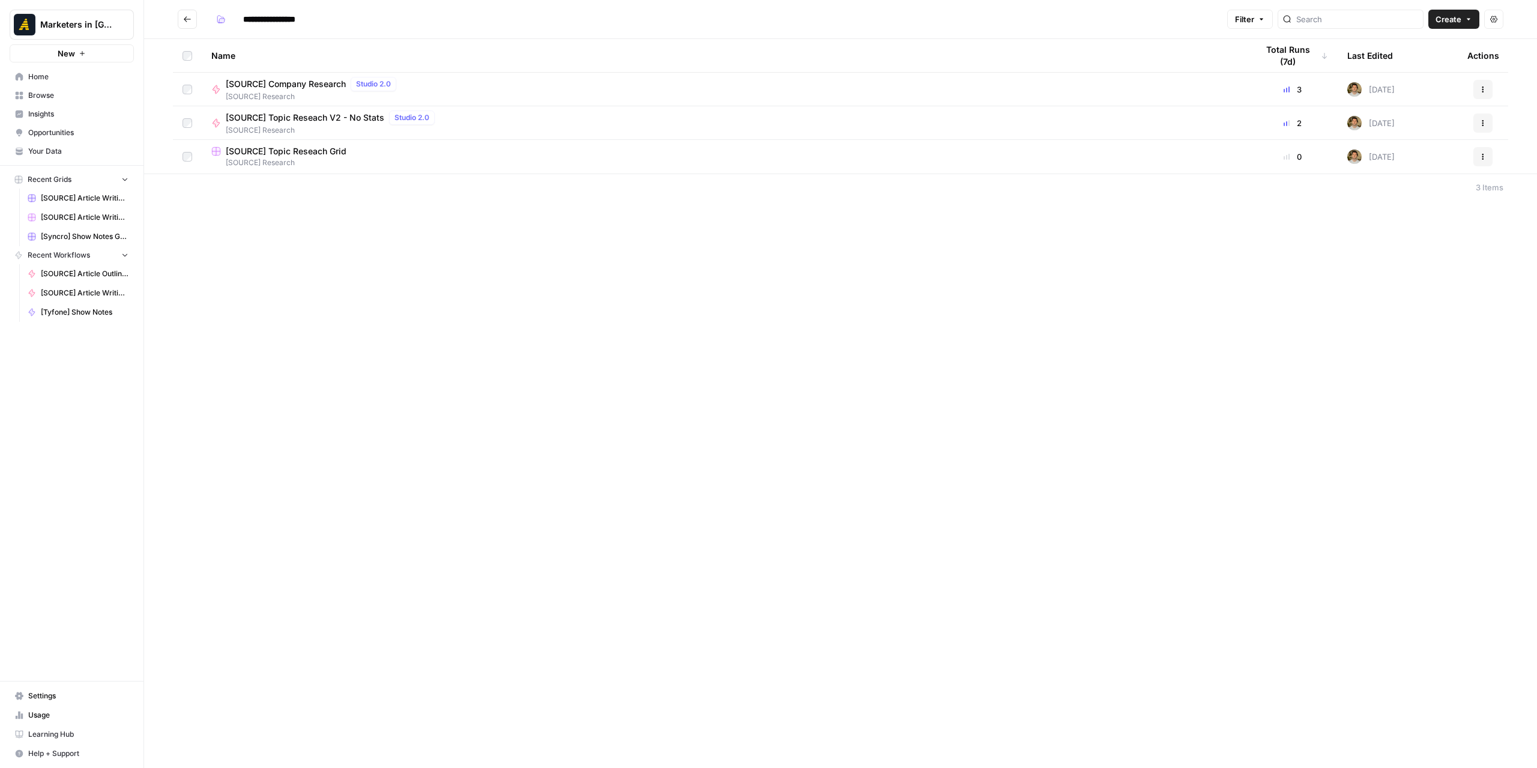
click at [313, 85] on span "[SOURCE] Company Research" at bounding box center [286, 84] width 120 height 12
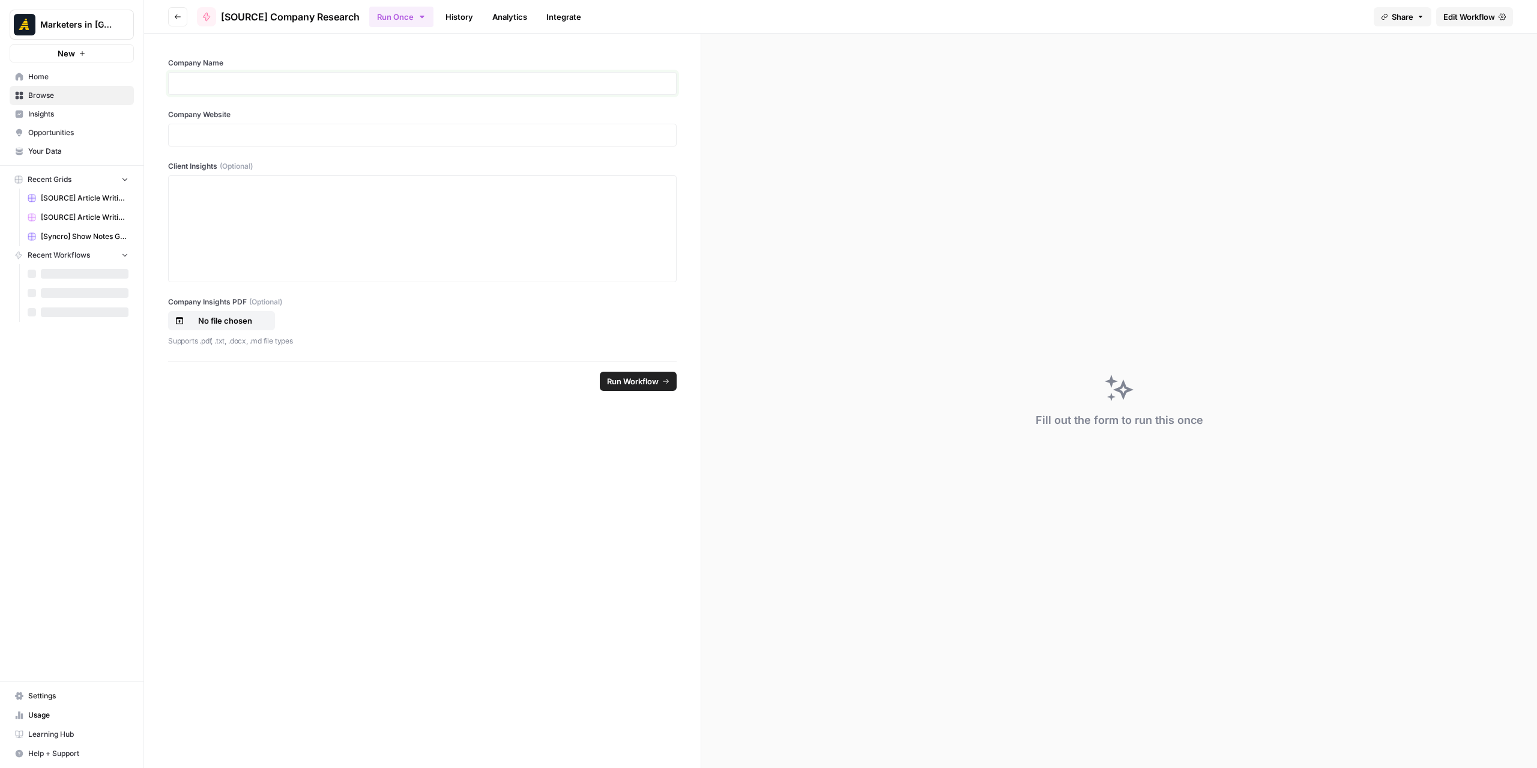
click at [391, 87] on p at bounding box center [422, 83] width 493 height 12
click at [302, 137] on p at bounding box center [422, 135] width 493 height 12
click at [523, 225] on div at bounding box center [422, 229] width 493 height 96
click at [632, 381] on span "Run Workflow" at bounding box center [633, 381] width 52 height 12
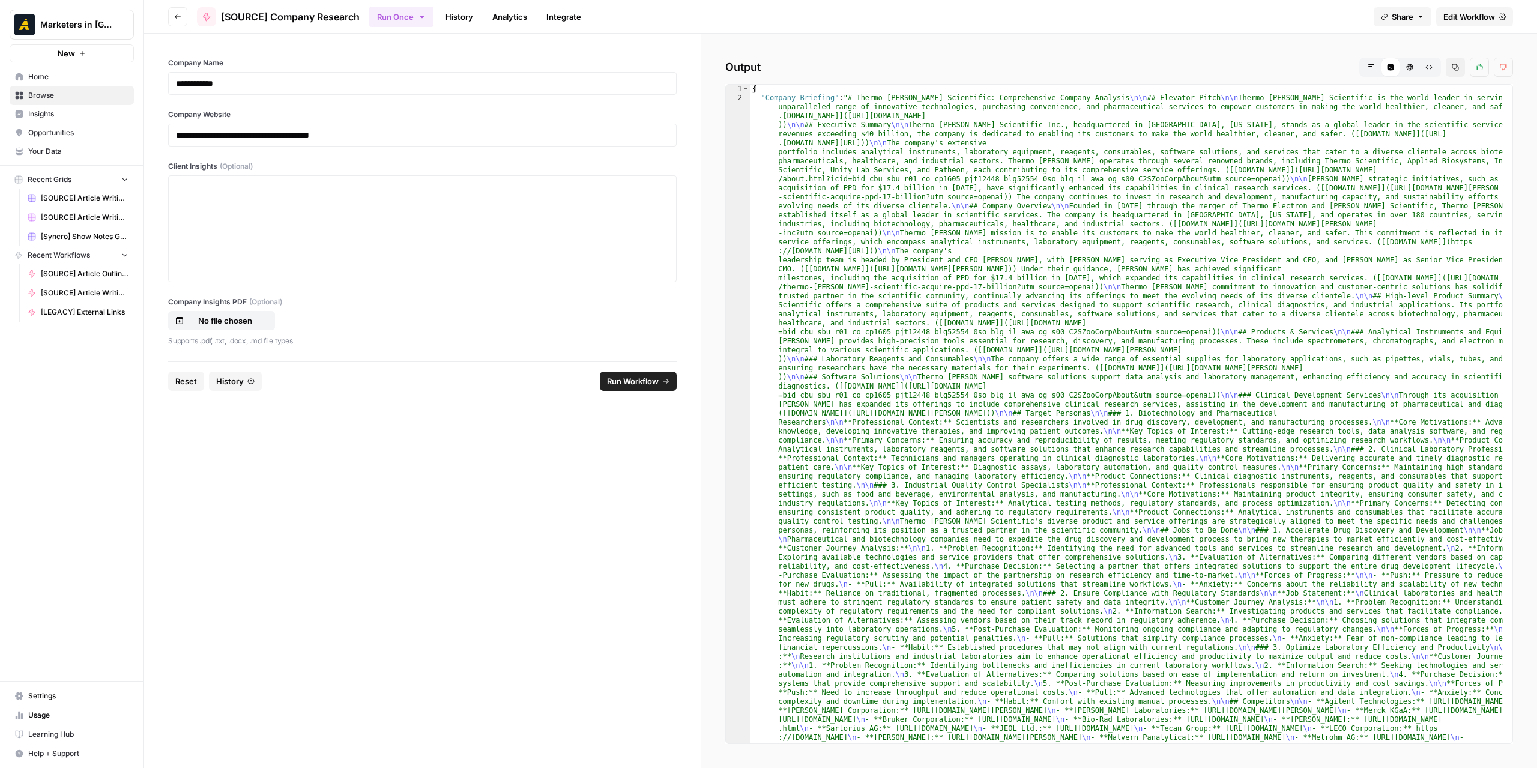
scroll to position [169, 0]
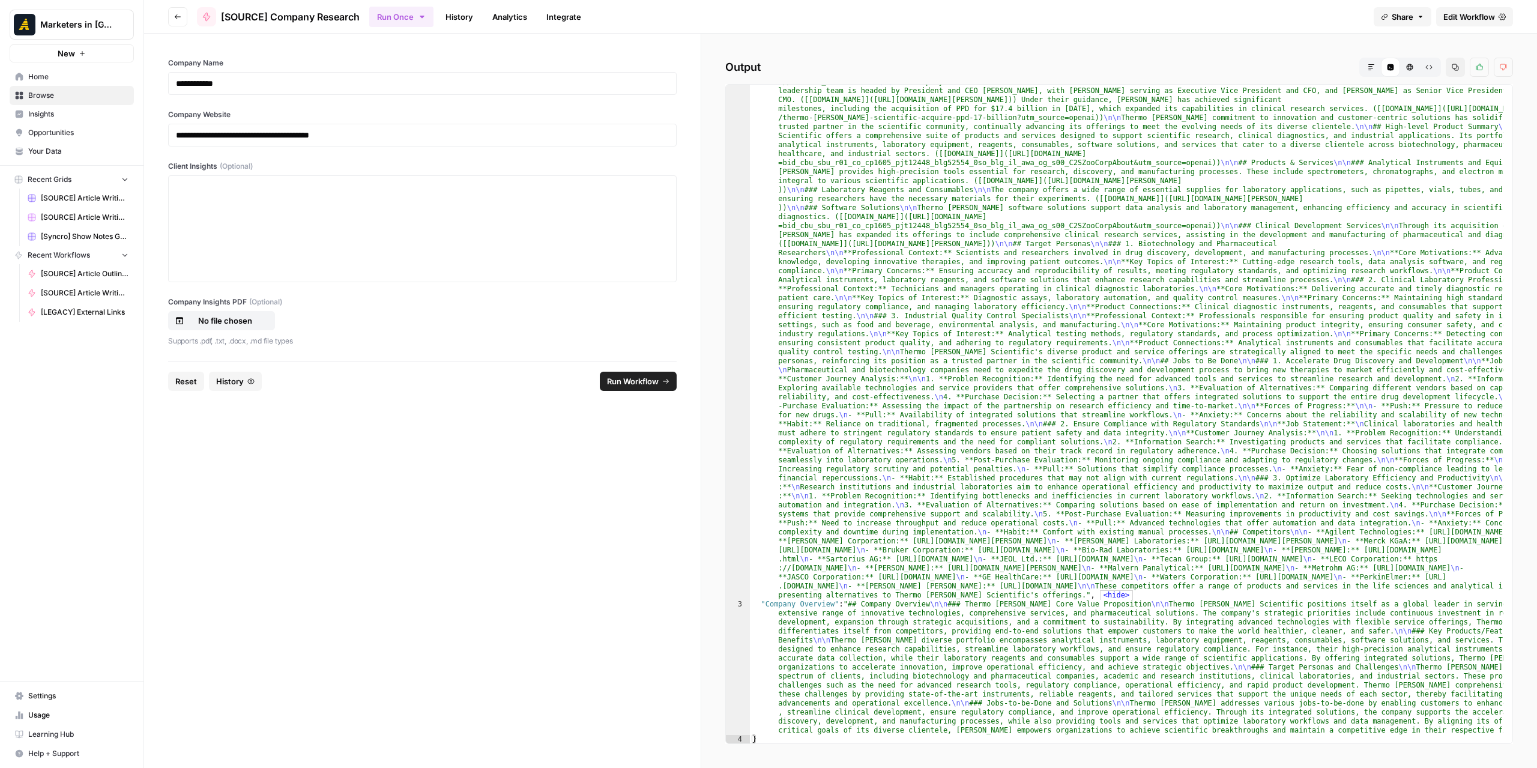
click at [1374, 72] on button "Markdown" at bounding box center [1371, 67] width 19 height 19
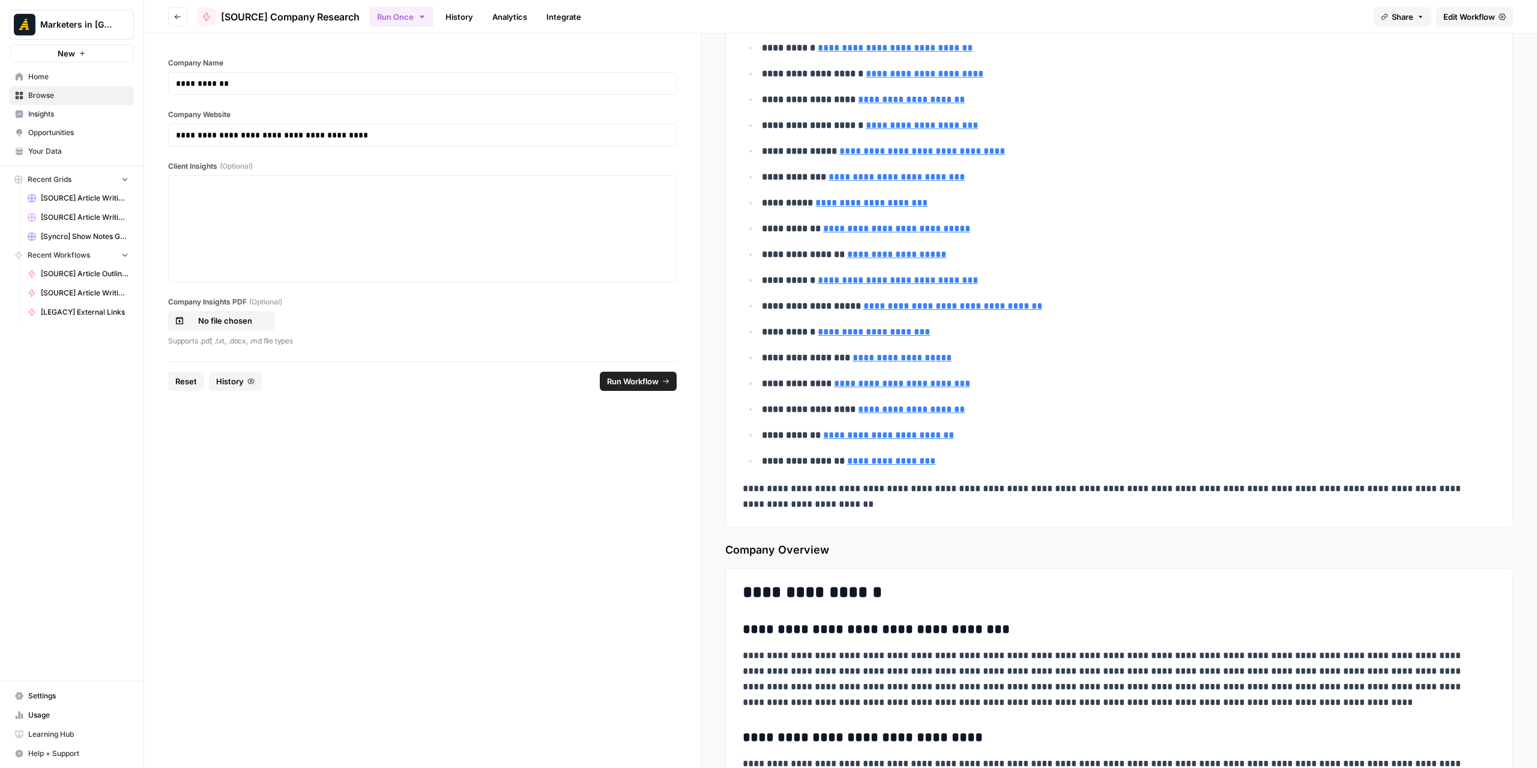
scroll to position [3002, 0]
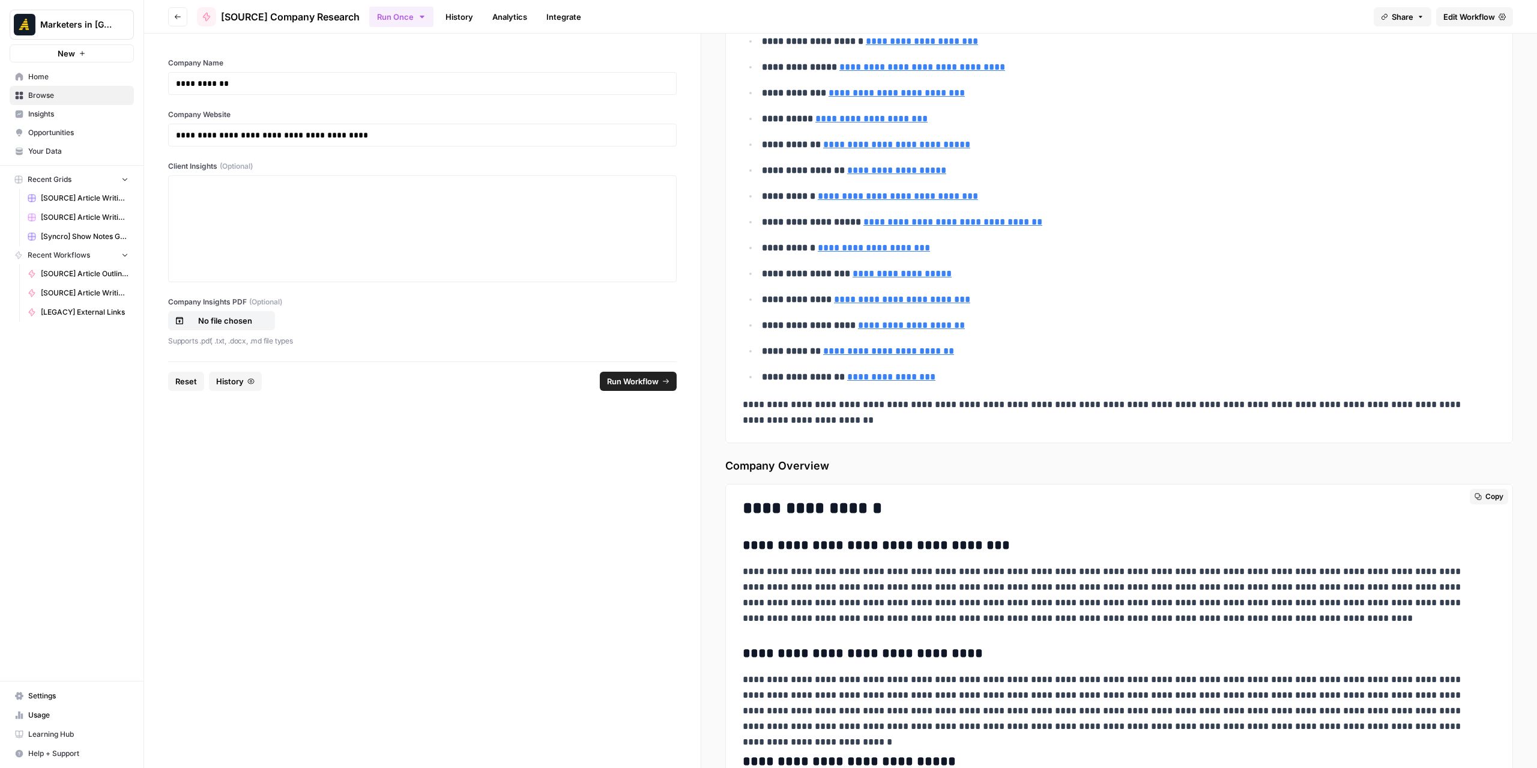
click at [1470, 489] on button "Copy" at bounding box center [1489, 497] width 38 height 16
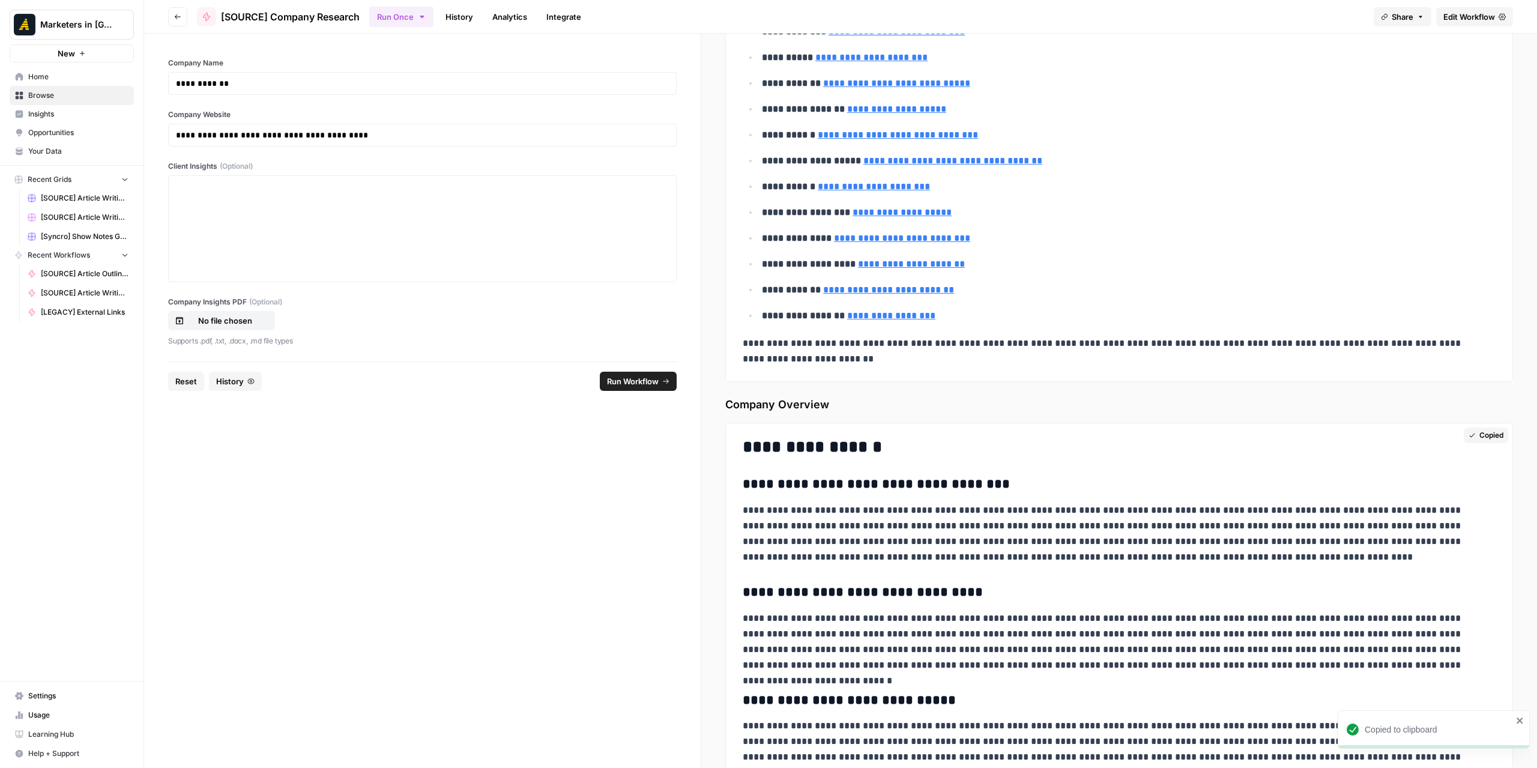
scroll to position [3182, 0]
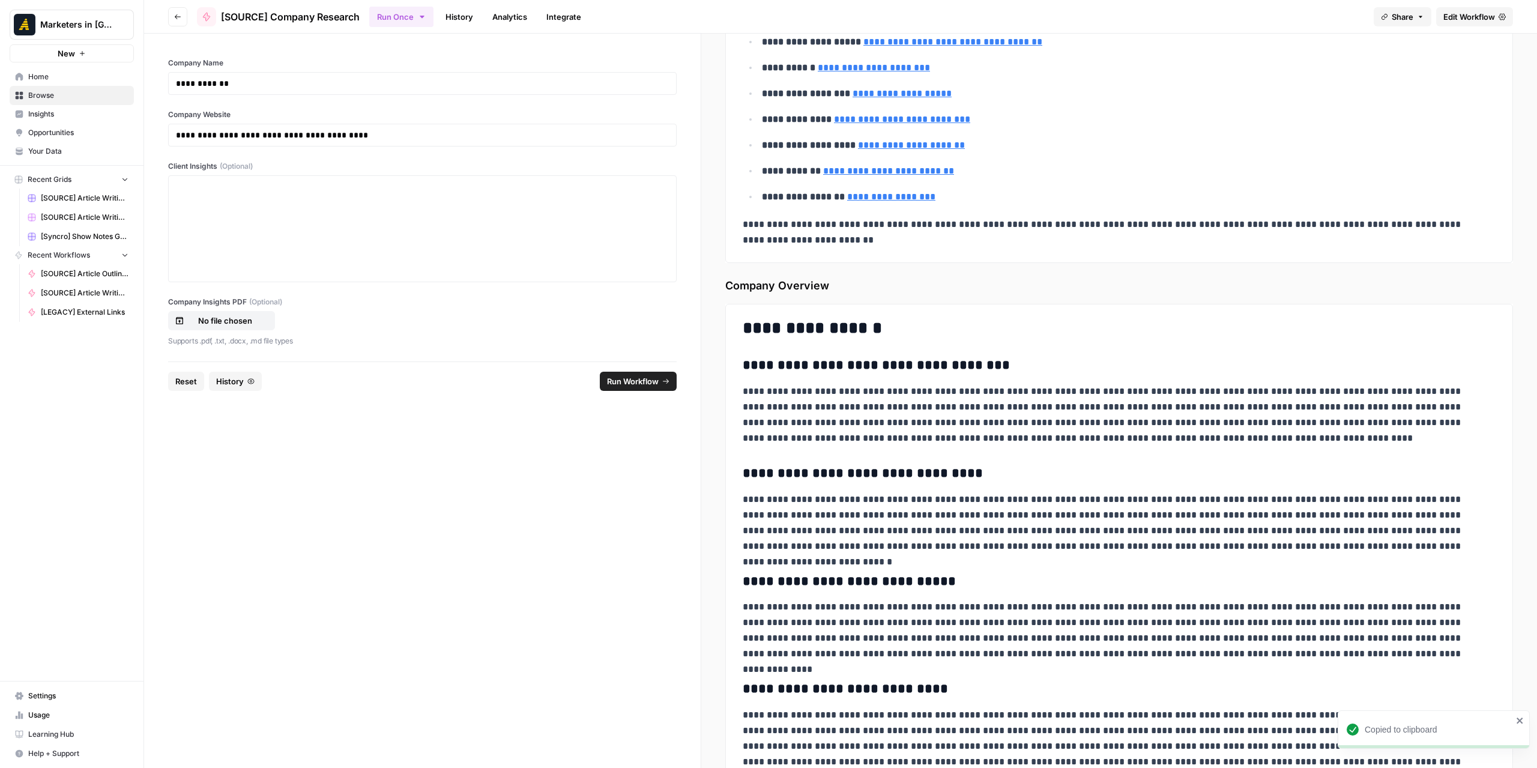
click at [67, 101] on link "Browse" at bounding box center [72, 95] width 124 height 19
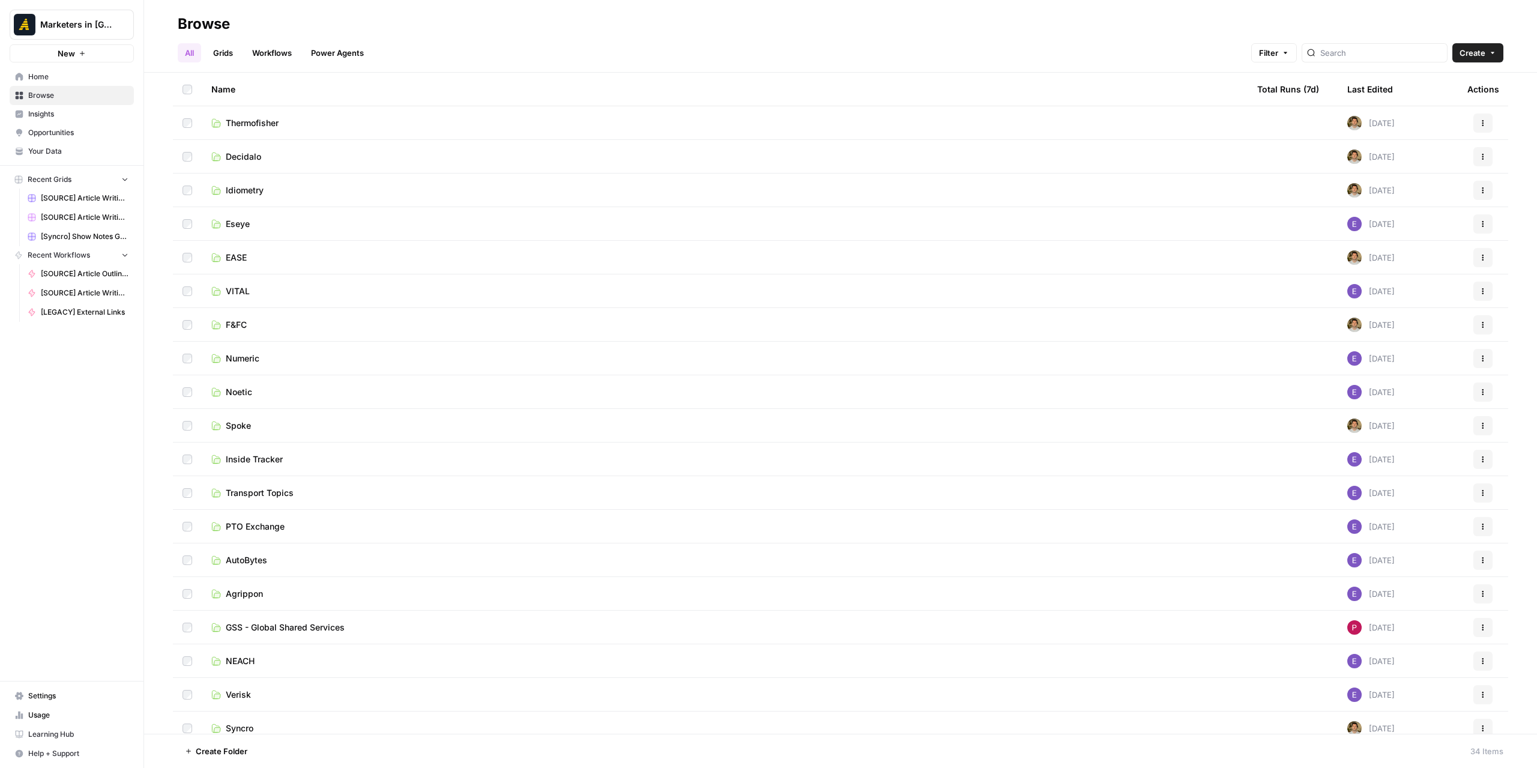
click at [236, 422] on span "Spoke" at bounding box center [238, 426] width 25 height 12
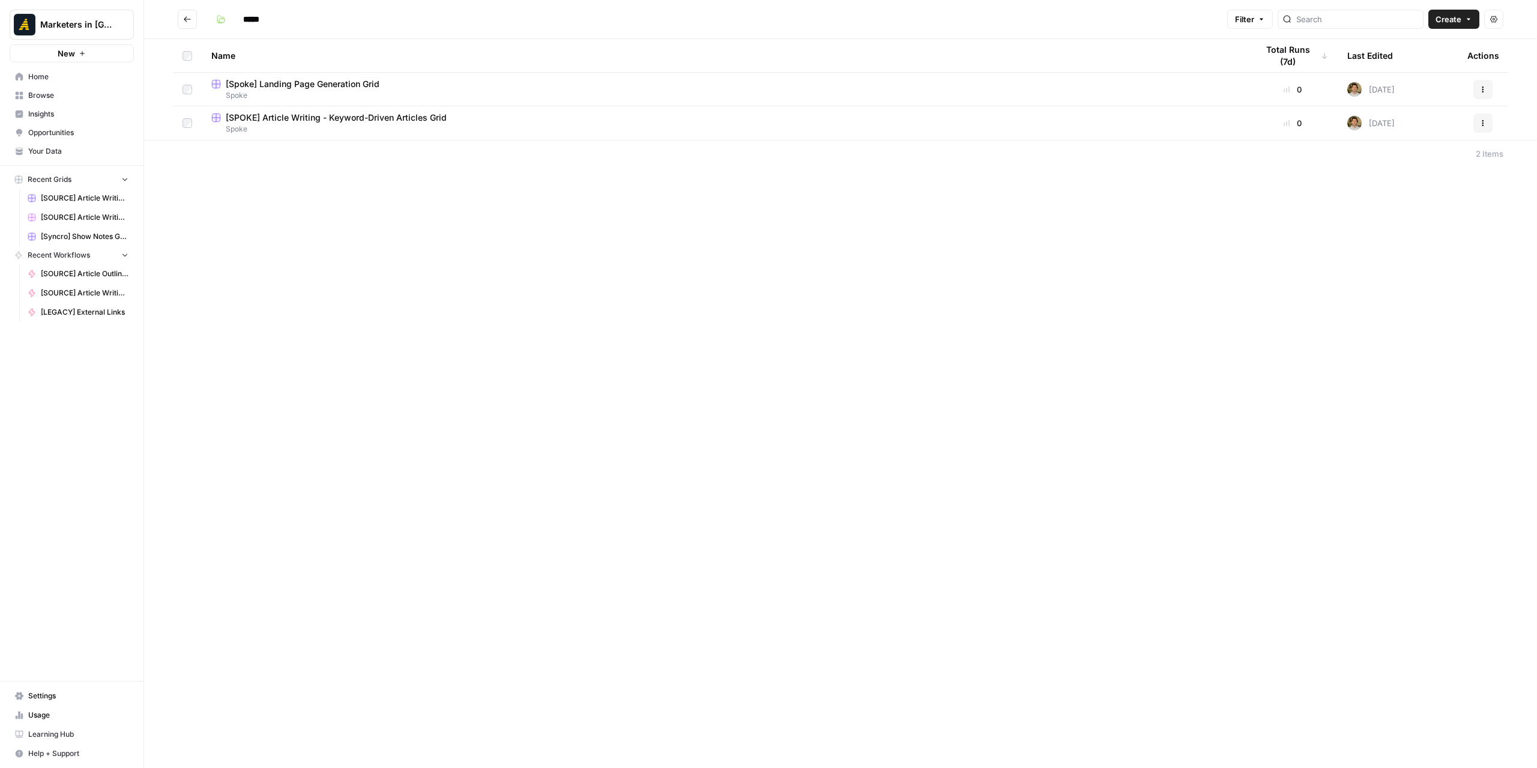
click at [190, 11] on button "Go back" at bounding box center [187, 19] width 19 height 19
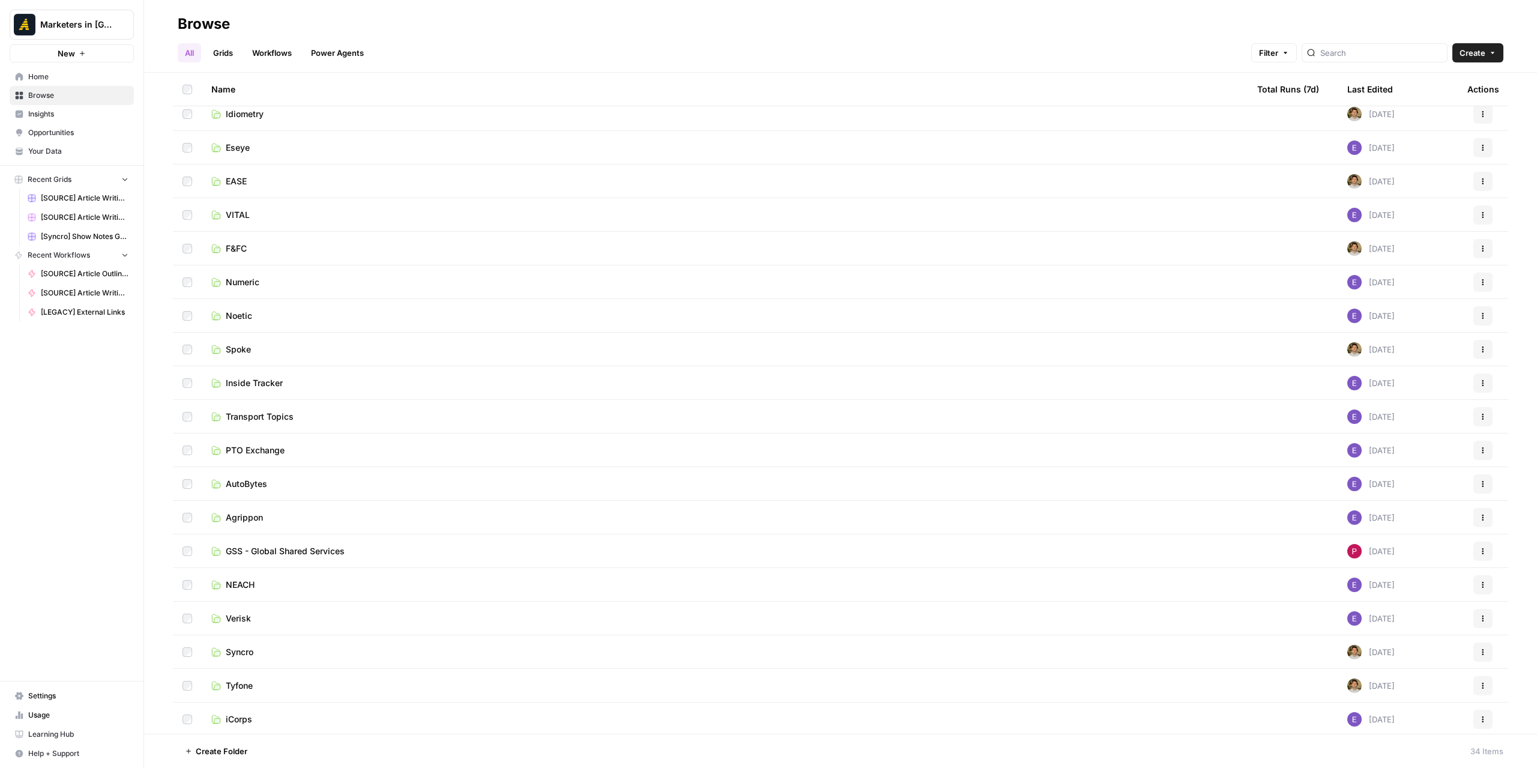
scroll to position [120, 0]
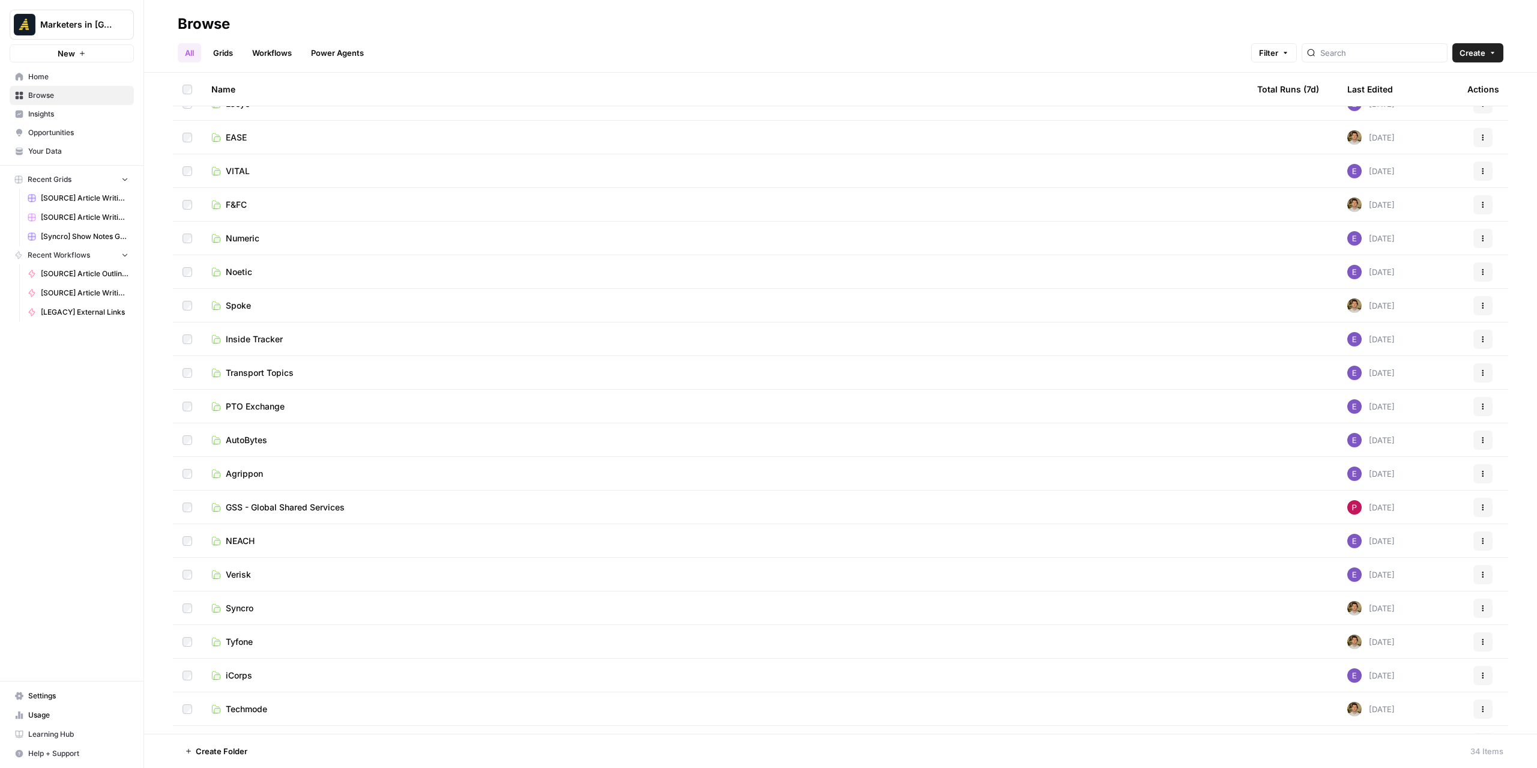
click at [236, 612] on span "Syncro" at bounding box center [240, 608] width 28 height 12
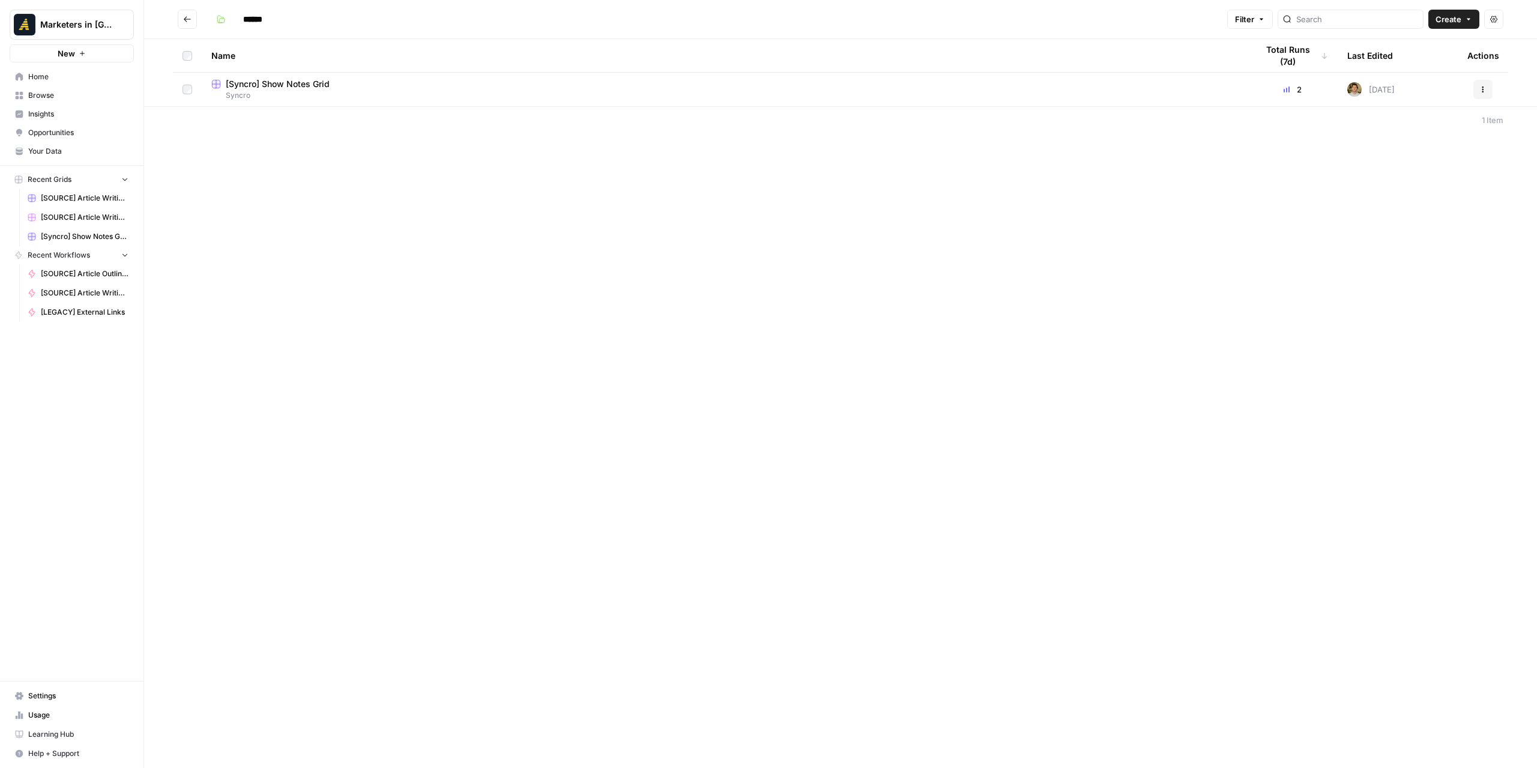
click at [289, 90] on span "Syncro" at bounding box center [724, 95] width 1027 height 11
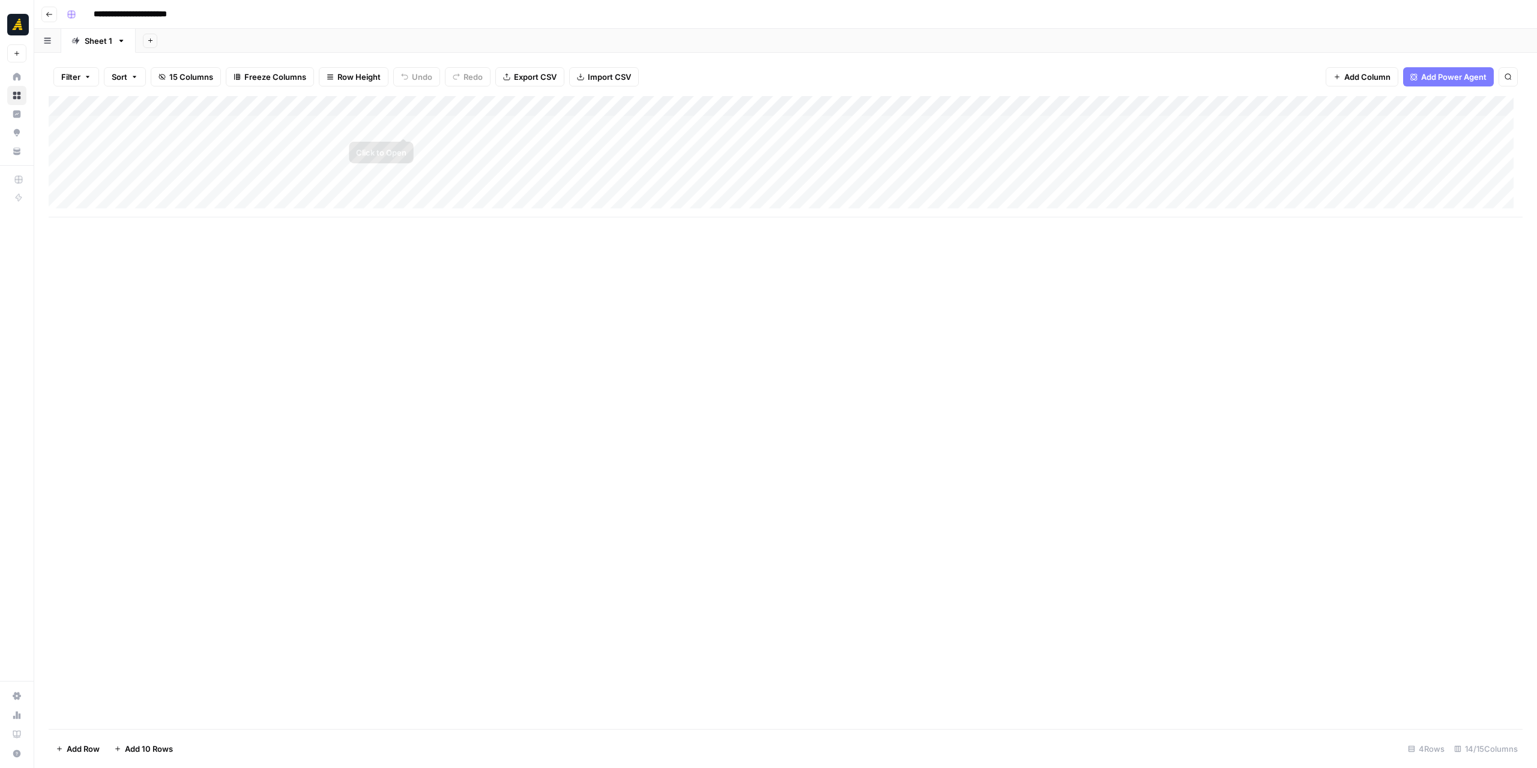
click at [368, 122] on div "Add Column" at bounding box center [786, 156] width 1474 height 121
click at [368, 122] on body "**********" at bounding box center [768, 384] width 1537 height 768
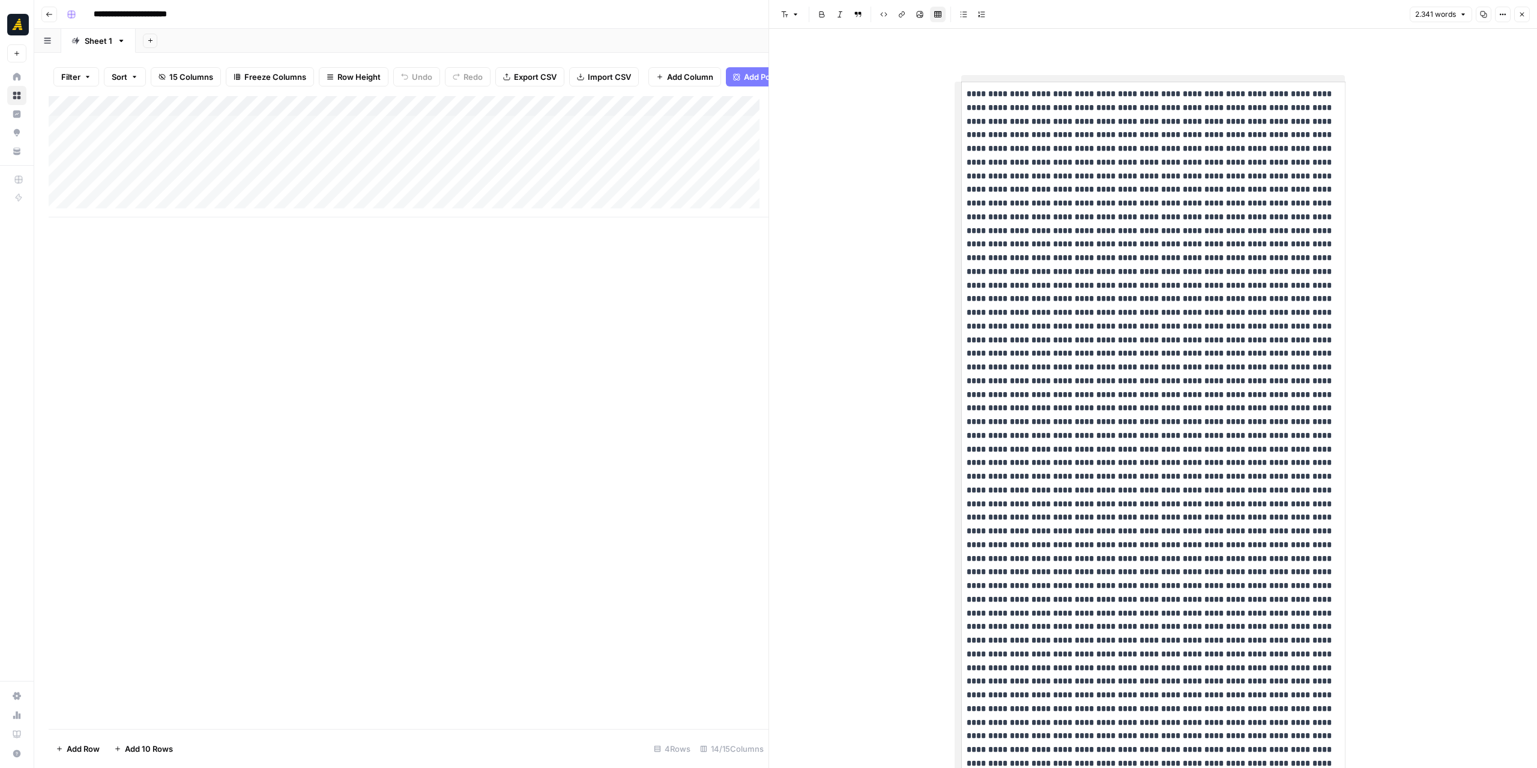
click at [41, 17] on button "Go back" at bounding box center [49, 15] width 16 height 16
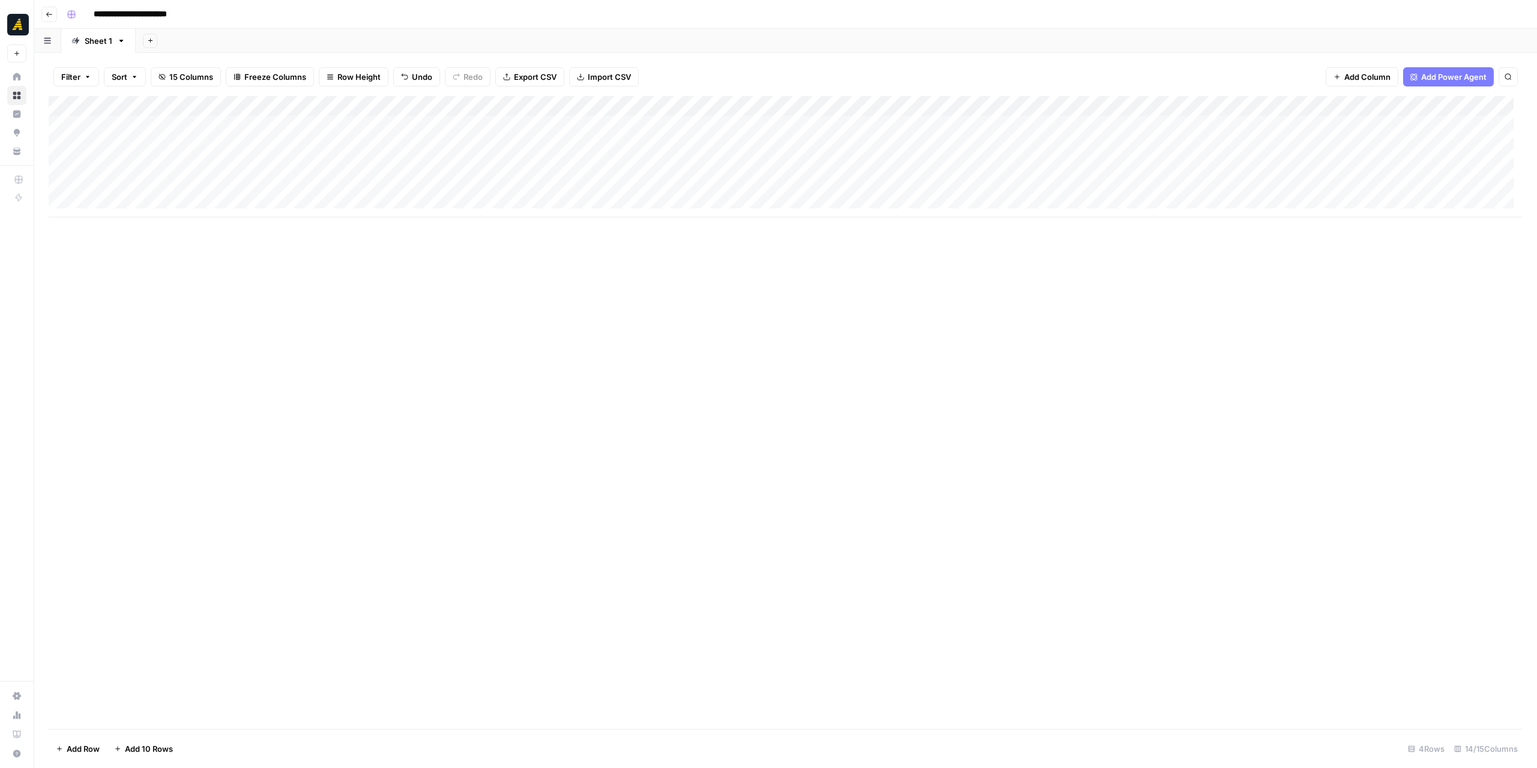
click at [48, 13] on icon "button" at bounding box center [49, 14] width 6 height 5
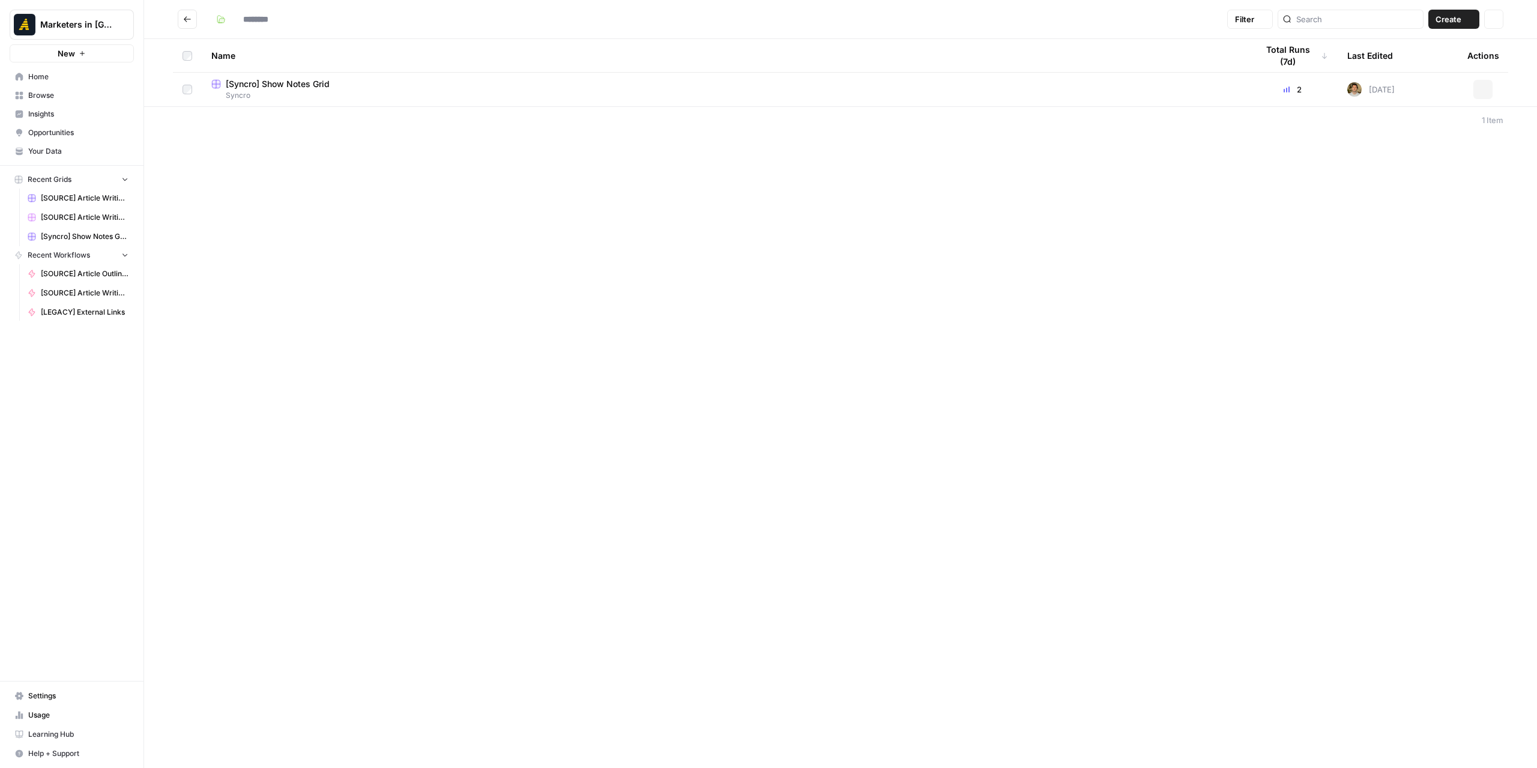
type input "******"
click at [186, 16] on icon "Go back" at bounding box center [187, 19] width 8 height 8
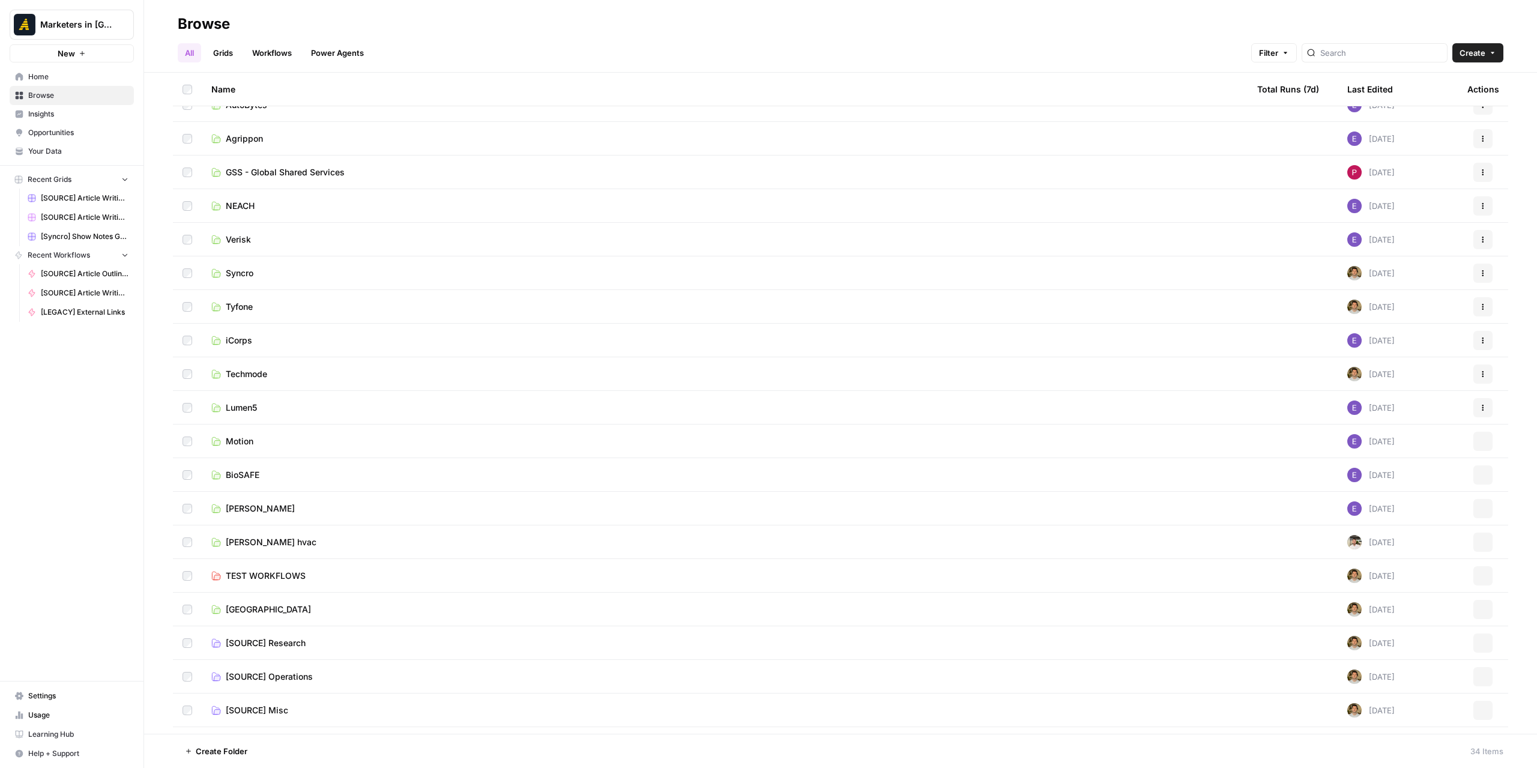
scroll to position [515, 0]
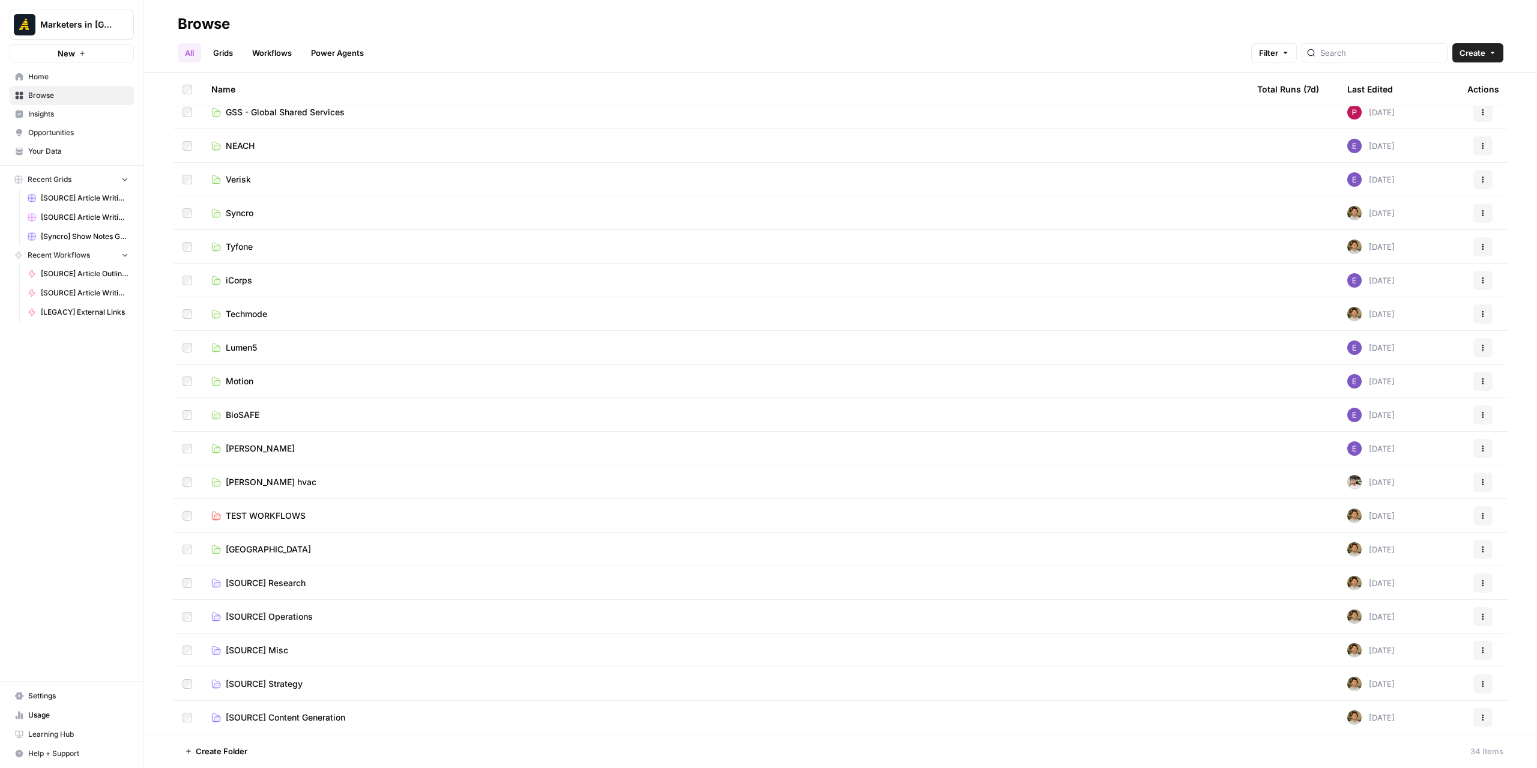
click at [288, 612] on span "[SOURCE] Operations" at bounding box center [269, 617] width 87 height 12
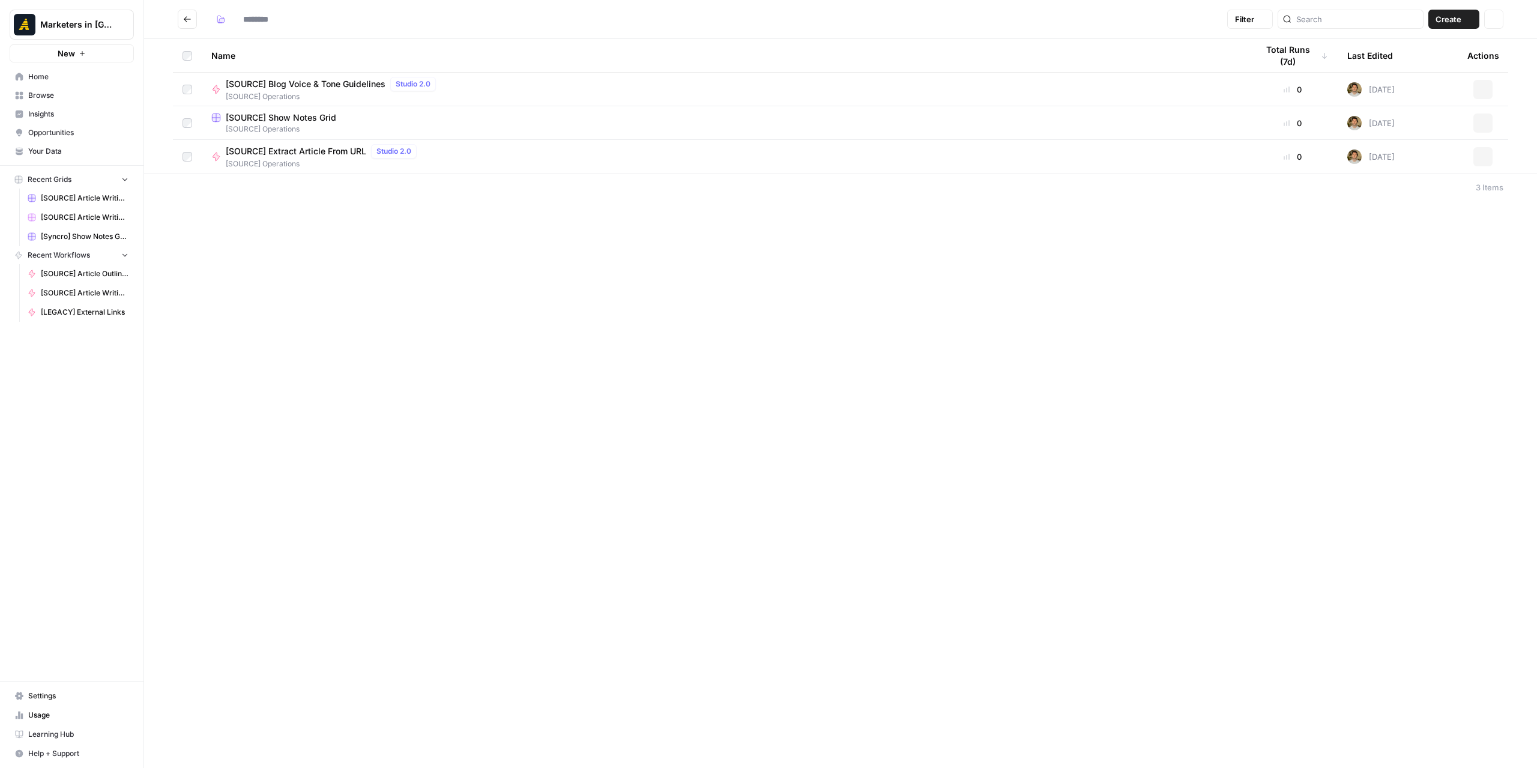
type input "**********"
click at [282, 117] on span "[SOURCE] Show Notes Grid" at bounding box center [281, 118] width 110 height 12
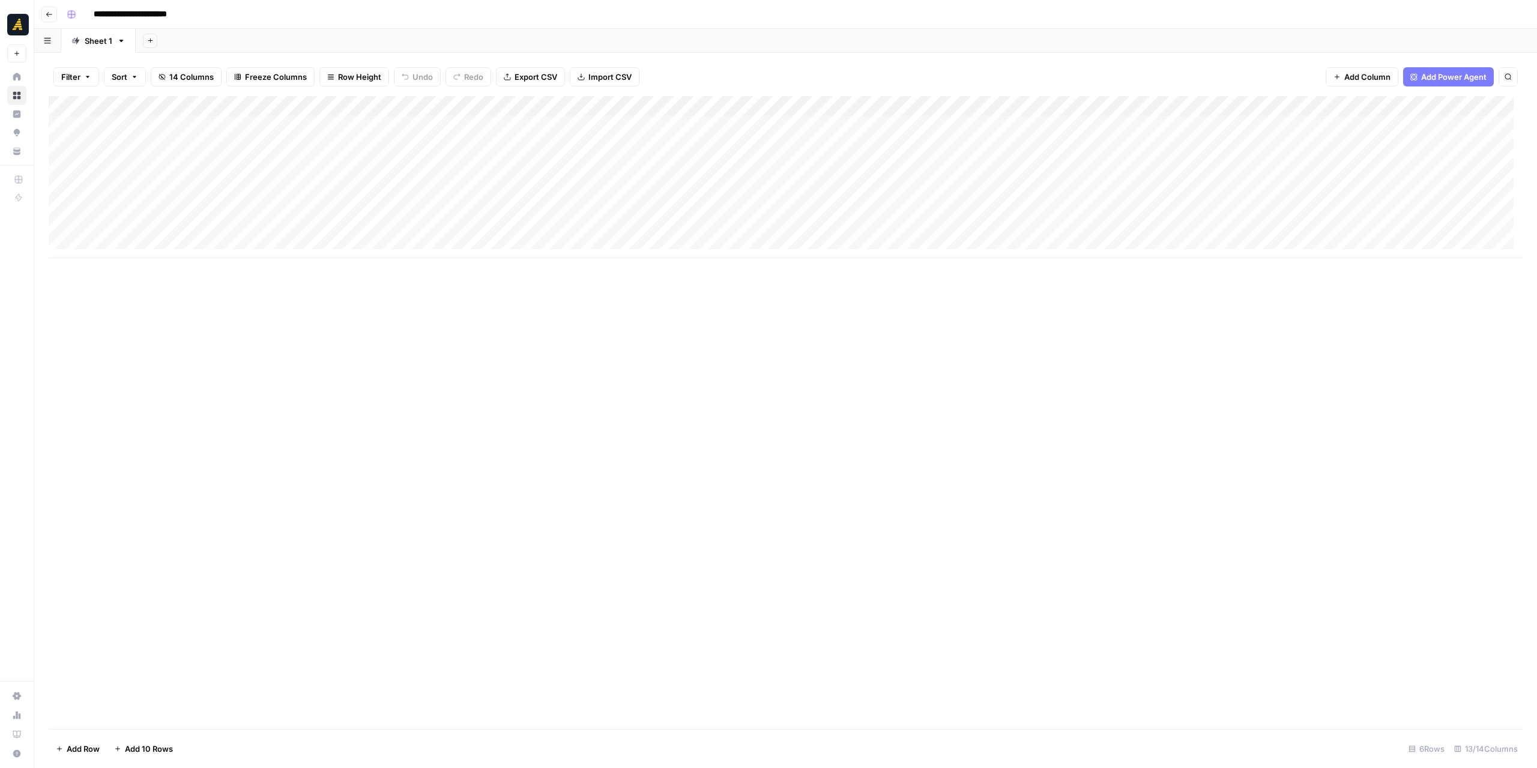
click at [343, 127] on div "Add Column" at bounding box center [786, 177] width 1474 height 162
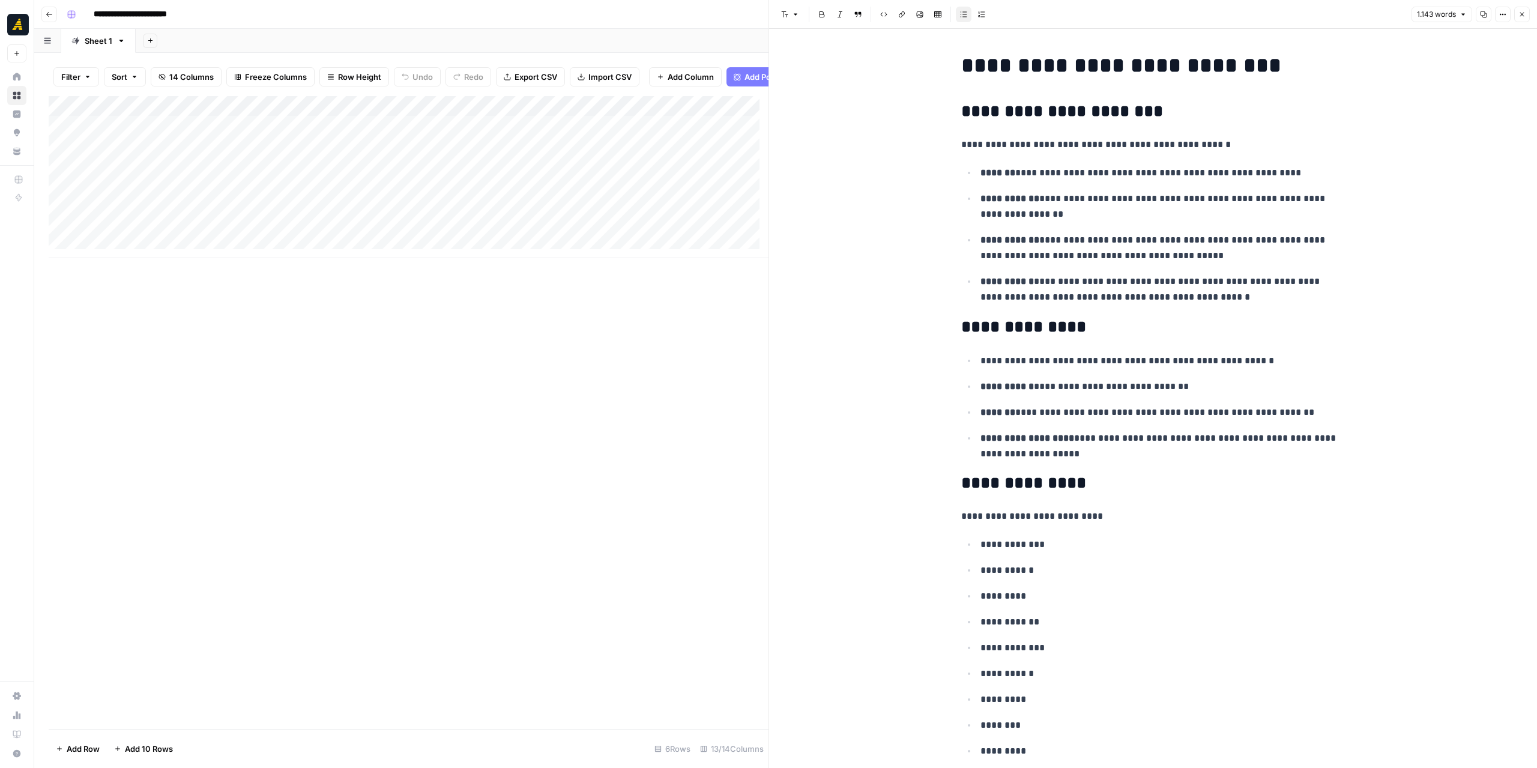
click at [1485, 13] on icon "button" at bounding box center [1483, 14] width 7 height 7
